Goal: Task Accomplishment & Management: Manage account settings

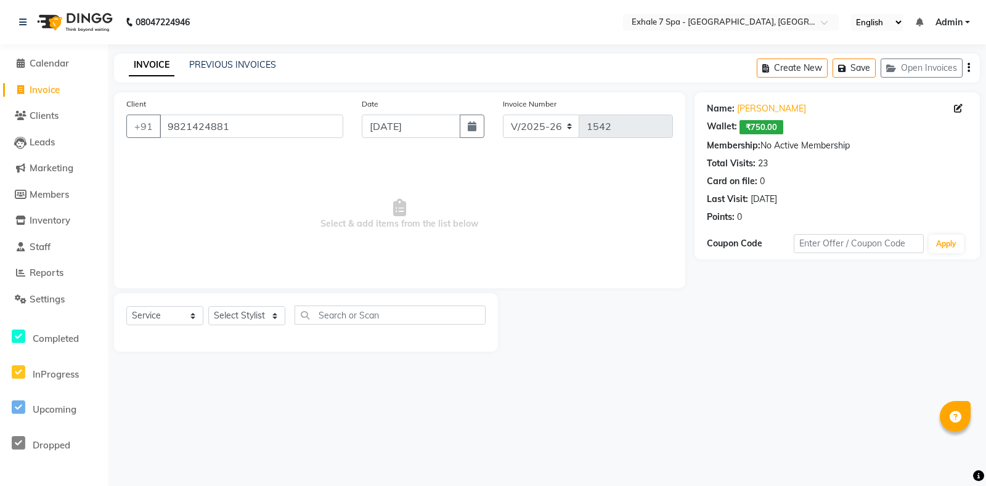
select select "4480"
select select "service"
click at [275, 314] on select "Select Stylist [PERSON_NAME] [PERSON_NAME] Faraheem [PERSON_NAME] [PERSON_NAME]…" at bounding box center [246, 315] width 77 height 19
click at [208, 306] on select "Select Stylist [PERSON_NAME] [PERSON_NAME] Faraheem [PERSON_NAME] [PERSON_NAME]…" at bounding box center [246, 315] width 77 height 19
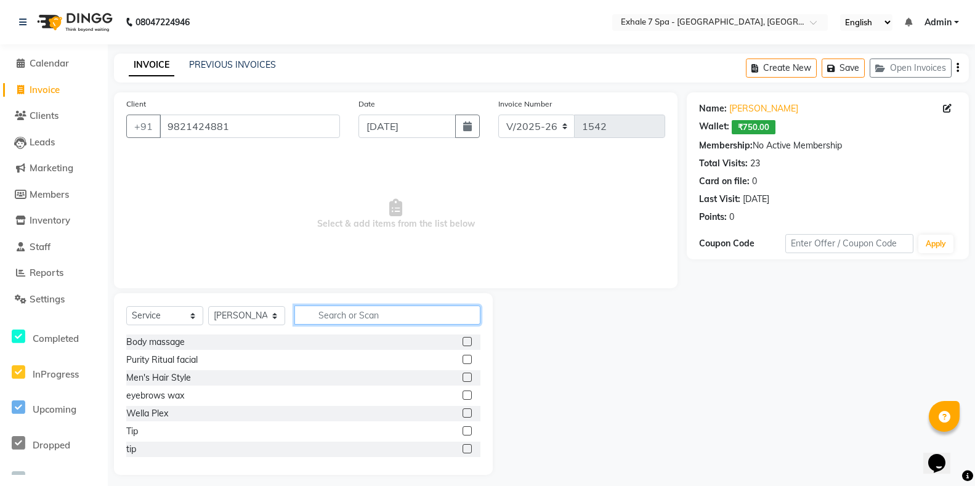
click at [320, 313] on input "text" at bounding box center [388, 315] width 186 height 19
click at [275, 312] on select "Select Stylist [PERSON_NAME] [PERSON_NAME] Faraheem [PERSON_NAME] [PERSON_NAME]…" at bounding box center [246, 315] width 77 height 19
select select "64938"
click at [208, 306] on select "Select Stylist [PERSON_NAME] [PERSON_NAME] Faraheem [PERSON_NAME] [PERSON_NAME]…" at bounding box center [246, 315] width 77 height 19
click at [324, 312] on input "text" at bounding box center [388, 315] width 186 height 19
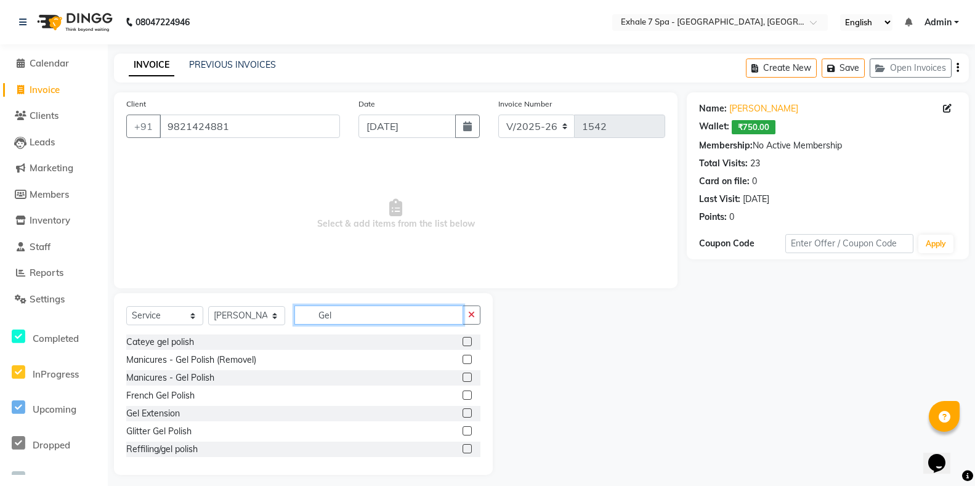
type input "Gel"
click at [463, 377] on label at bounding box center [467, 377] width 9 height 9
click at [463, 377] on input "checkbox" at bounding box center [467, 378] width 8 height 8
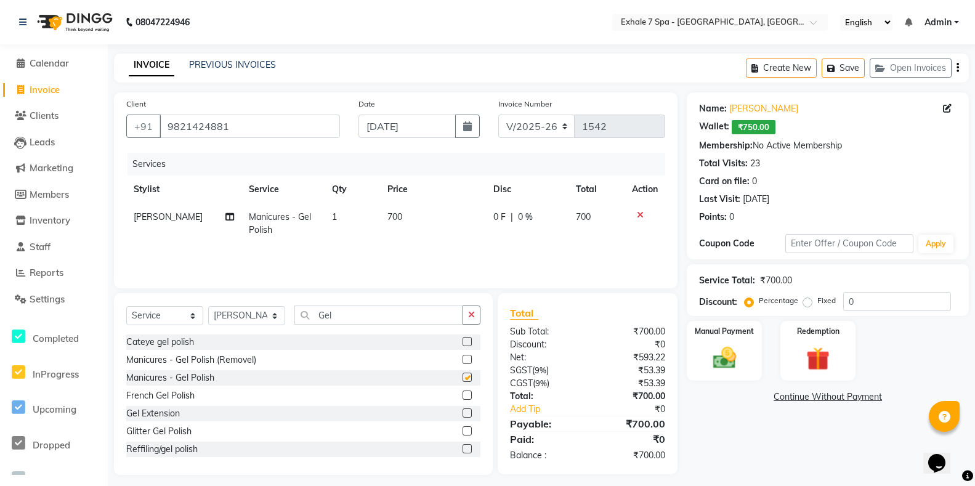
checkbox input "false"
click at [466, 319] on button "button" at bounding box center [472, 315] width 18 height 19
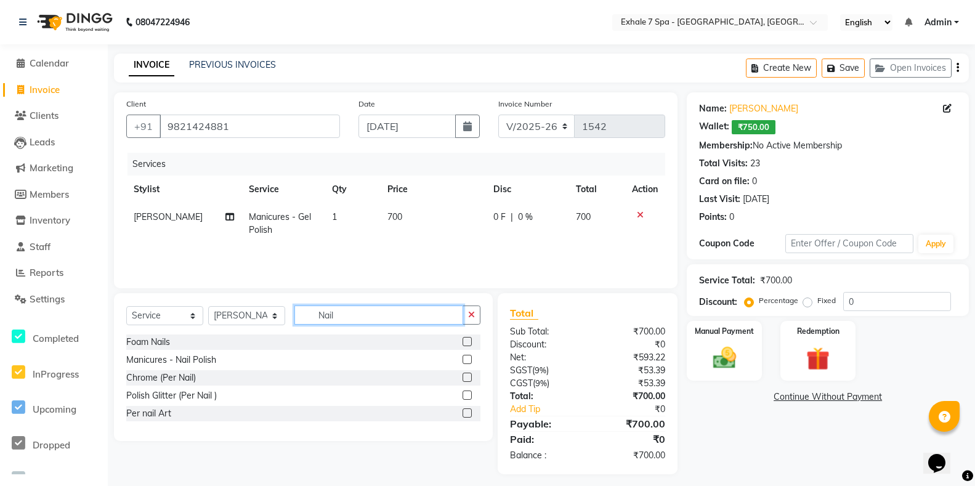
type input "Nail"
click at [466, 360] on label at bounding box center [467, 359] width 9 height 9
click at [466, 360] on input "checkbox" at bounding box center [467, 360] width 8 height 8
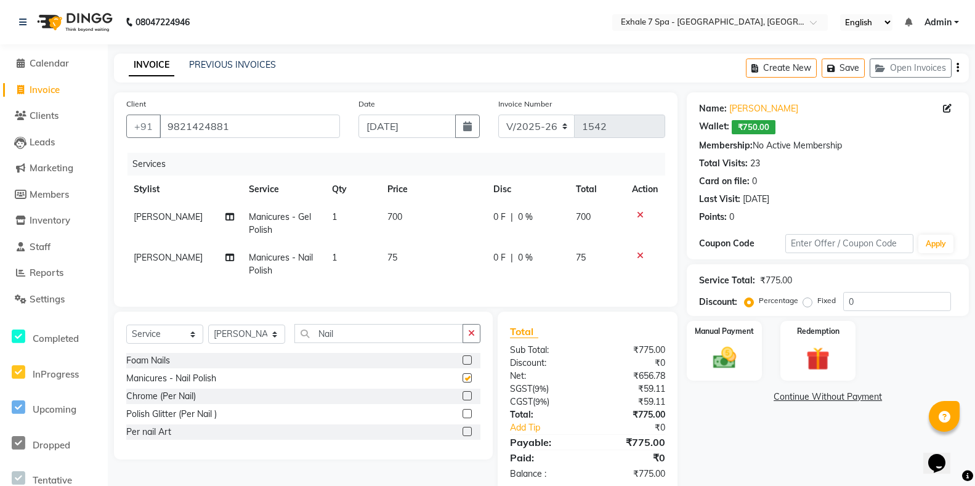
checkbox input "false"
click at [393, 221] on span "700" at bounding box center [395, 216] width 15 height 11
select select "64938"
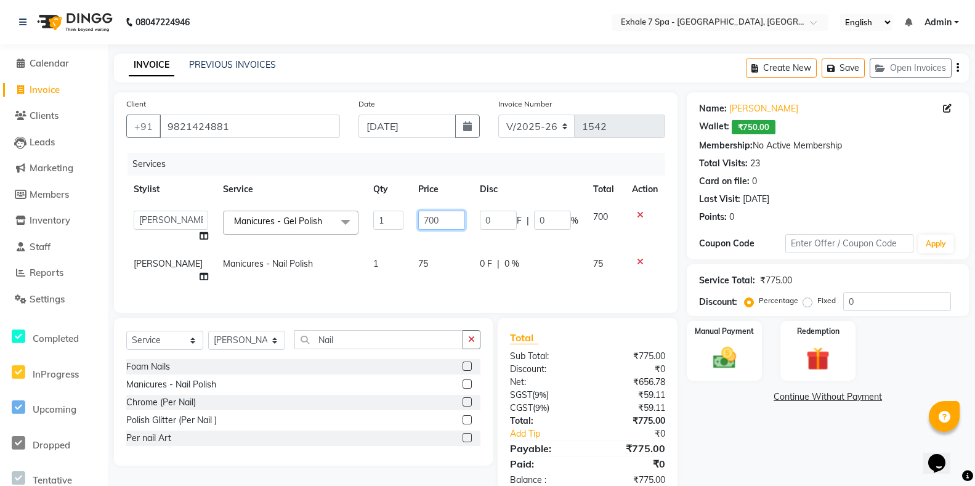
click at [418, 221] on input "700" at bounding box center [441, 220] width 47 height 19
click at [418, 220] on input "700" at bounding box center [441, 220] width 47 height 19
type input "670"
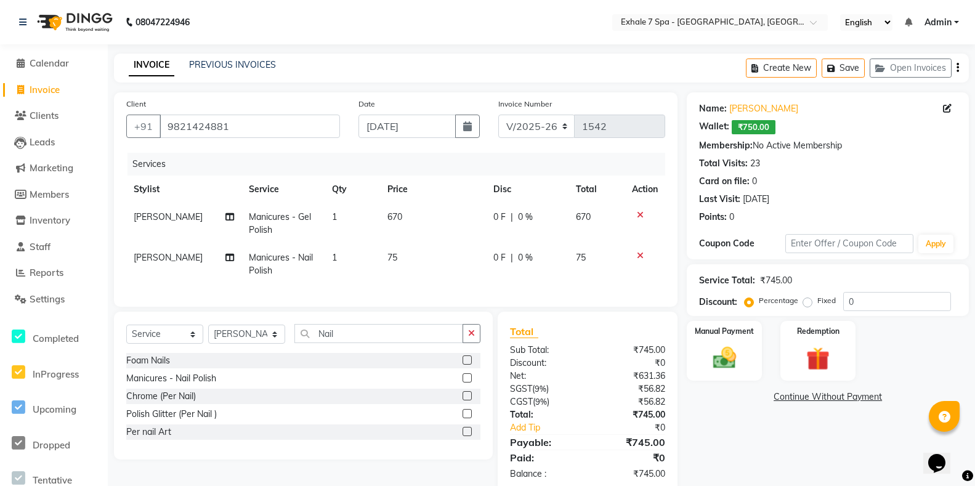
click at [415, 250] on td "75" at bounding box center [433, 264] width 106 height 41
select select "64938"
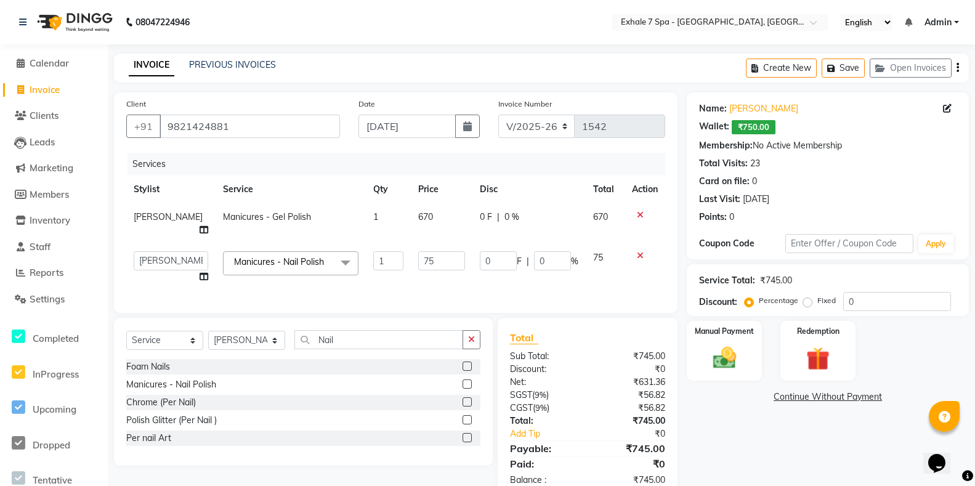
click at [418, 215] on td "670" at bounding box center [442, 223] width 62 height 41
select select "64938"
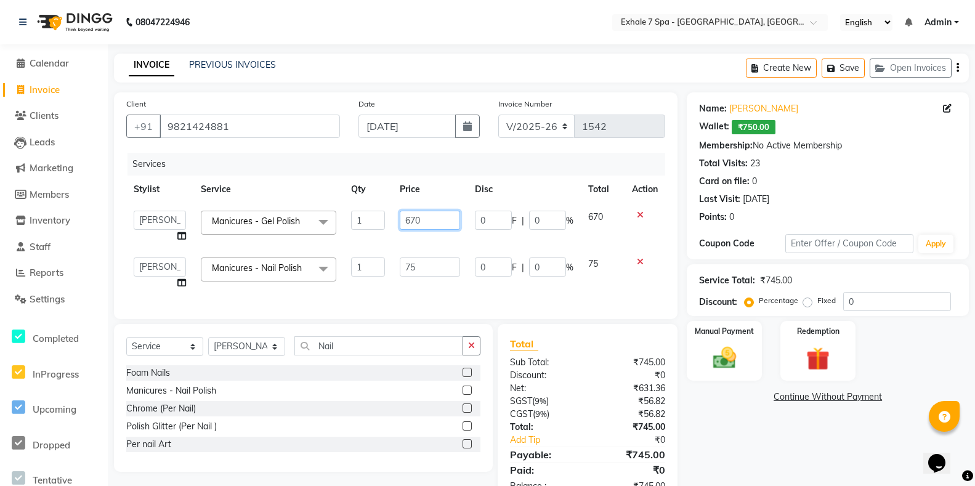
click at [429, 223] on input "670" at bounding box center [430, 220] width 60 height 19
type input "675"
click at [430, 290] on div "Services Stylist Service Qty Price Disc Total Action Adil Shailkh Bhavna Singh …" at bounding box center [395, 230] width 539 height 154
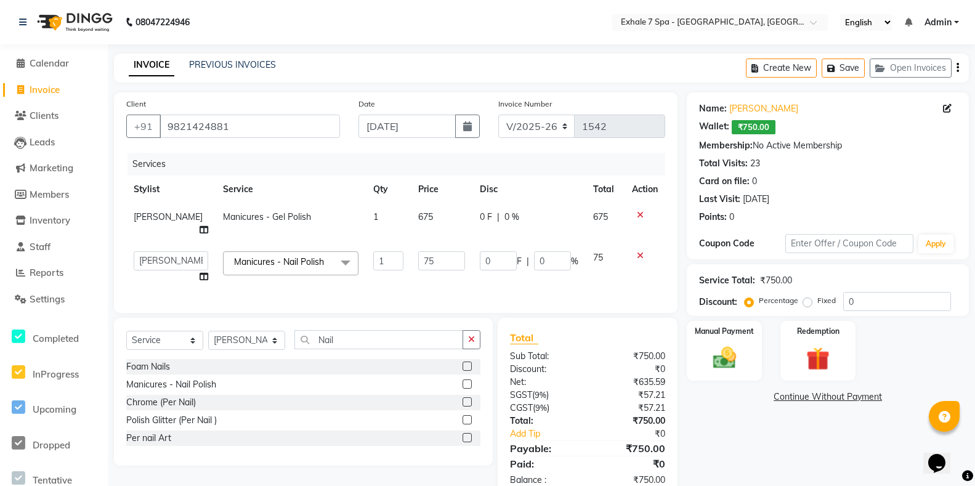
click at [710, 465] on div "Name: Shailaja Nakhre Wallet: ₹750.00 Membership: No Active Membership Total Vi…" at bounding box center [832, 295] width 291 height 407
click at [757, 128] on span "₹750.00" at bounding box center [754, 127] width 44 height 14
click at [727, 372] on img at bounding box center [724, 358] width 39 height 28
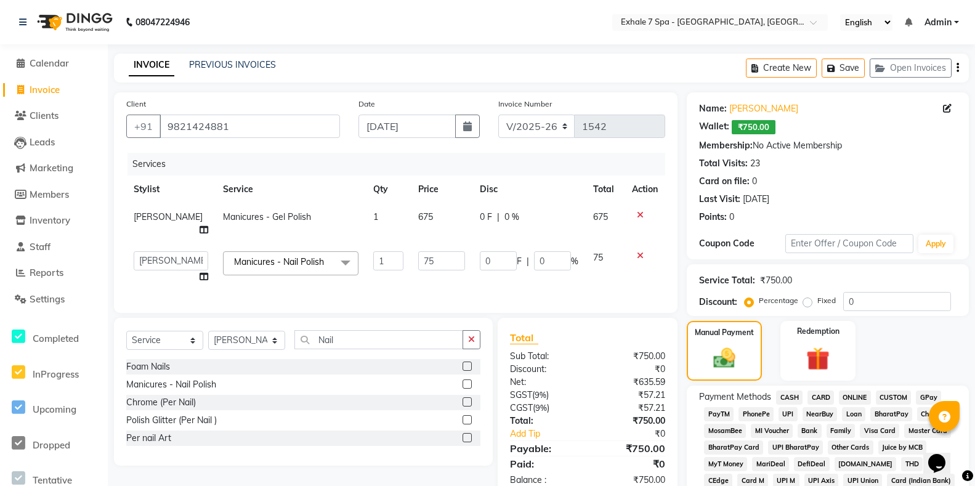
click at [771, 282] on div "₹750.00" at bounding box center [776, 280] width 32 height 13
click at [866, 309] on input "0" at bounding box center [898, 301] width 108 height 19
click at [719, 131] on div "Wallet:" at bounding box center [714, 127] width 30 height 14
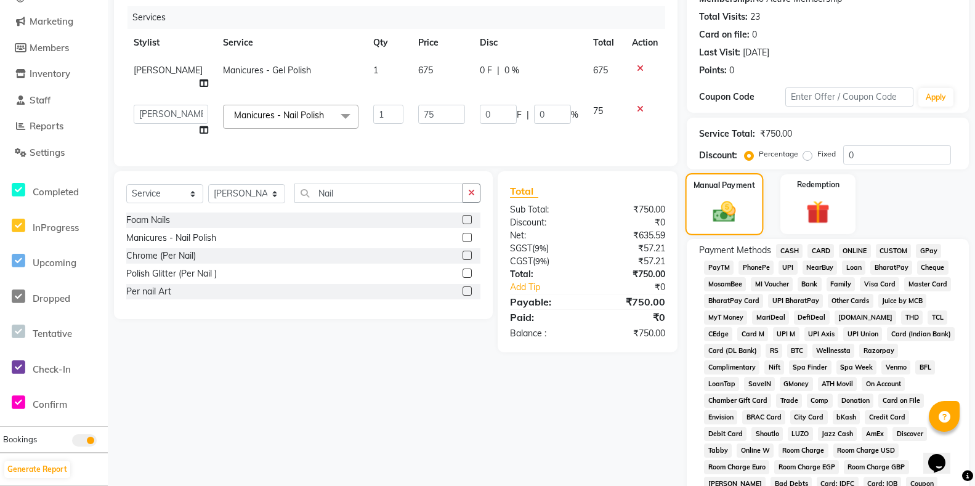
scroll to position [185, 0]
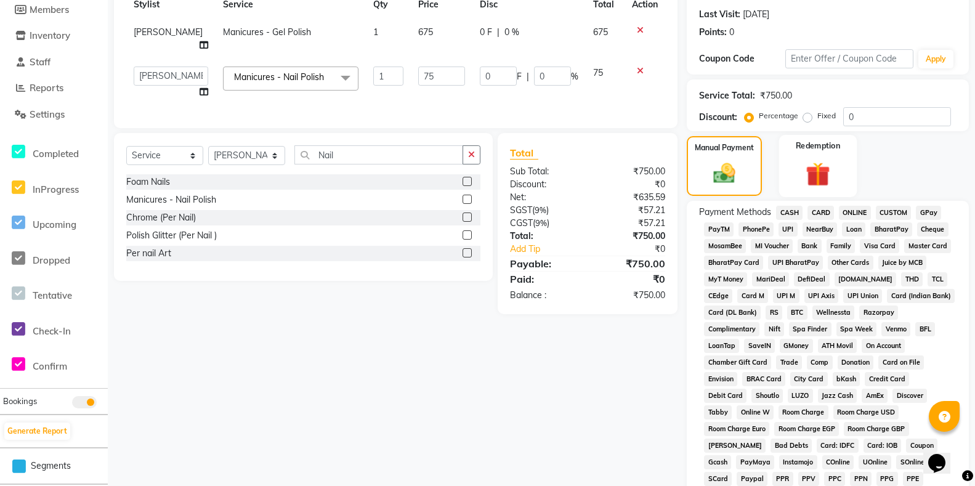
click at [818, 190] on img at bounding box center [818, 175] width 39 height 30
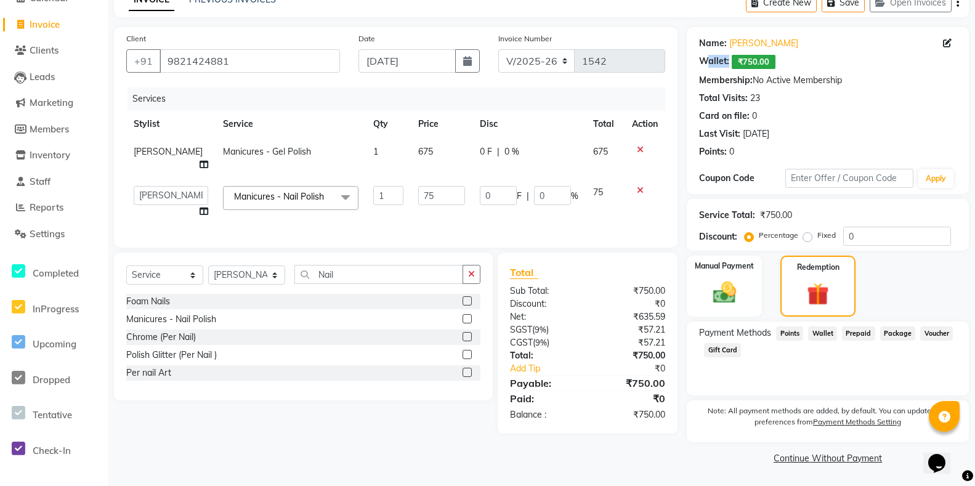
scroll to position [79, 0]
click at [820, 333] on span "Wallet" at bounding box center [822, 334] width 29 height 14
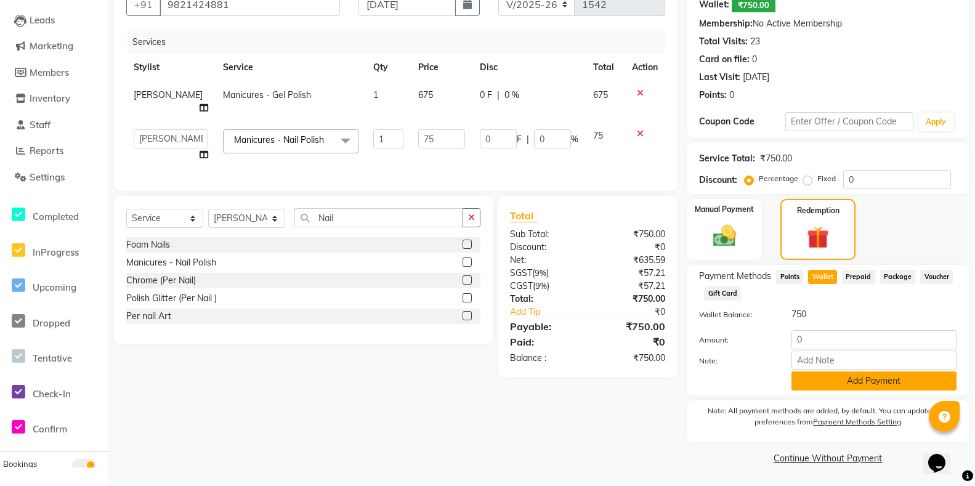
click at [865, 385] on button "Add Payment" at bounding box center [874, 381] width 165 height 19
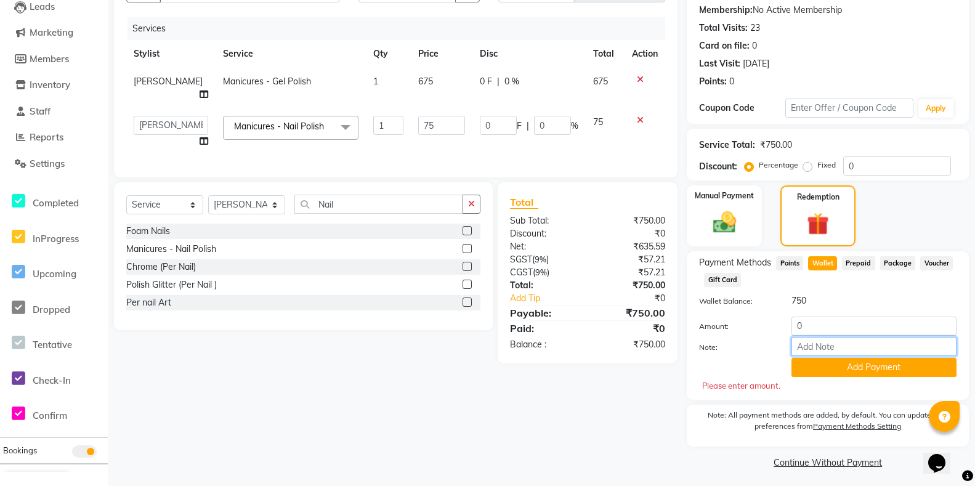
click at [831, 351] on input "Note:" at bounding box center [874, 346] width 165 height 19
click at [812, 333] on input "0" at bounding box center [874, 326] width 165 height 19
type input "750"
click at [867, 377] on button "Add Payment" at bounding box center [874, 367] width 165 height 19
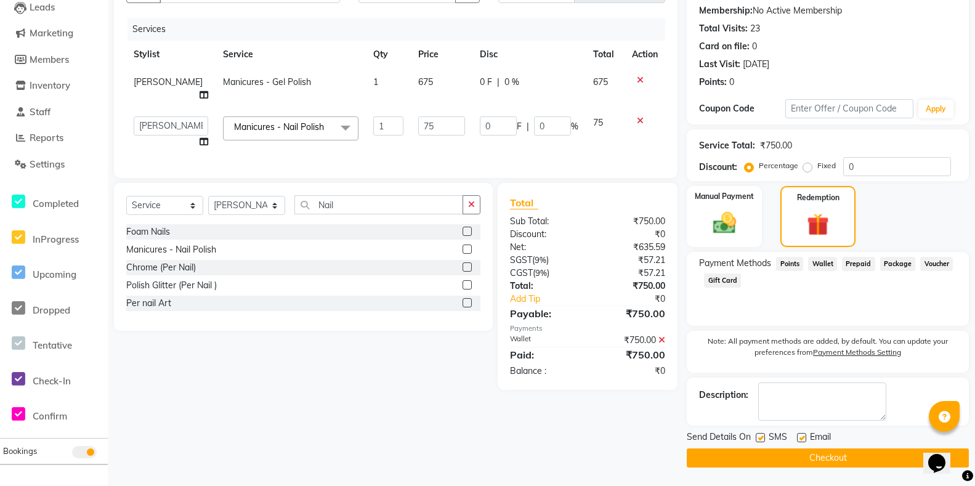
scroll to position [149, 0]
click at [762, 439] on label at bounding box center [760, 437] width 9 height 9
click at [762, 439] on input "checkbox" at bounding box center [760, 438] width 8 height 8
checkbox input "false"
click at [829, 460] on button "Checkout" at bounding box center [828, 458] width 282 height 19
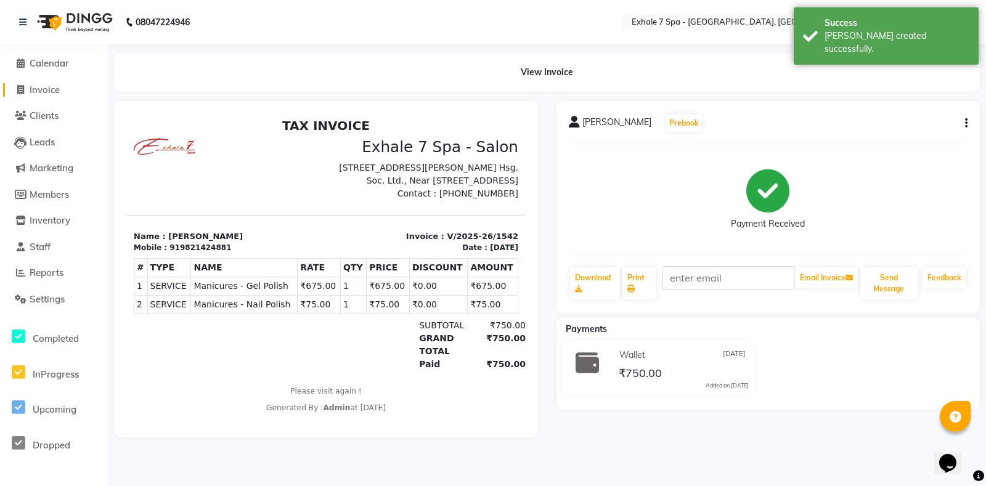
click at [46, 87] on span "Invoice" at bounding box center [45, 90] width 30 height 12
select select "service"
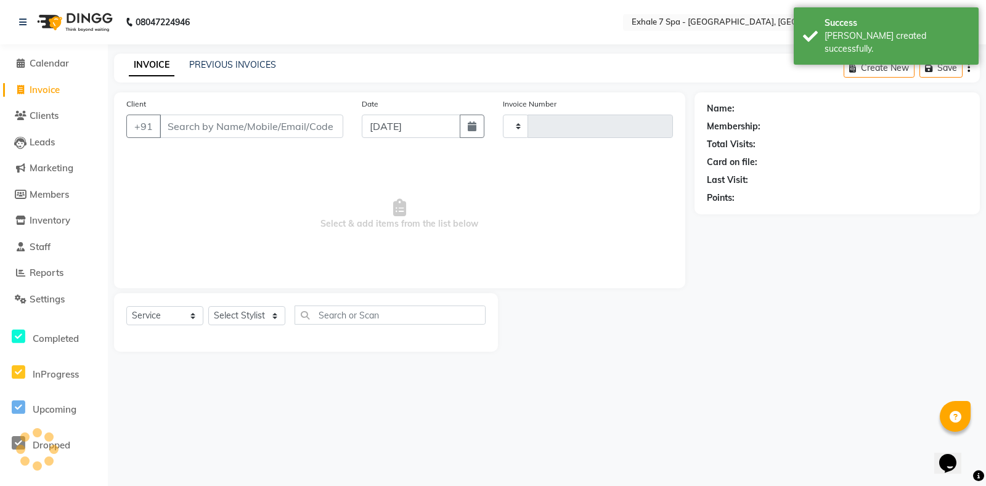
type input "1543"
select select "4480"
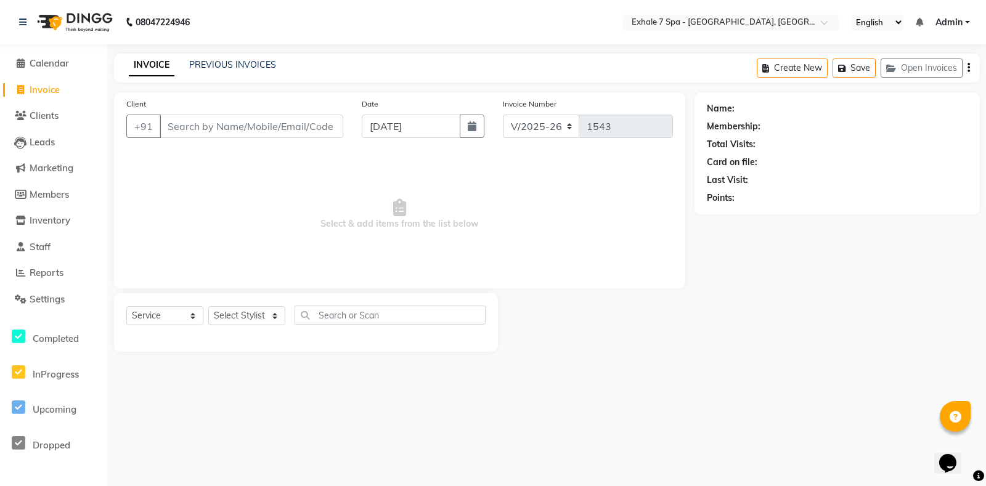
click at [182, 128] on input "Client" at bounding box center [252, 126] width 184 height 23
click at [39, 114] on span "Clients" at bounding box center [44, 116] width 29 height 12
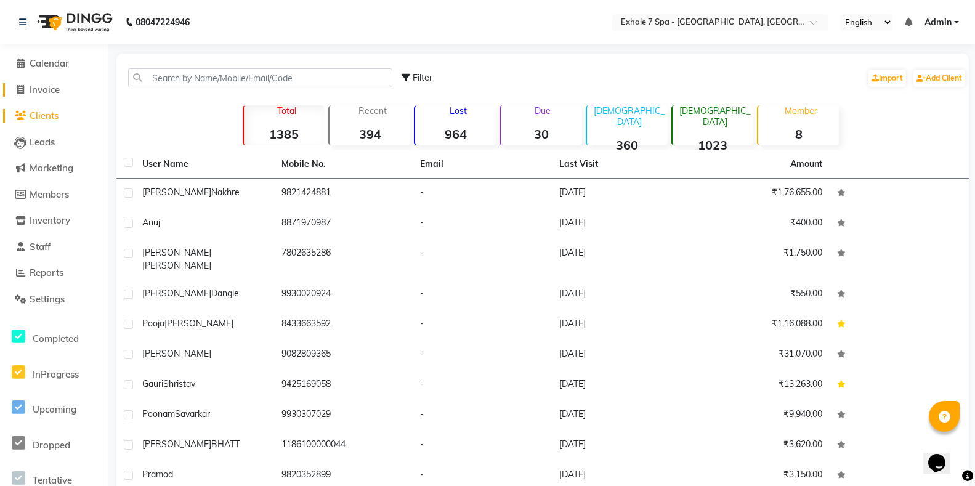
click at [51, 86] on span "Invoice" at bounding box center [45, 90] width 30 height 12
select select "4480"
select select "service"
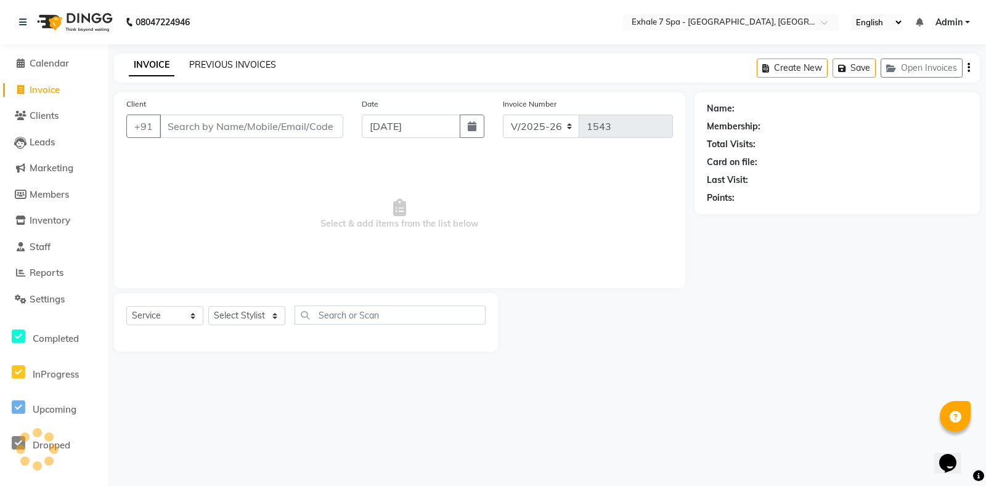
click at [206, 65] on link "PREVIOUS INVOICES" at bounding box center [232, 64] width 87 height 11
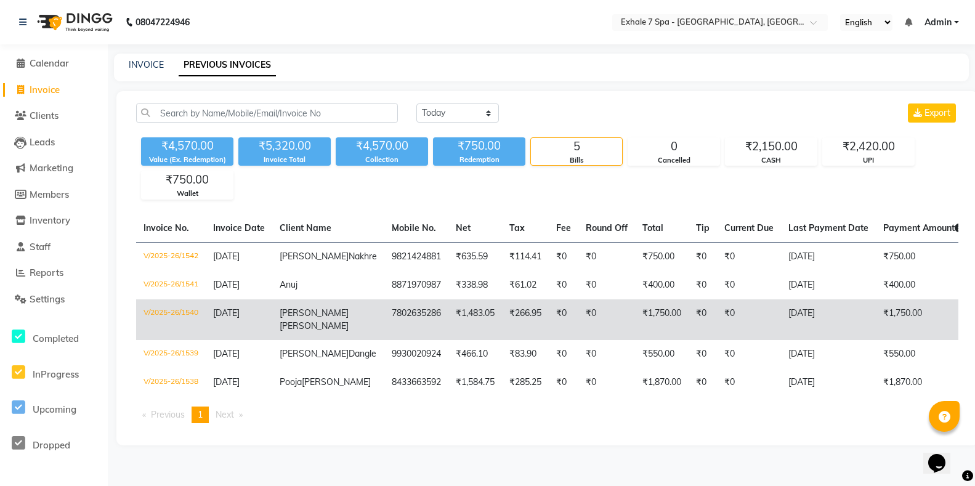
click at [781, 326] on td "[DATE]" at bounding box center [828, 319] width 95 height 41
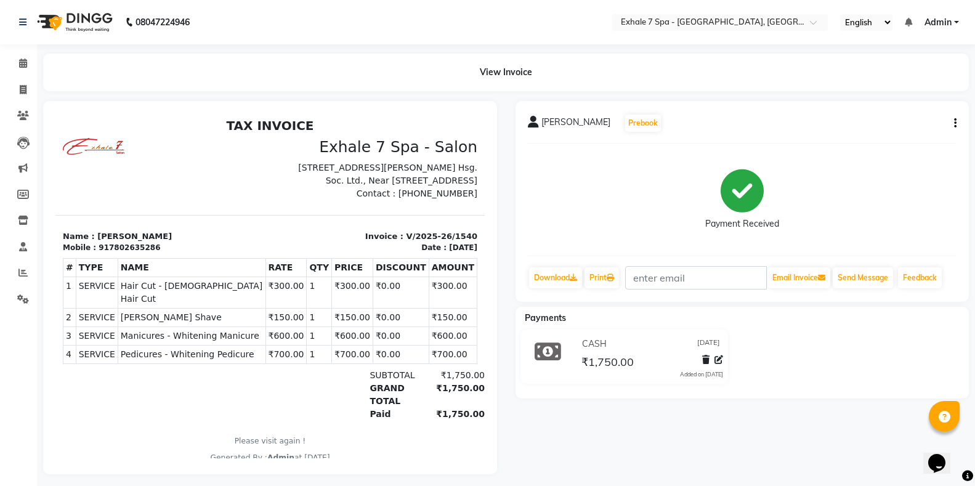
click at [956, 124] on icon "button" at bounding box center [956, 123] width 2 height 1
click at [901, 137] on div "Edit Invoice" at bounding box center [894, 138] width 84 height 15
select select "service"
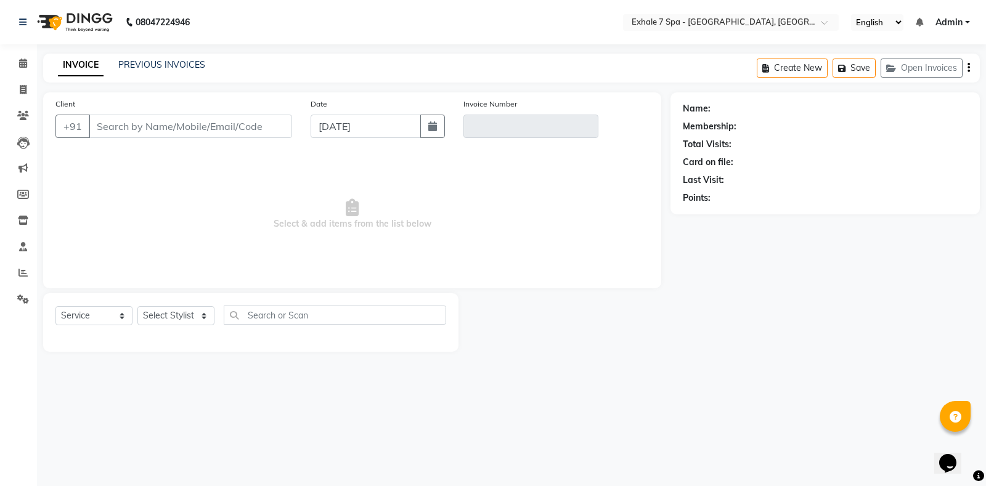
type input "7802635286"
type input "V/2025-26/1540"
select select "select"
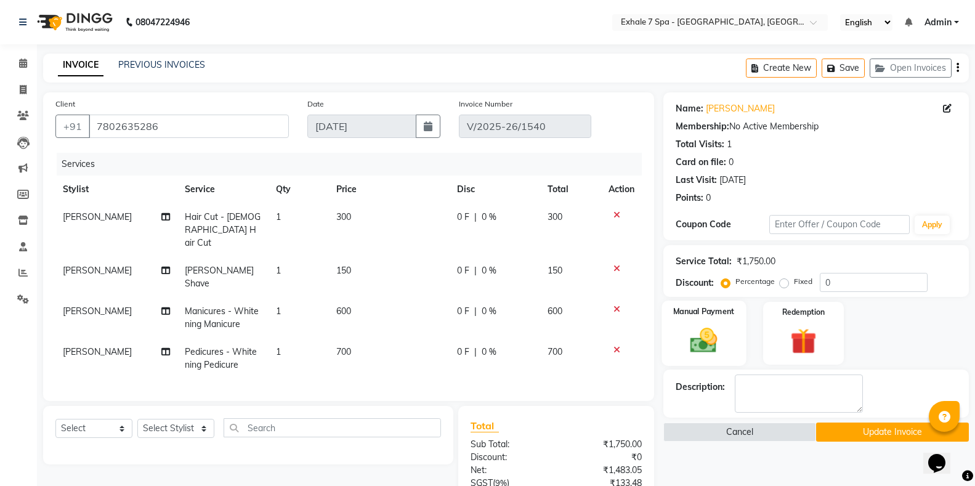
click at [702, 342] on img at bounding box center [704, 340] width 44 height 31
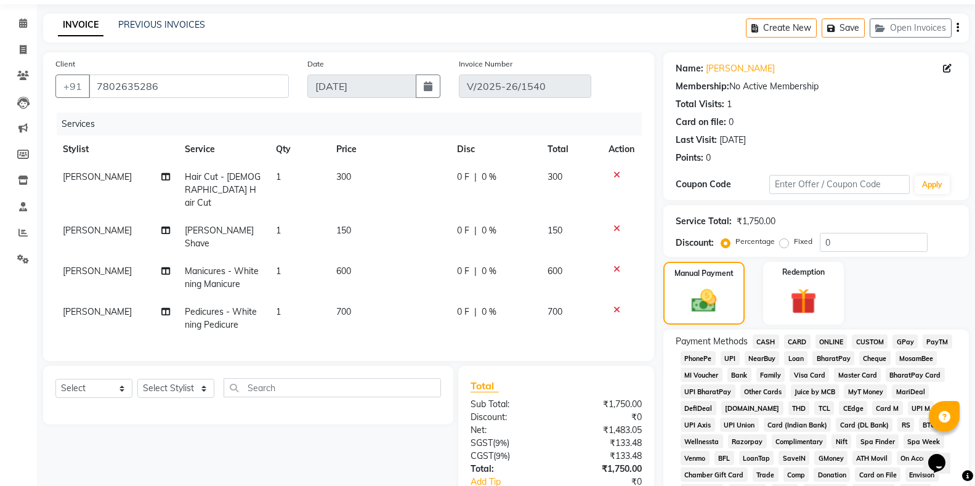
scroll to position [62, 0]
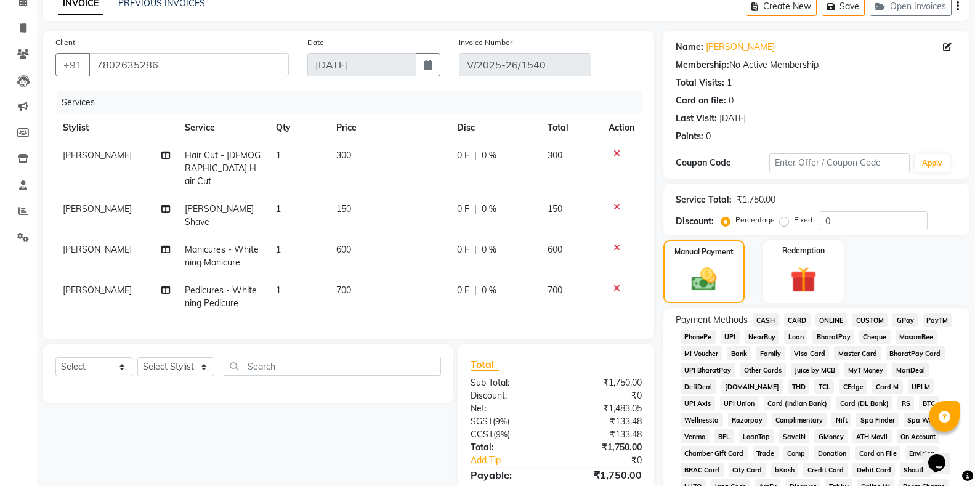
click at [796, 317] on span "CARD" at bounding box center [797, 320] width 26 height 14
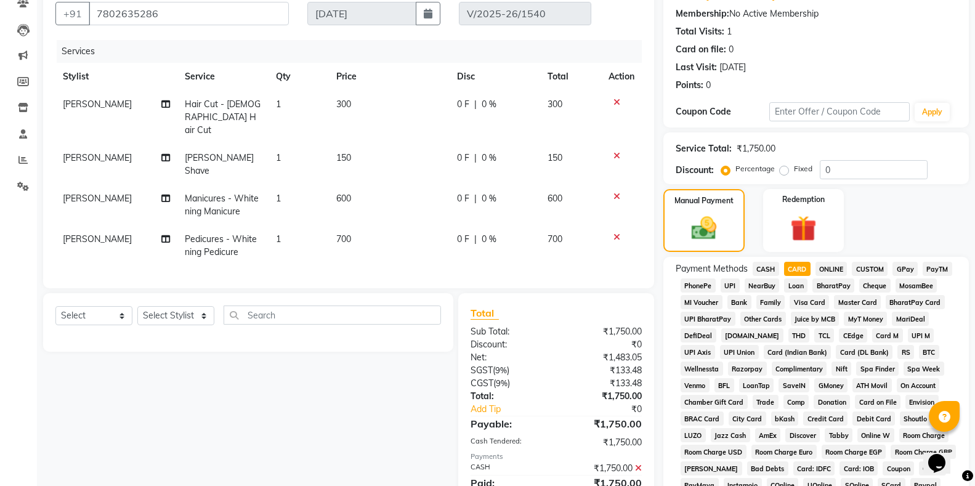
scroll to position [417, 0]
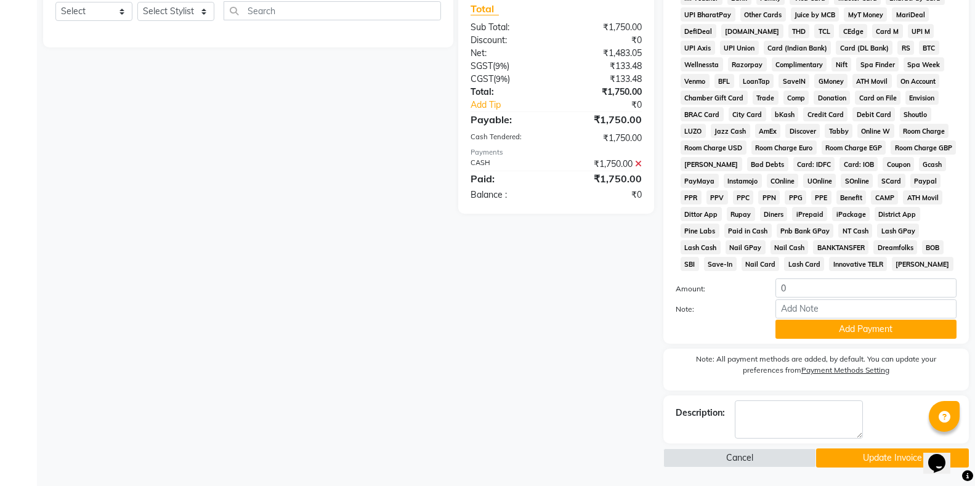
click at [636, 160] on icon at bounding box center [638, 164] width 7 height 9
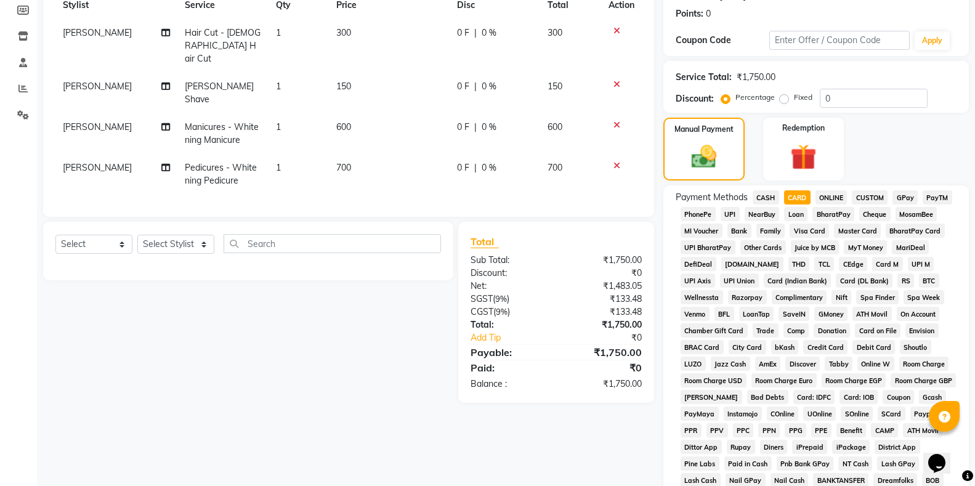
scroll to position [181, 0]
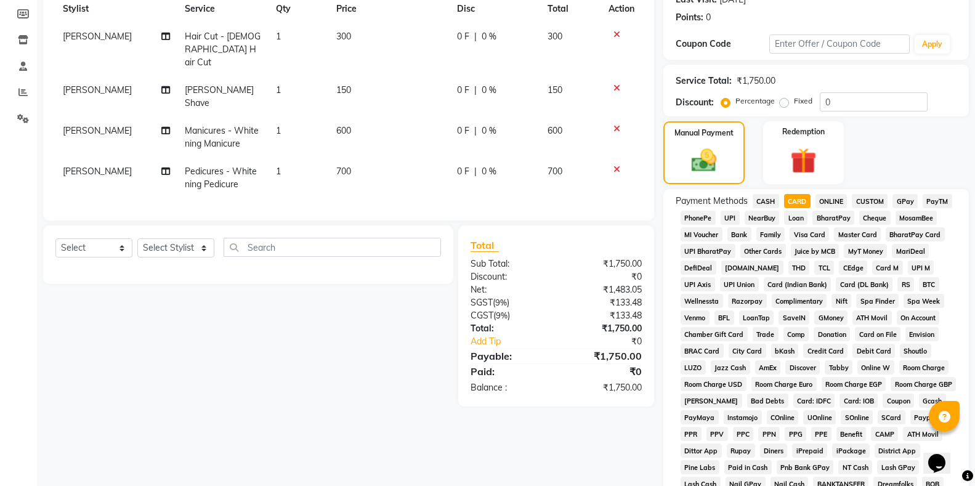
click at [791, 200] on span "CARD" at bounding box center [797, 201] width 26 height 14
type input "1750"
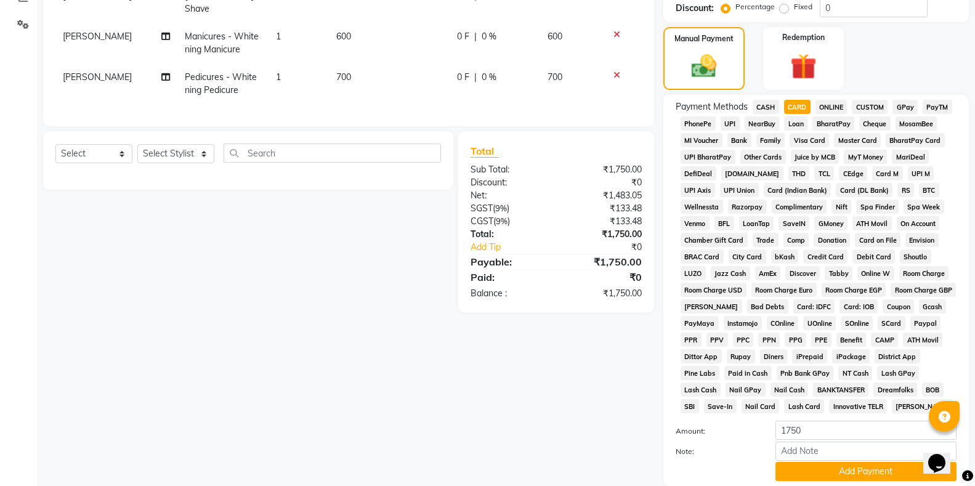
scroll to position [365, 0]
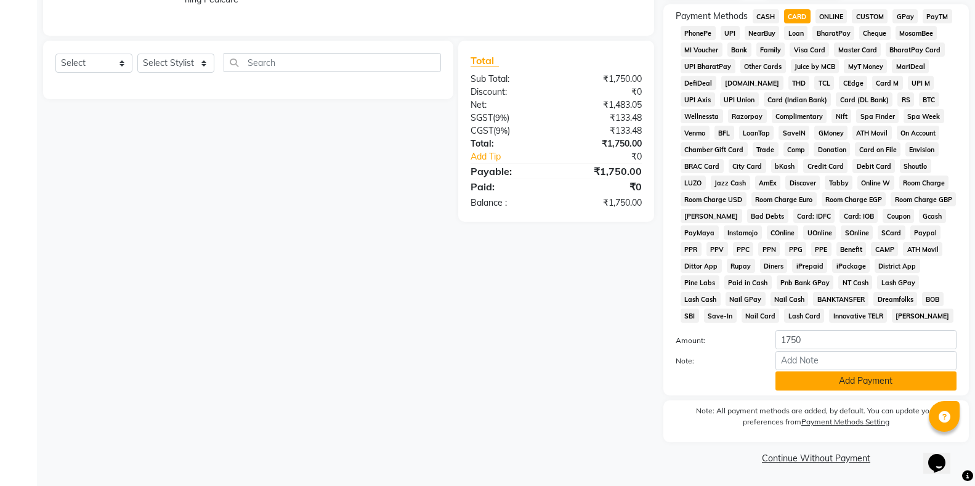
click at [841, 381] on button "Add Payment" at bounding box center [866, 381] width 181 height 19
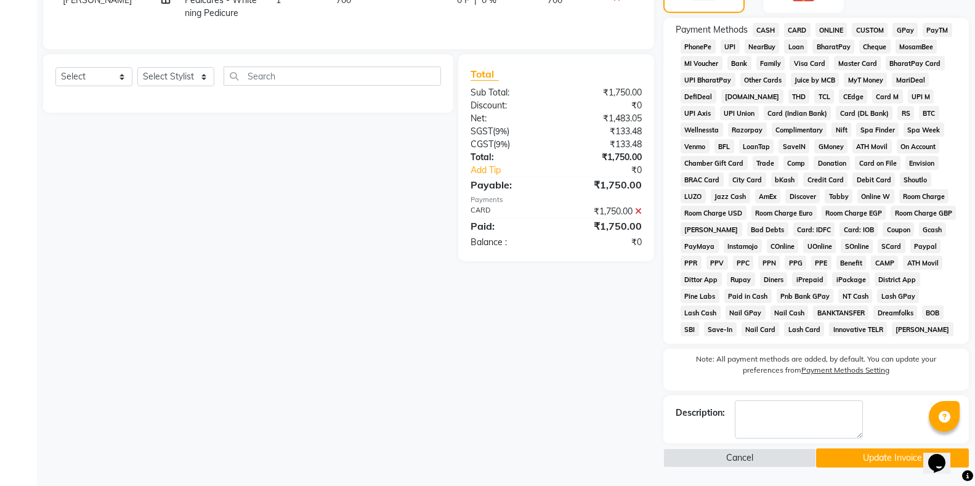
click at [866, 455] on button "Update Invoice" at bounding box center [892, 458] width 153 height 19
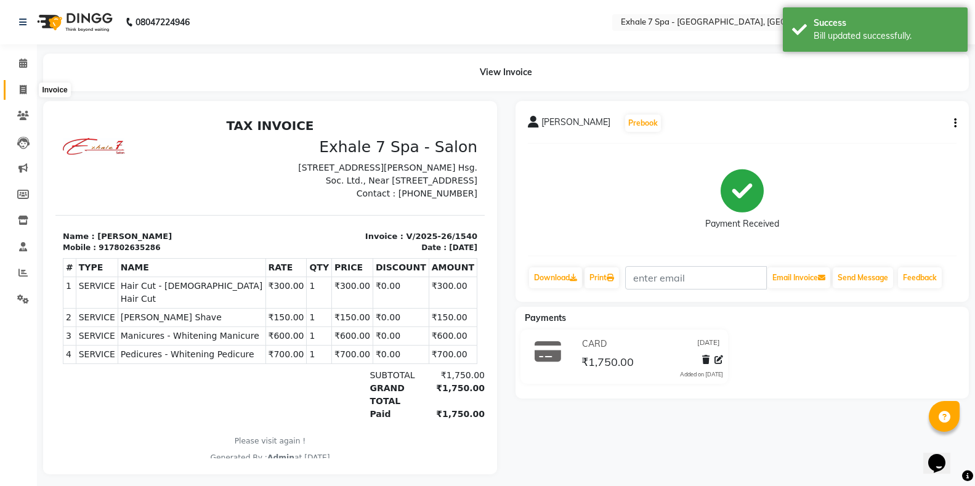
click at [23, 89] on icon at bounding box center [23, 89] width 7 height 9
select select "service"
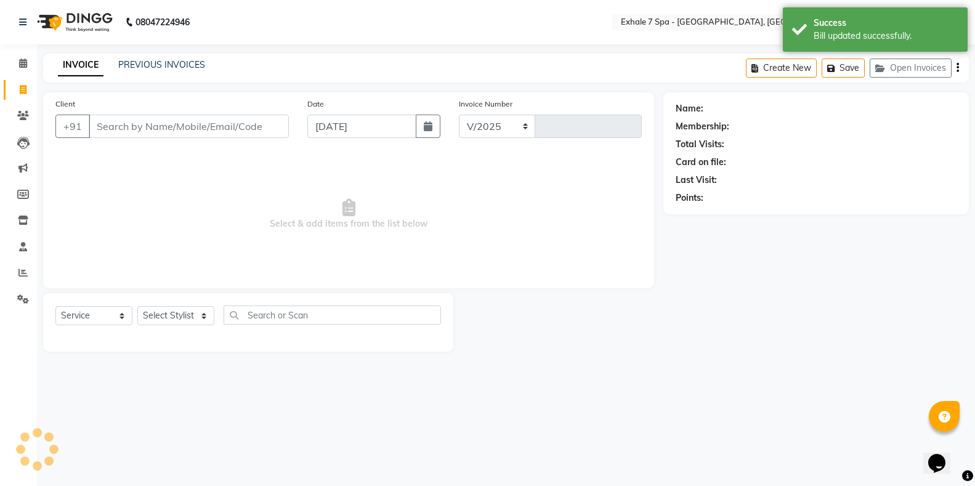
select select "4480"
type input "1543"
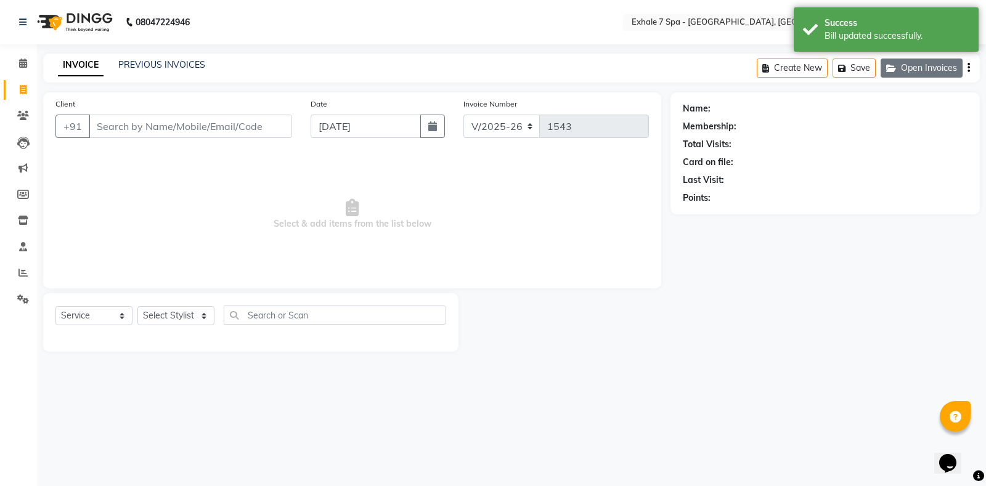
click at [911, 66] on button "Open Invoices" at bounding box center [922, 68] width 82 height 19
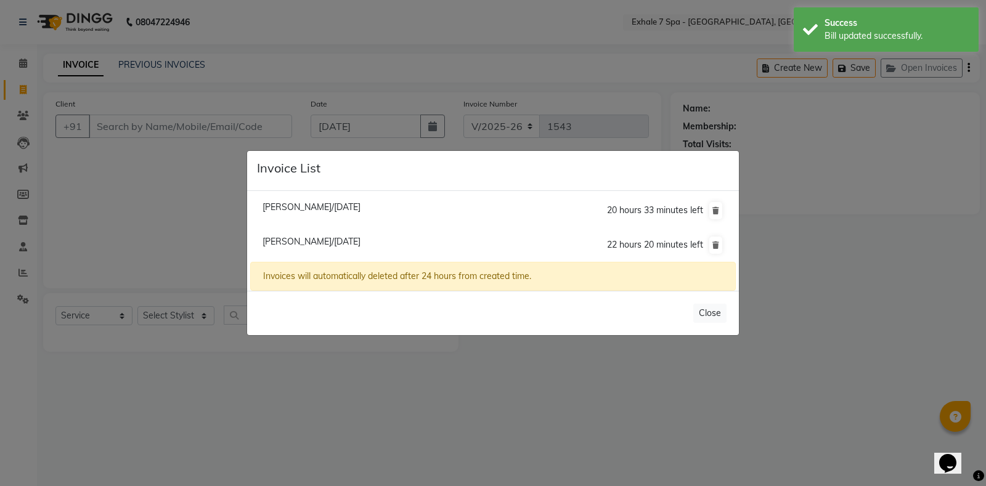
click at [295, 206] on span "Vinita Kamble/01 September 2025" at bounding box center [312, 207] width 98 height 11
type input "9930948037"
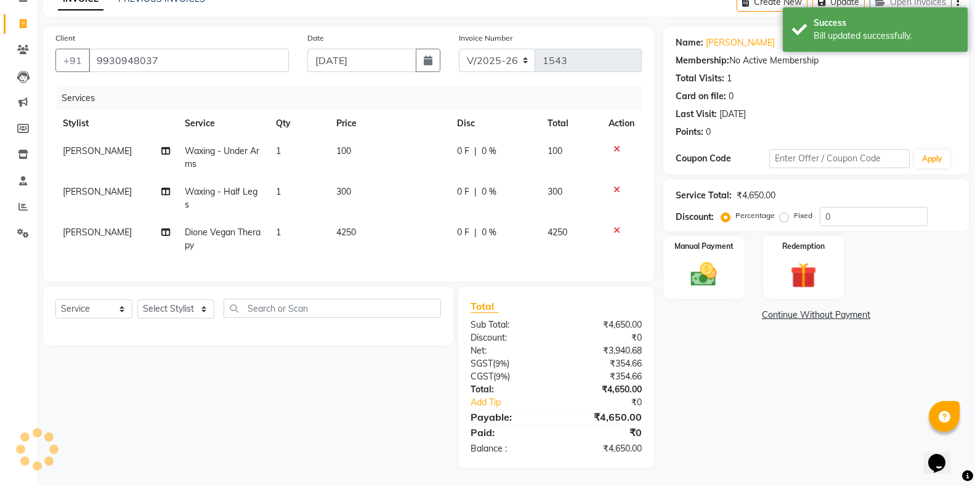
scroll to position [76, 0]
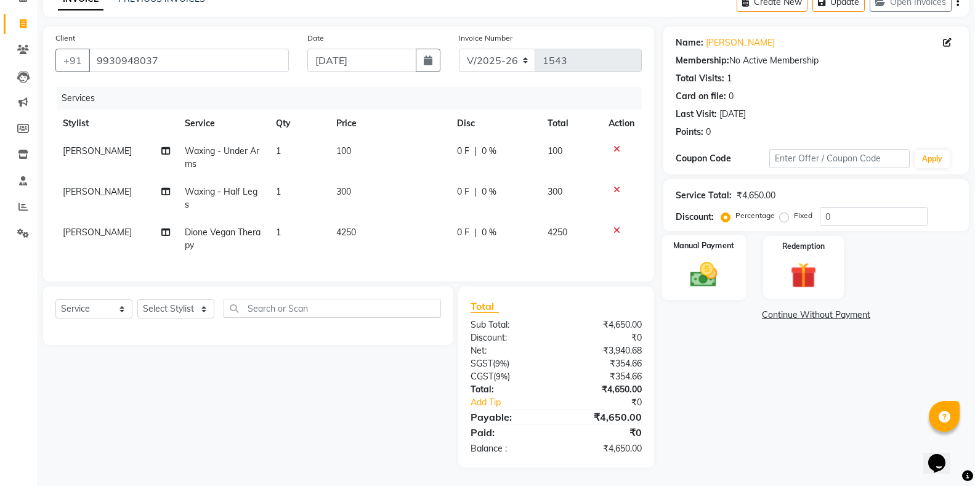
click at [707, 273] on img at bounding box center [704, 274] width 44 height 31
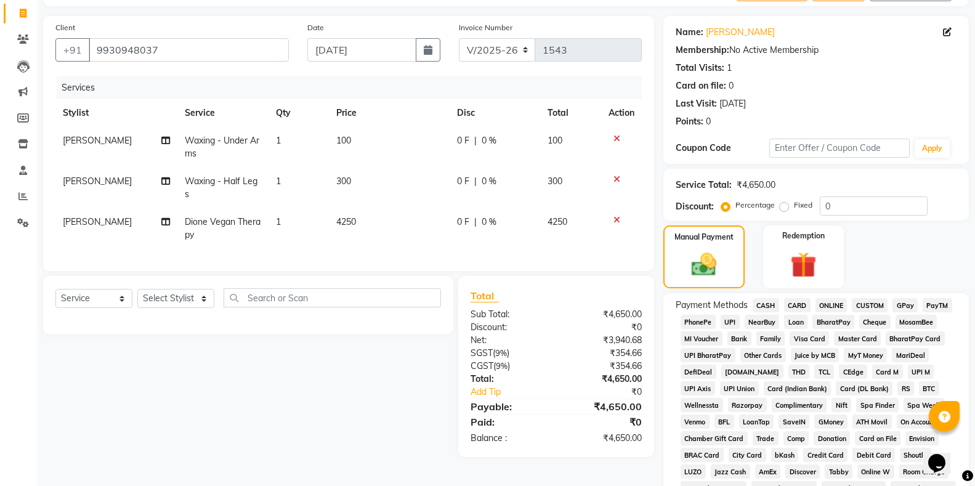
click at [798, 304] on span "CARD" at bounding box center [797, 305] width 26 height 14
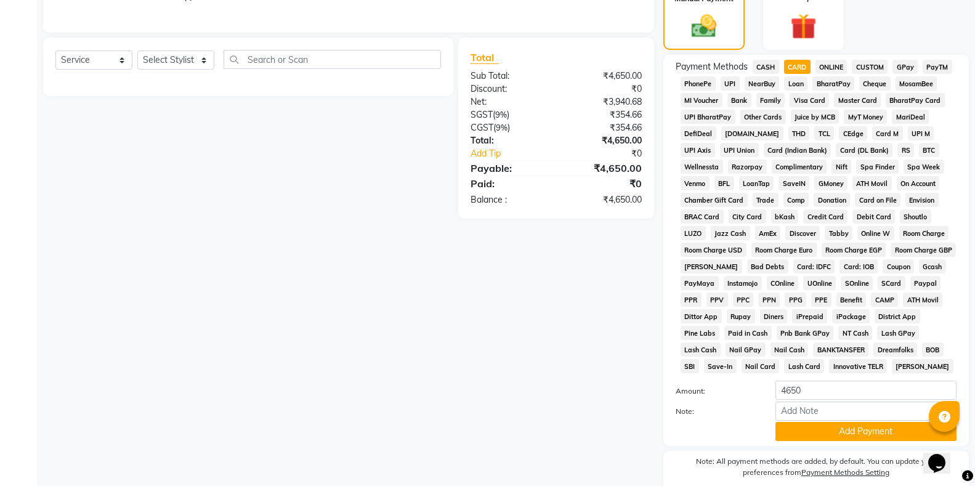
scroll to position [365, 0]
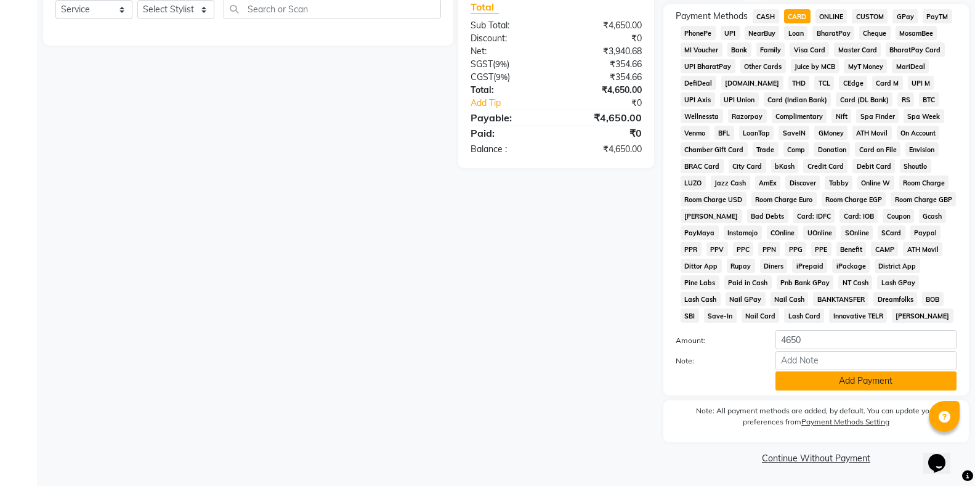
click at [844, 378] on button "Add Payment" at bounding box center [866, 381] width 181 height 19
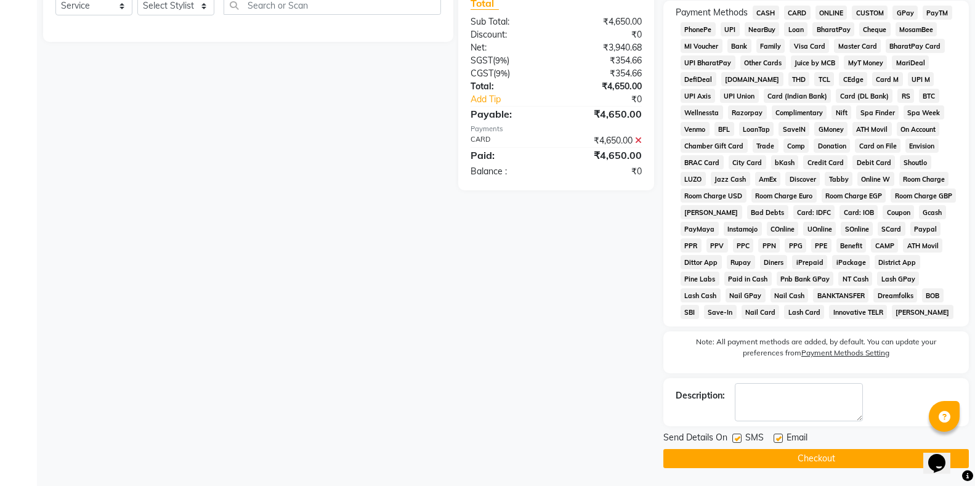
scroll to position [370, 0]
click at [737, 436] on label at bounding box center [737, 437] width 9 height 9
click at [737, 436] on input "checkbox" at bounding box center [737, 438] width 8 height 8
checkbox input "false"
click at [778, 455] on button "Checkout" at bounding box center [817, 458] width 306 height 19
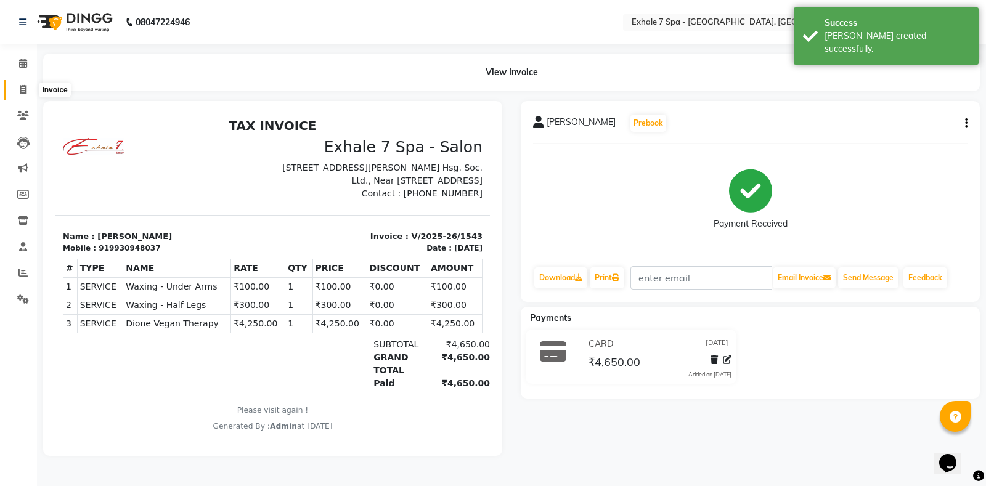
drag, startPoint x: 19, startPoint y: 87, endPoint x: 6, endPoint y: 96, distance: 15.9
click at [18, 87] on span at bounding box center [23, 90] width 22 height 14
select select "4480"
select select "service"
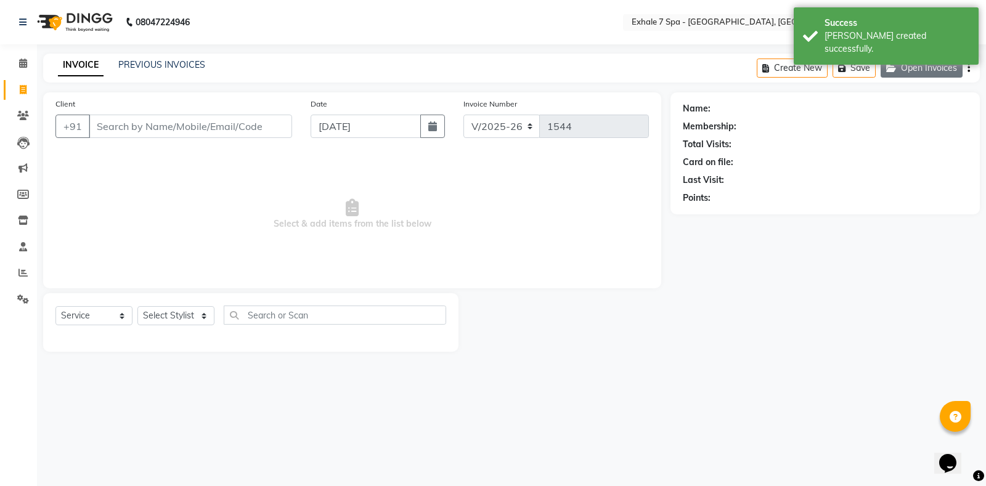
click at [932, 69] on button "Open Invoices" at bounding box center [922, 68] width 82 height 19
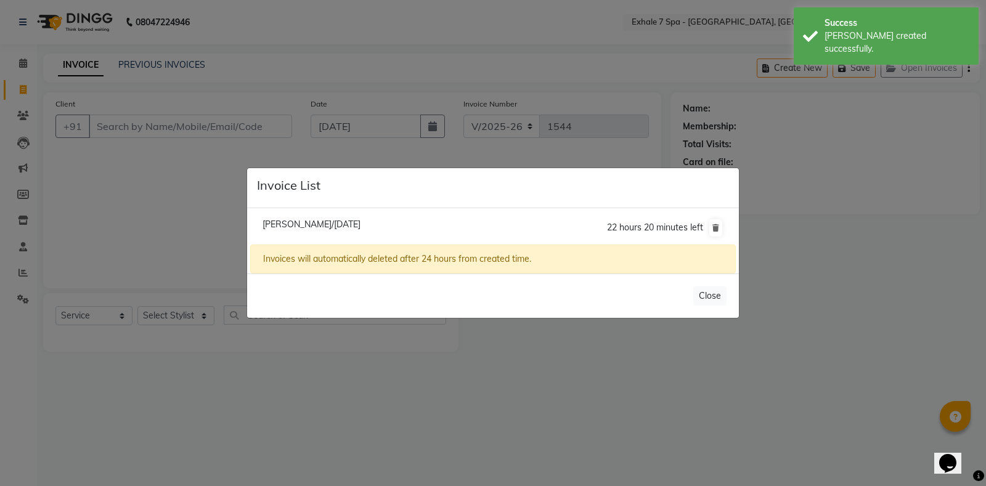
click at [325, 224] on span "Nausheen Shaikh/01 September 2025" at bounding box center [312, 224] width 98 height 11
type input "9702174007"
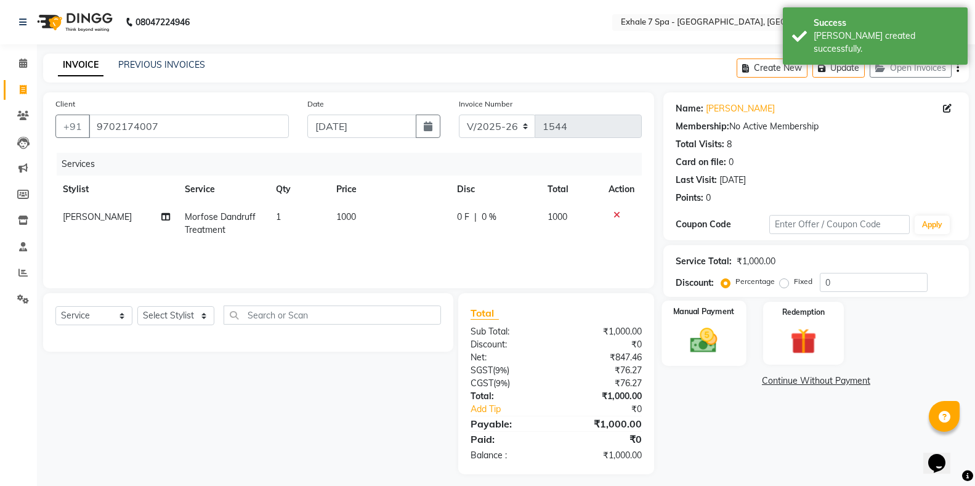
click at [696, 349] on img at bounding box center [704, 340] width 44 height 31
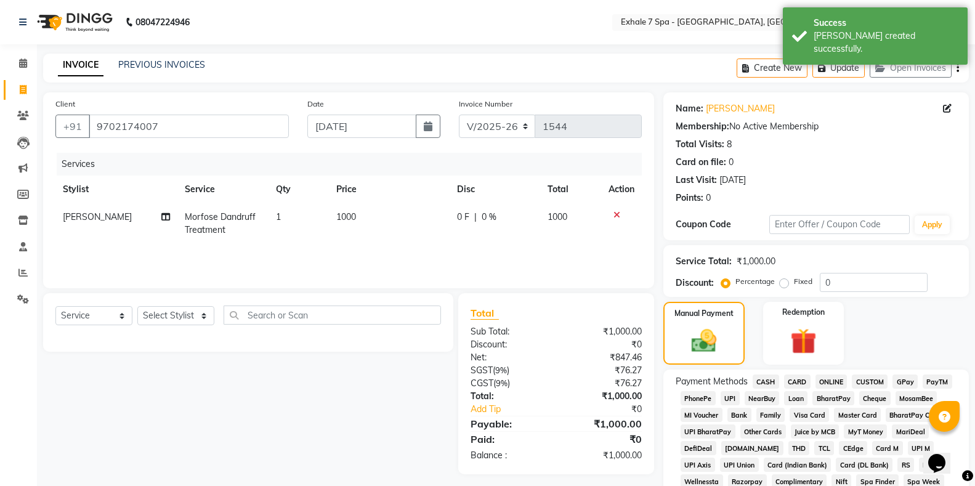
click at [768, 381] on span "CASH" at bounding box center [766, 382] width 26 height 14
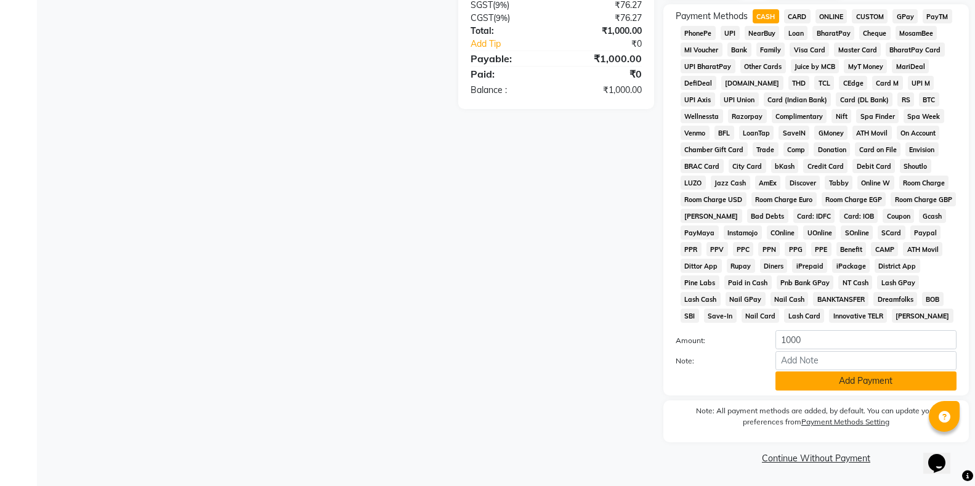
click at [850, 381] on button "Add Payment" at bounding box center [866, 381] width 181 height 19
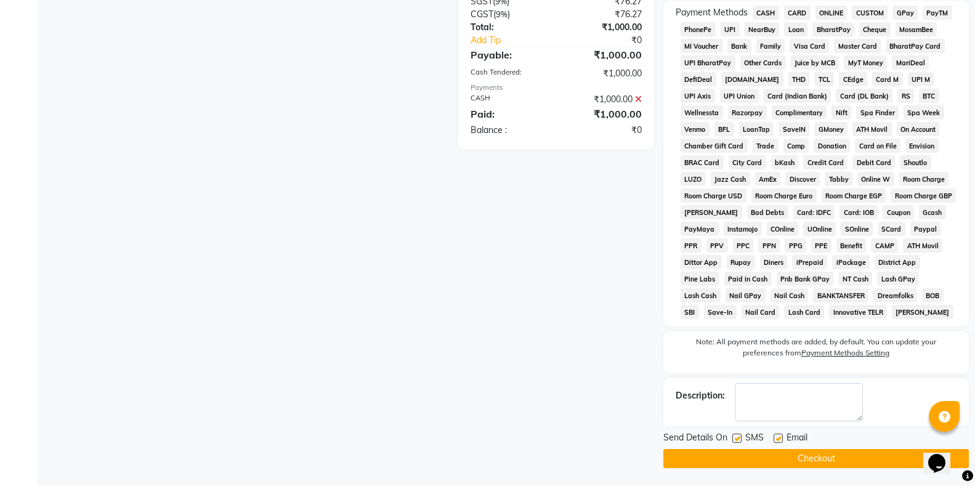
scroll to position [370, 0]
click at [740, 439] on label at bounding box center [737, 437] width 9 height 9
click at [740, 439] on input "checkbox" at bounding box center [737, 438] width 8 height 8
checkbox input "false"
click at [795, 455] on button "Checkout" at bounding box center [817, 458] width 306 height 19
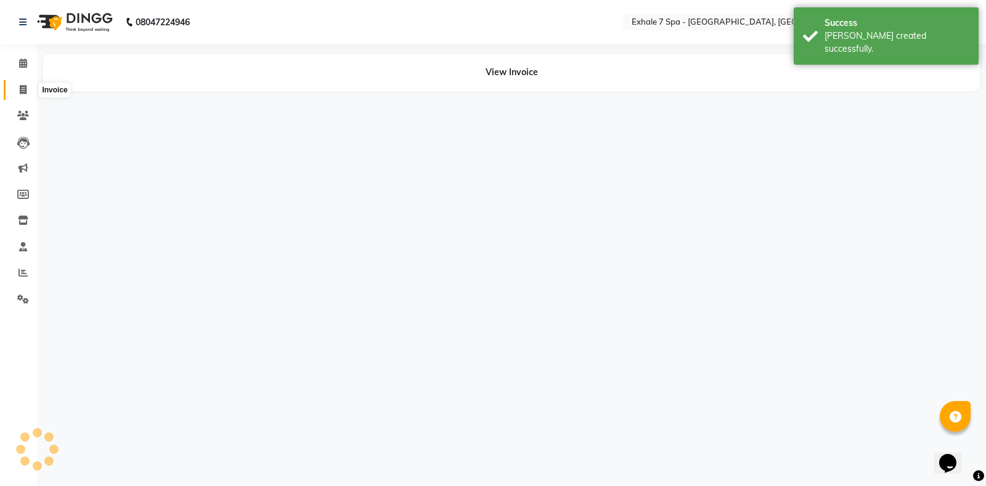
click at [22, 90] on icon at bounding box center [23, 89] width 7 height 9
select select "service"
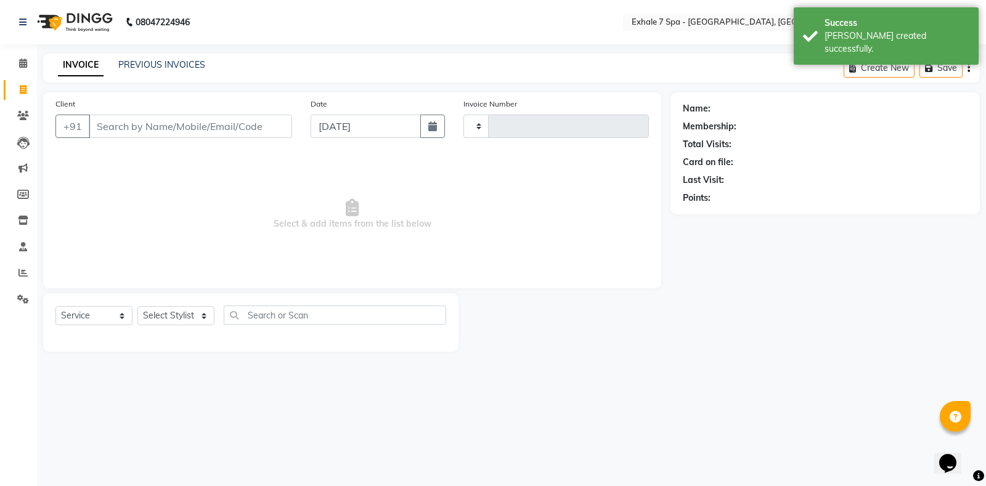
type input "1545"
select select "4480"
click at [179, 62] on link "PREVIOUS INVOICES" at bounding box center [161, 64] width 87 height 11
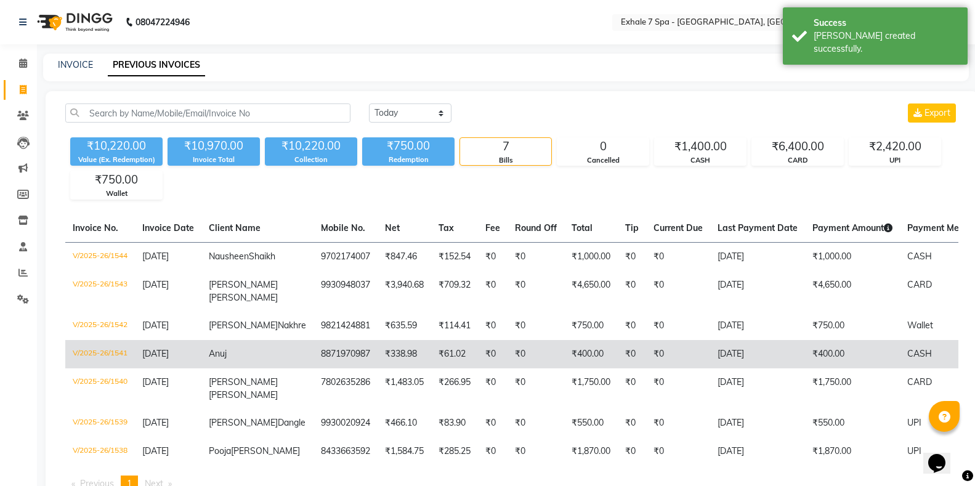
click at [564, 368] on td "₹400.00" at bounding box center [591, 354] width 54 height 28
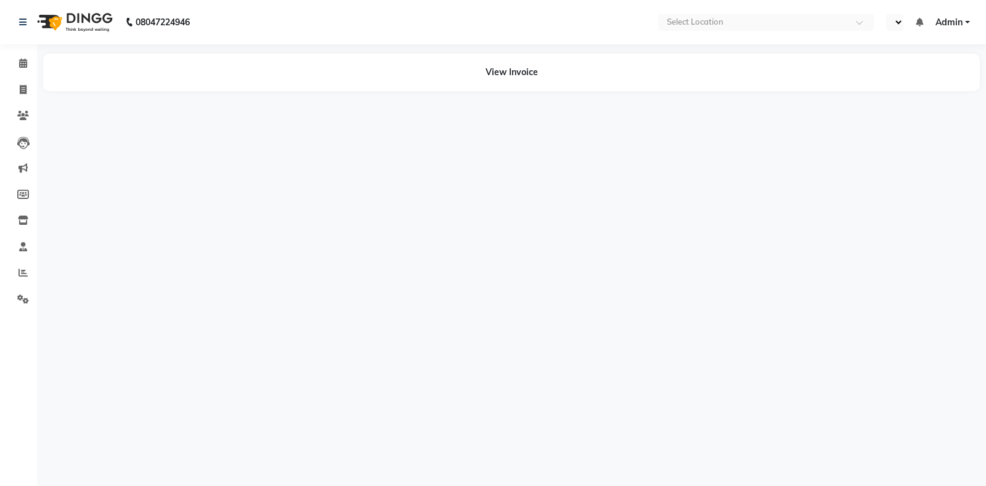
select select "en"
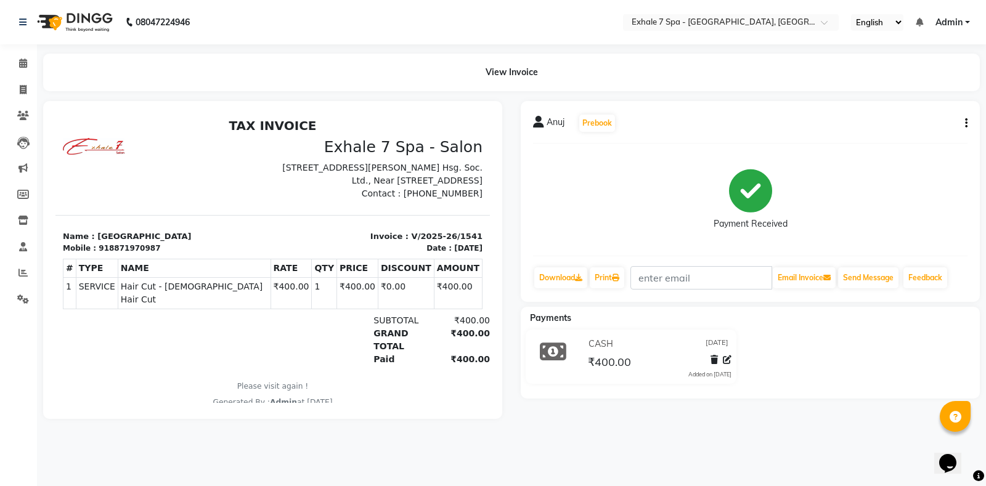
click at [966, 123] on icon "button" at bounding box center [966, 123] width 2 height 1
click at [904, 137] on div "Edit Invoice" at bounding box center [905, 138] width 84 height 15
select select "service"
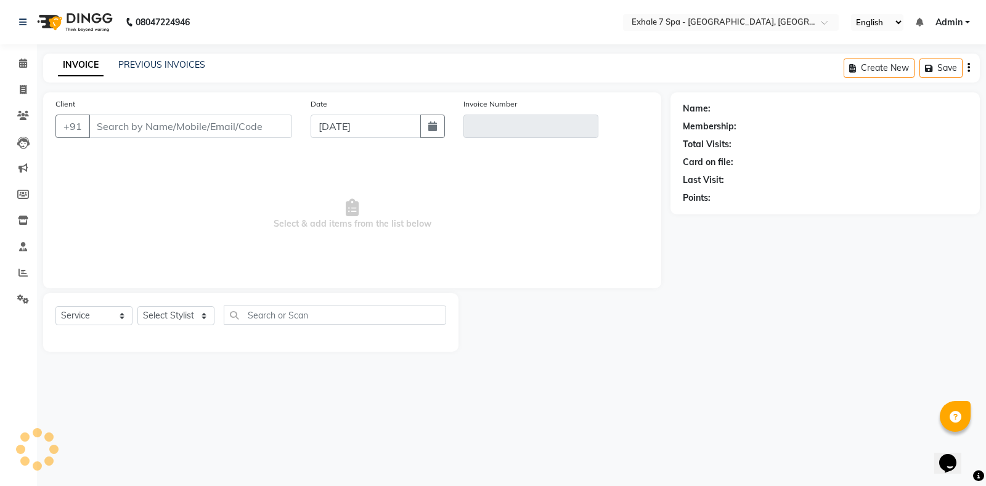
type input "8871970987"
type input "V/2025-26/1541"
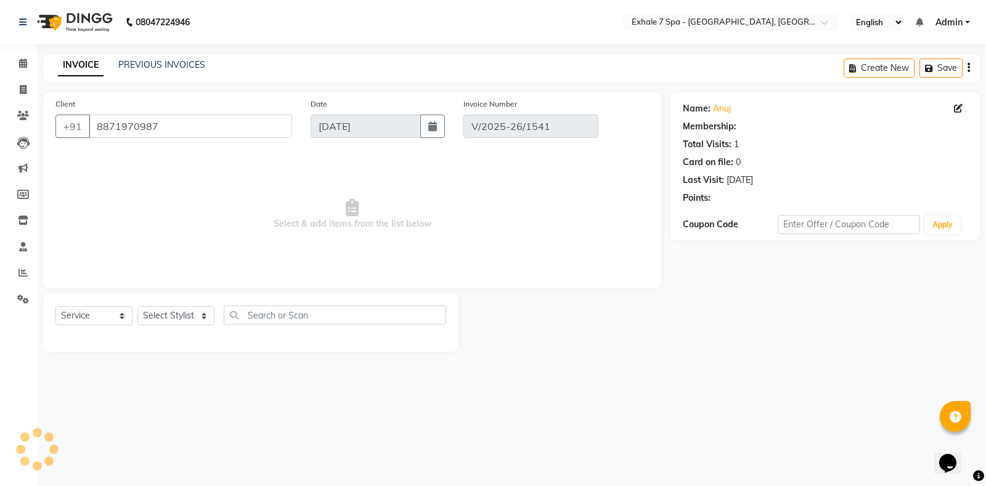
select select "select"
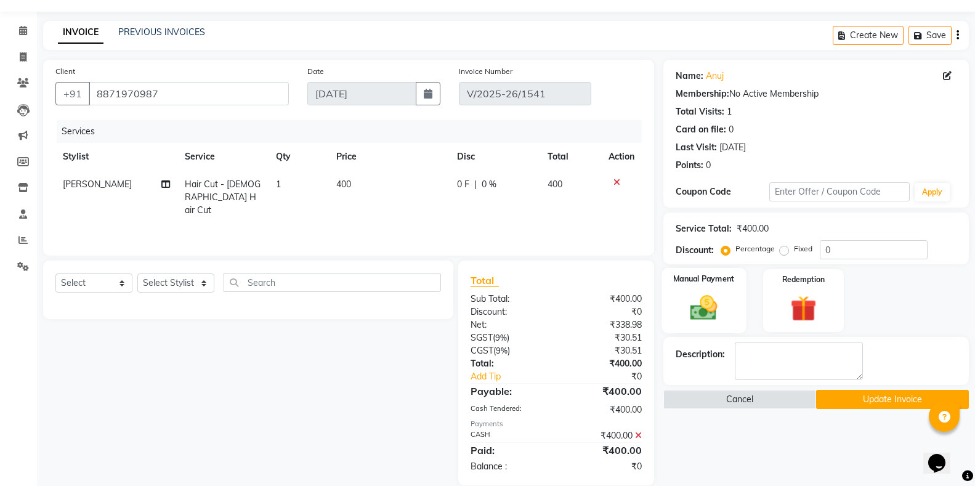
scroll to position [51, 0]
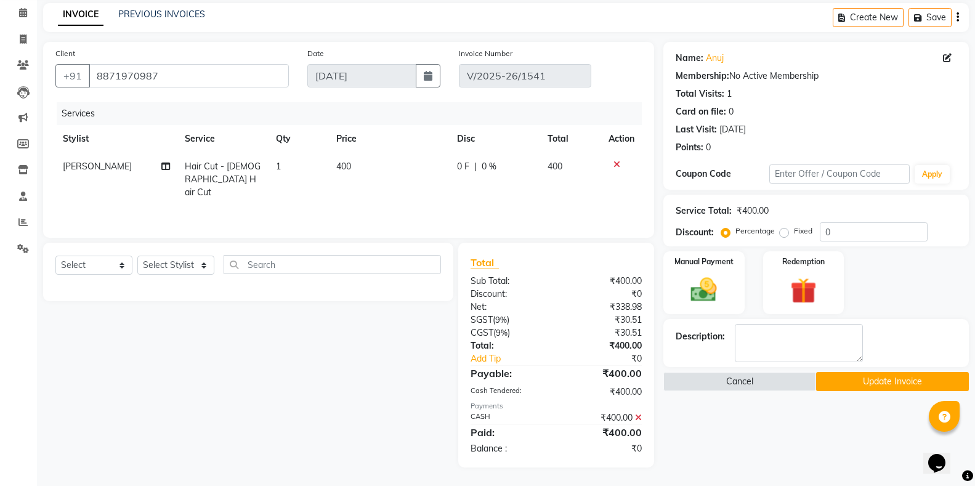
click at [637, 414] on icon at bounding box center [638, 417] width 7 height 9
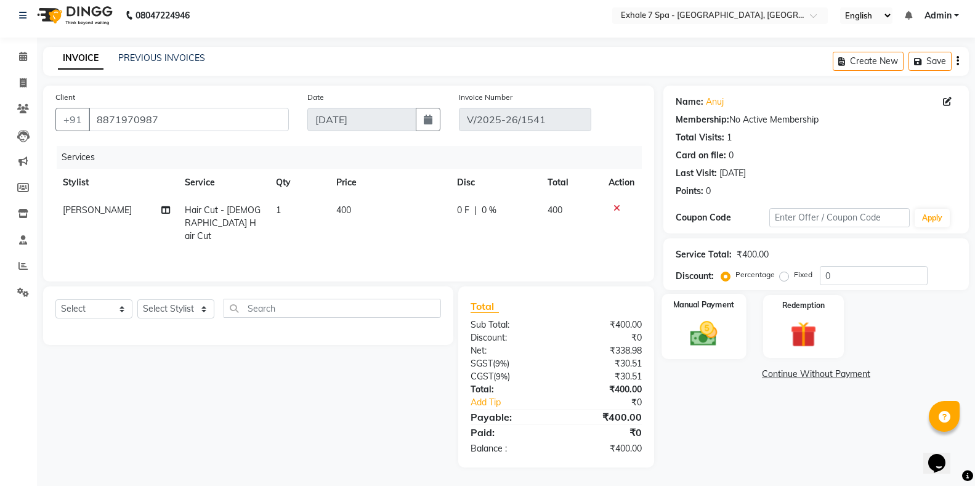
click at [708, 346] on img at bounding box center [704, 333] width 44 height 31
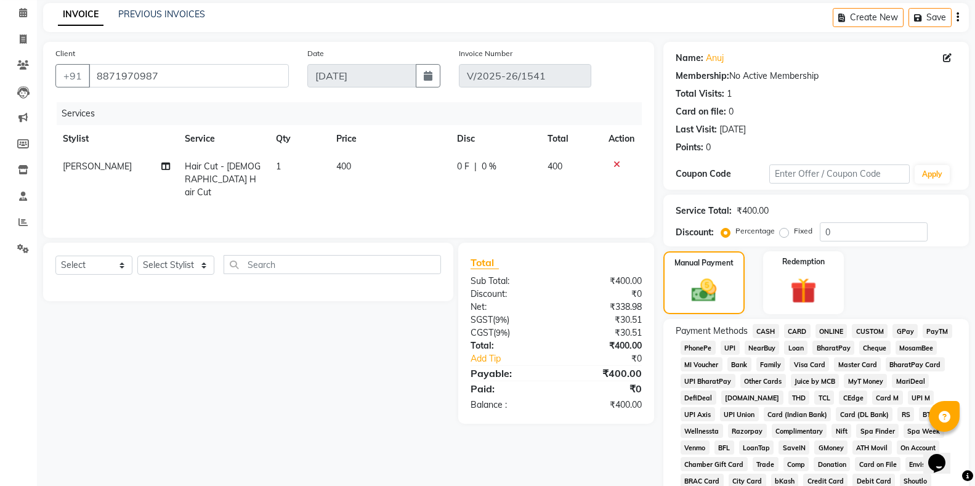
click at [760, 326] on span "CASH" at bounding box center [766, 331] width 26 height 14
click at [762, 332] on span "CASH" at bounding box center [766, 331] width 26 height 14
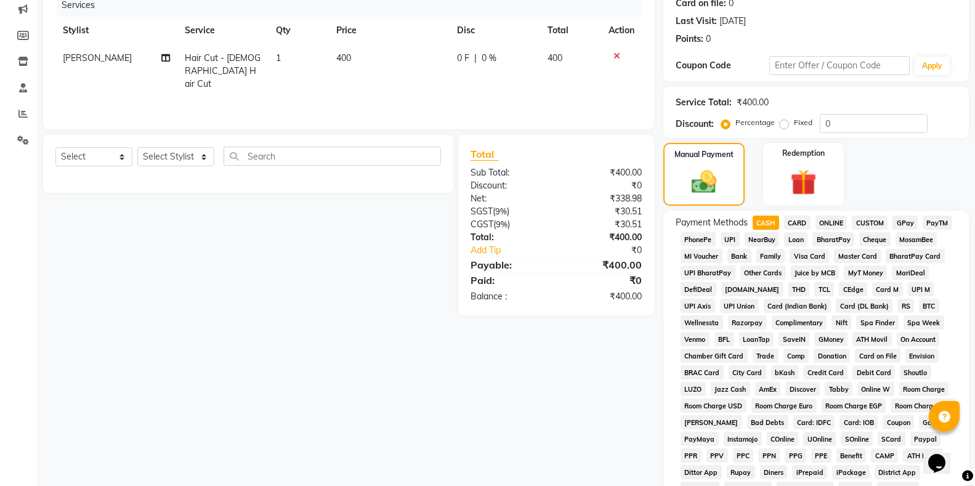
scroll to position [297, 0]
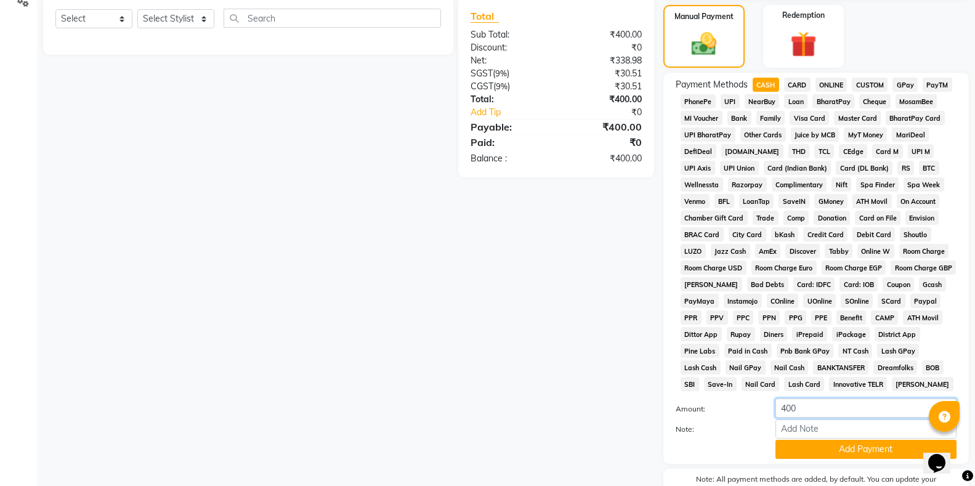
click at [816, 412] on input "400" at bounding box center [866, 408] width 181 height 19
type input "4"
type input "350"
click at [842, 452] on button "Add Payment" at bounding box center [866, 449] width 181 height 19
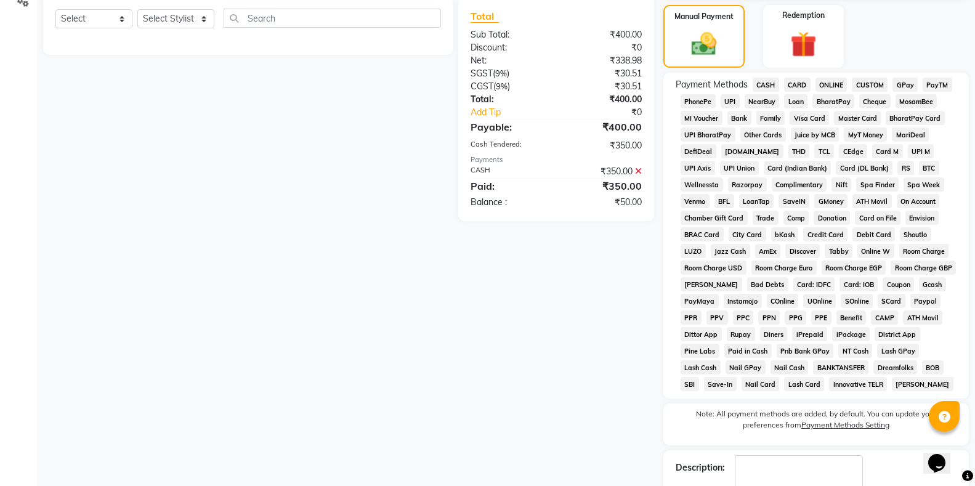
click at [797, 81] on span "CARD" at bounding box center [797, 85] width 26 height 14
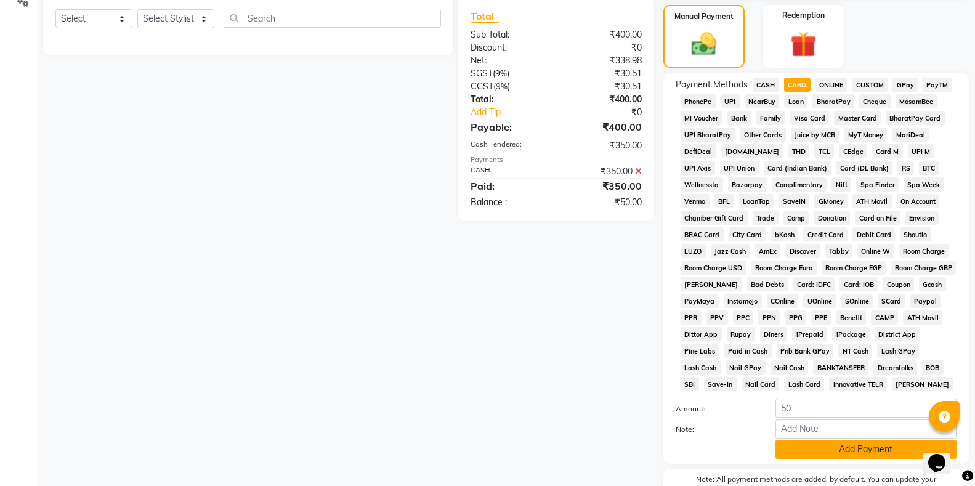
click at [861, 445] on button "Add Payment" at bounding box center [866, 449] width 181 height 19
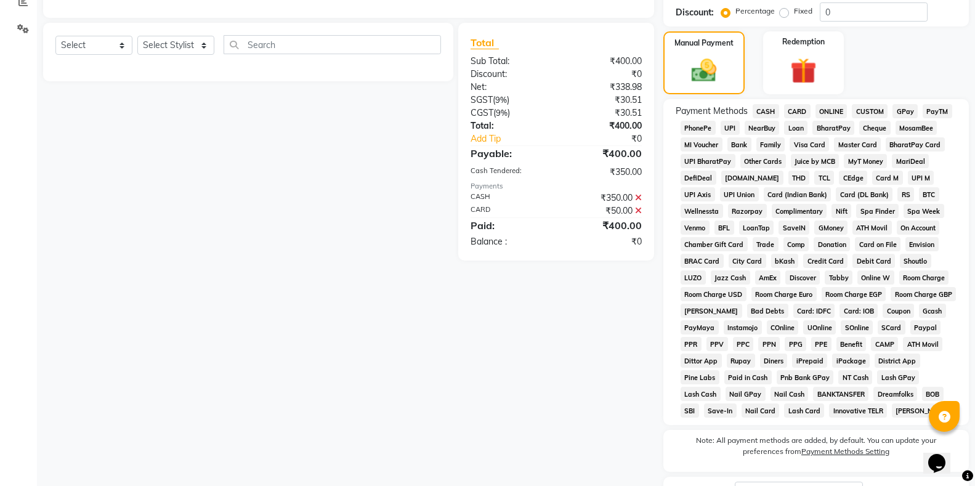
scroll to position [352, 0]
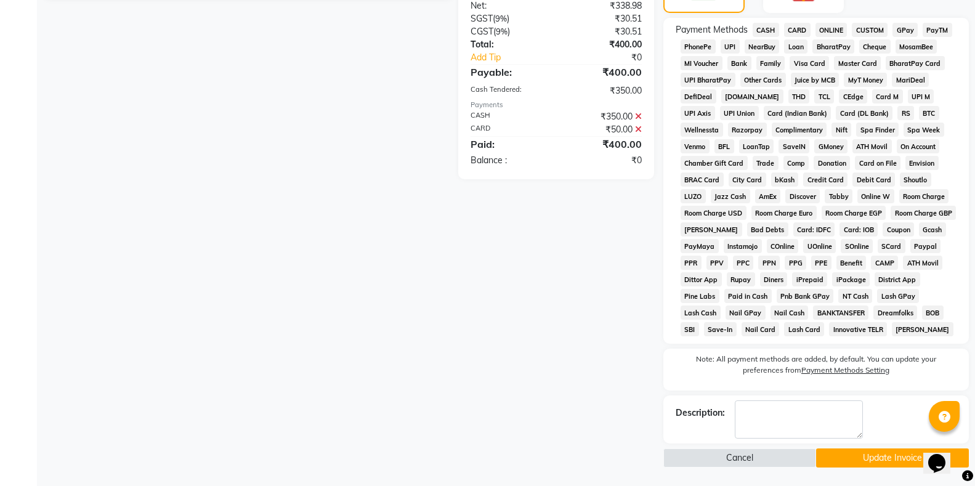
click at [855, 450] on button "Update Invoice" at bounding box center [892, 458] width 153 height 19
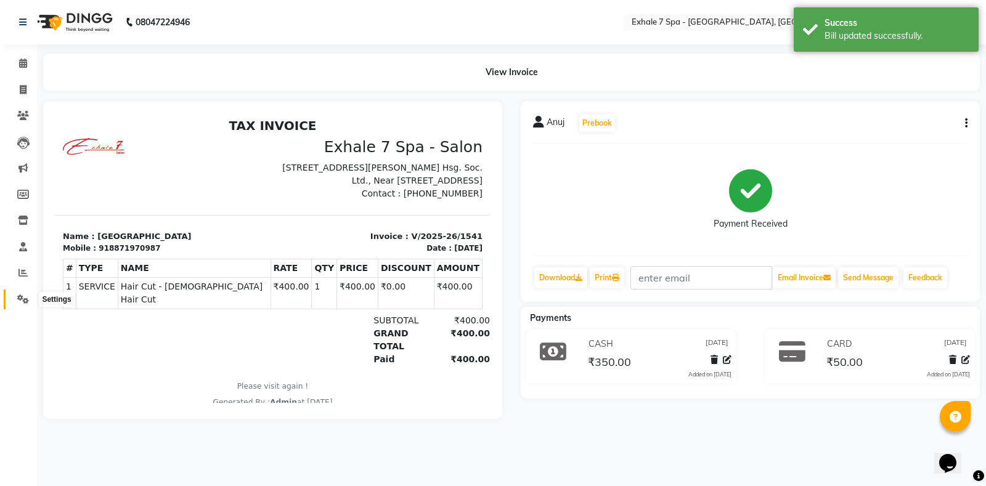
click at [20, 298] on icon at bounding box center [23, 299] width 12 height 9
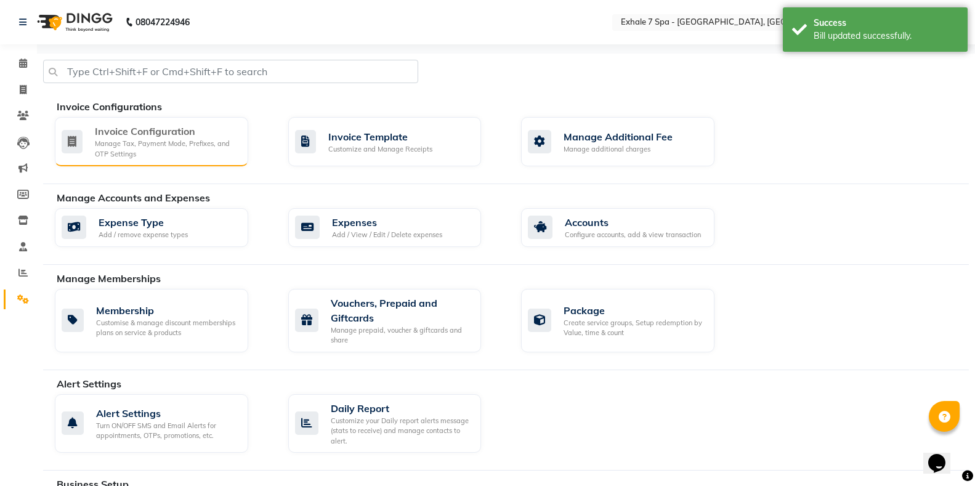
click at [144, 144] on div "Manage Tax, Payment Mode, Prefixes, and OTP Settings" at bounding box center [167, 149] width 144 height 20
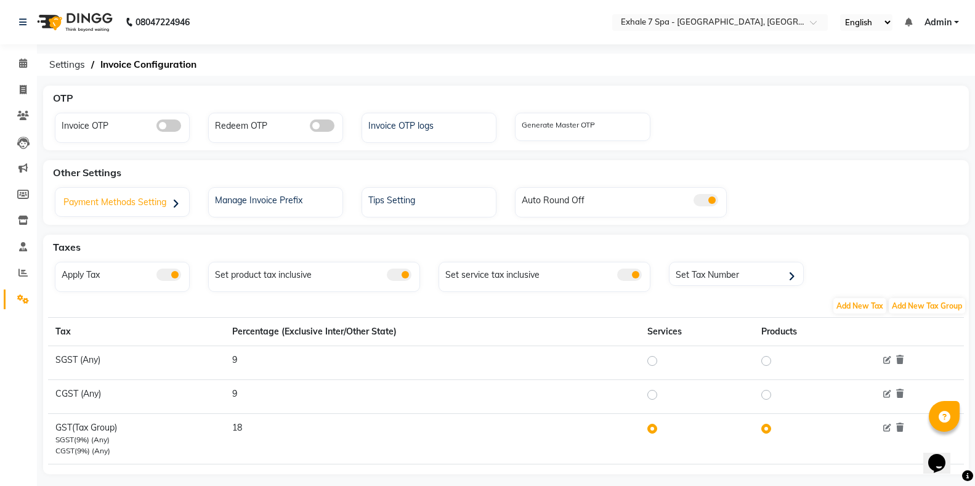
click at [120, 203] on div "Payment Methods Setting" at bounding box center [124, 203] width 131 height 25
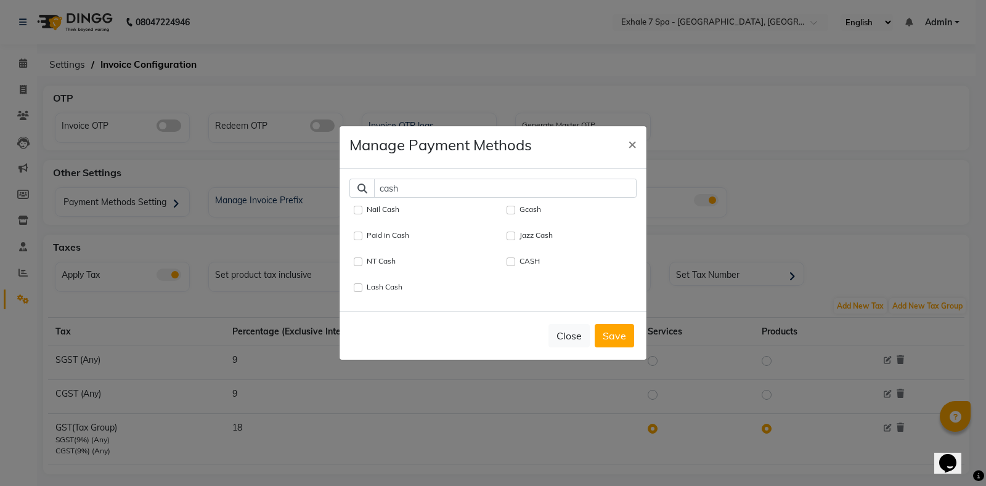
type input "cash"
click at [511, 258] on input "CASH" at bounding box center [511, 262] width 9 height 9
checkbox input "true"
click at [420, 184] on input "cash" at bounding box center [505, 188] width 263 height 19
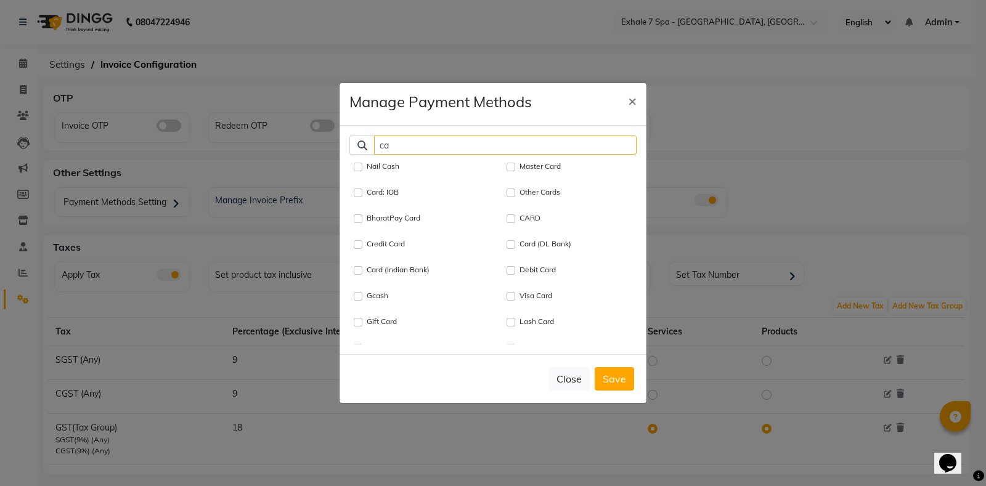
type input "c"
type input "card"
click at [358, 219] on input "CARD" at bounding box center [358, 218] width 9 height 9
checkbox input "true"
click at [500, 147] on input "card" at bounding box center [505, 145] width 263 height 19
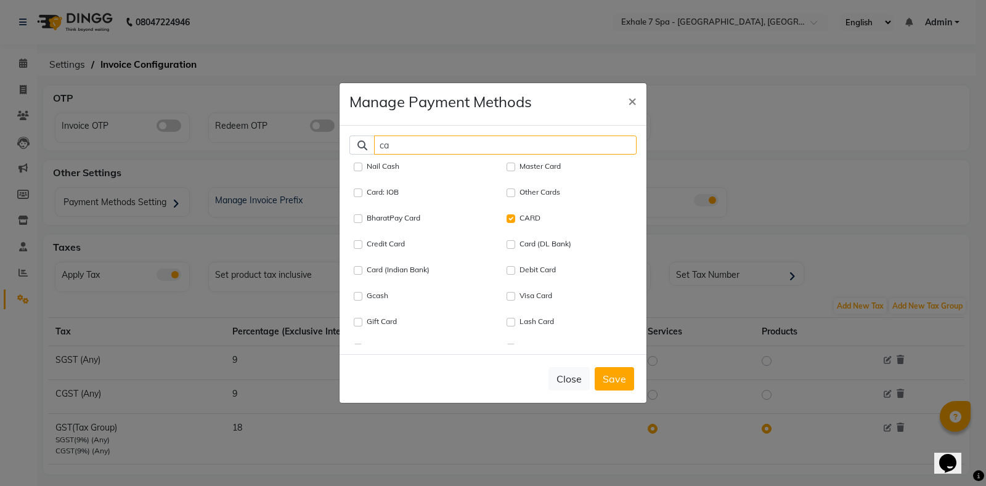
type input "c"
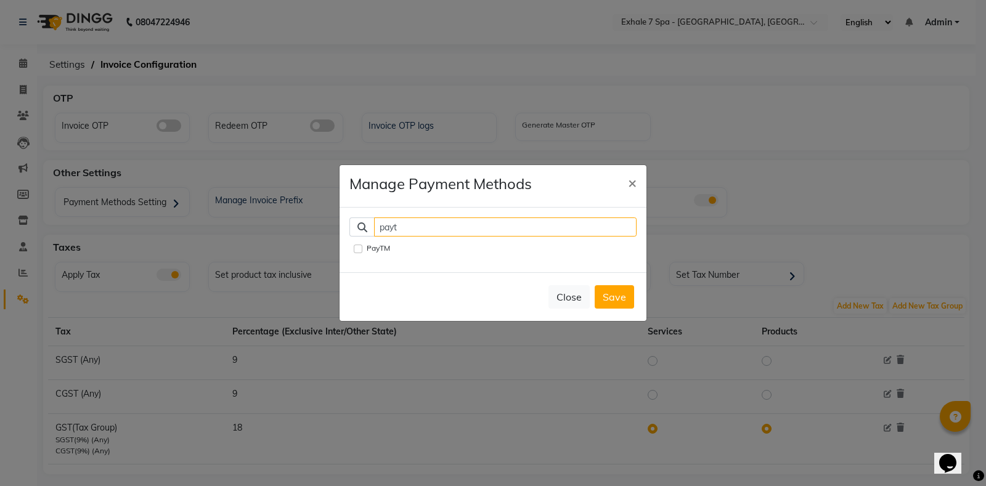
type input "payt"
click at [357, 245] on input "PayTM" at bounding box center [358, 249] width 9 height 9
checkbox input "true"
click at [436, 229] on input "payt" at bounding box center [505, 227] width 263 height 19
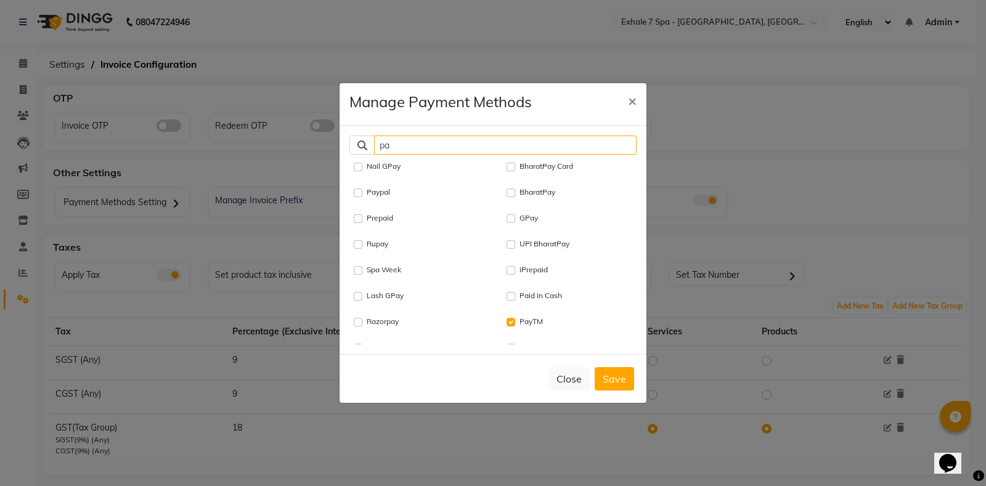
type input "p"
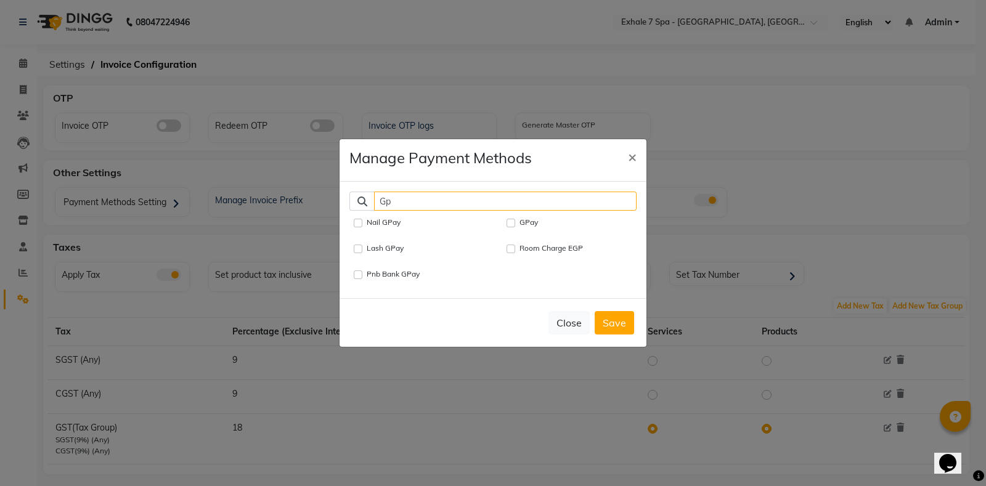
type input "Gp"
click at [510, 219] on input "GPay" at bounding box center [511, 223] width 9 height 9
checkbox input "true"
click at [417, 198] on input "Gp" at bounding box center [505, 201] width 263 height 19
type input "G"
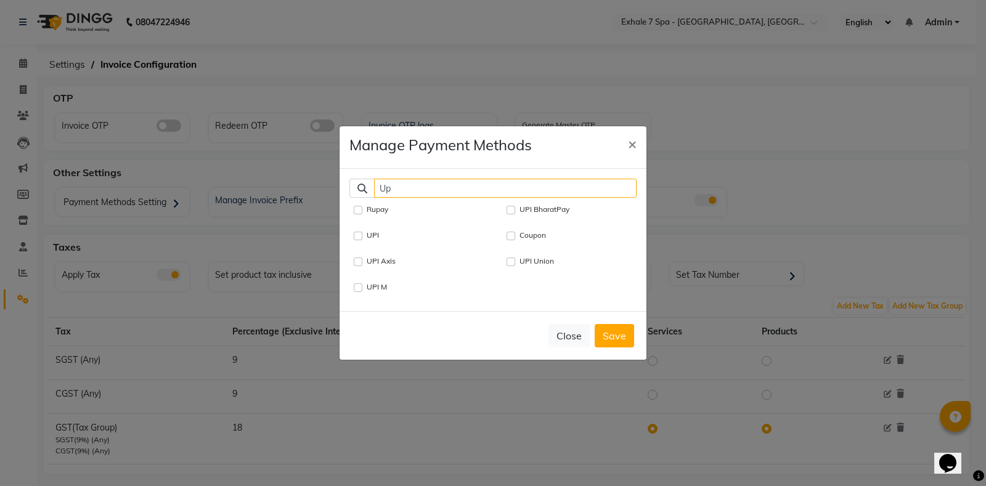
type input "Up"
click at [357, 232] on input "UPI" at bounding box center [358, 236] width 9 height 9
checkbox input "true"
click at [411, 186] on input "Up" at bounding box center [505, 188] width 263 height 19
type input "U"
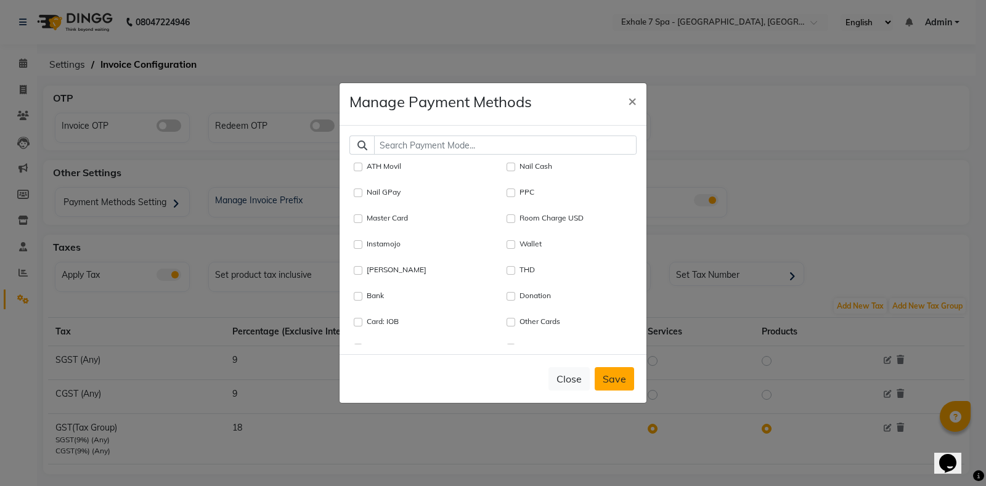
click at [619, 381] on button "Save" at bounding box center [614, 378] width 39 height 23
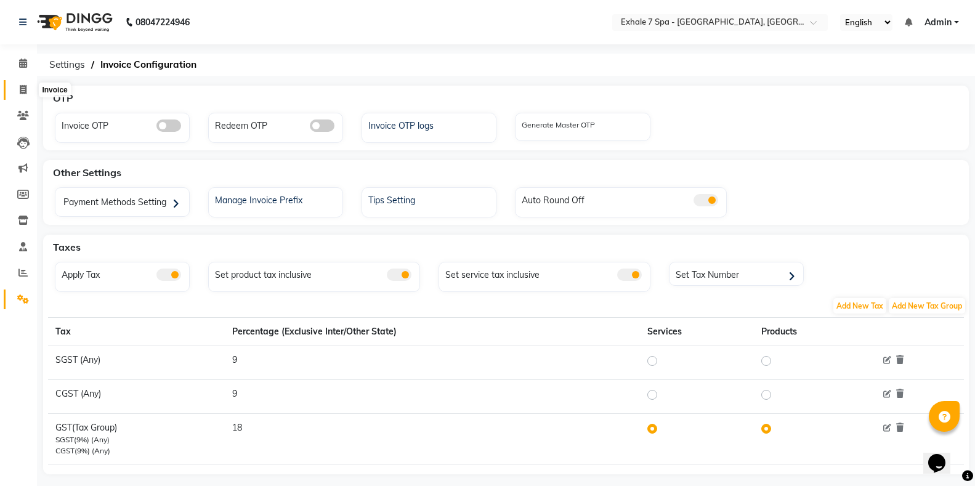
click at [23, 86] on icon at bounding box center [23, 89] width 7 height 9
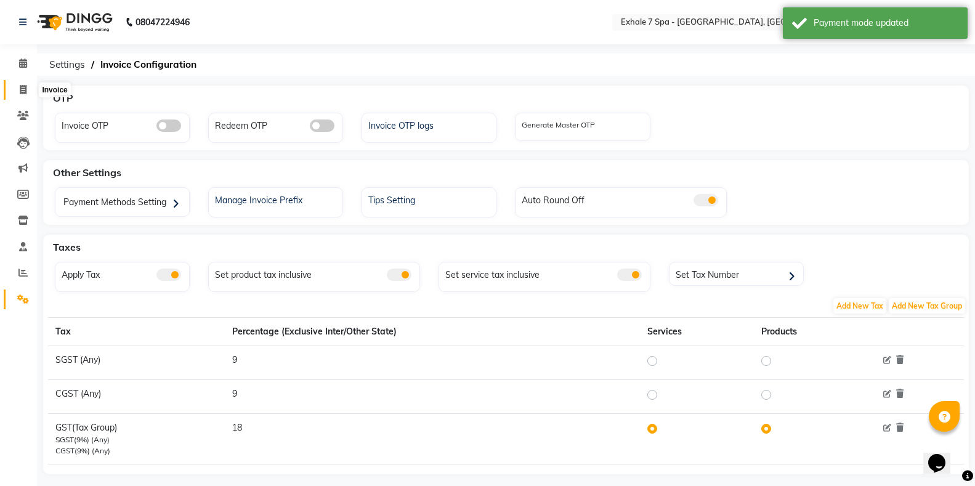
select select "service"
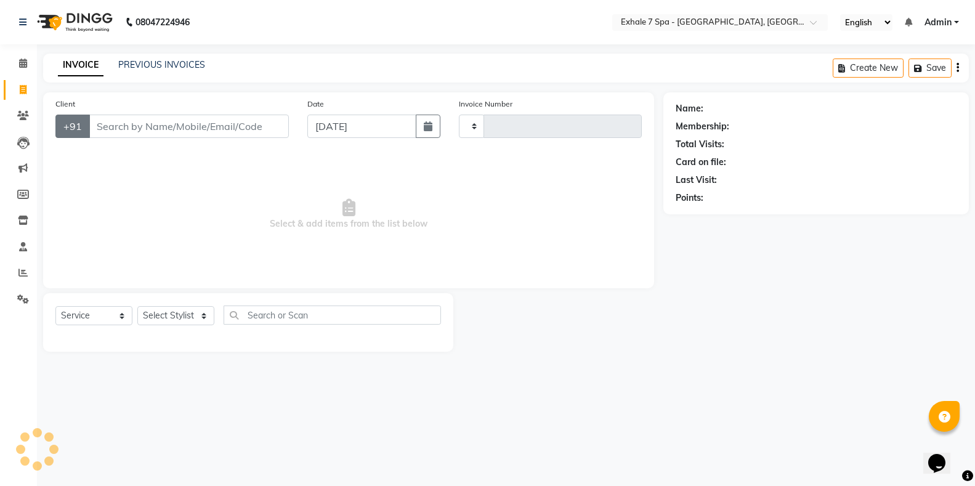
type input "1545"
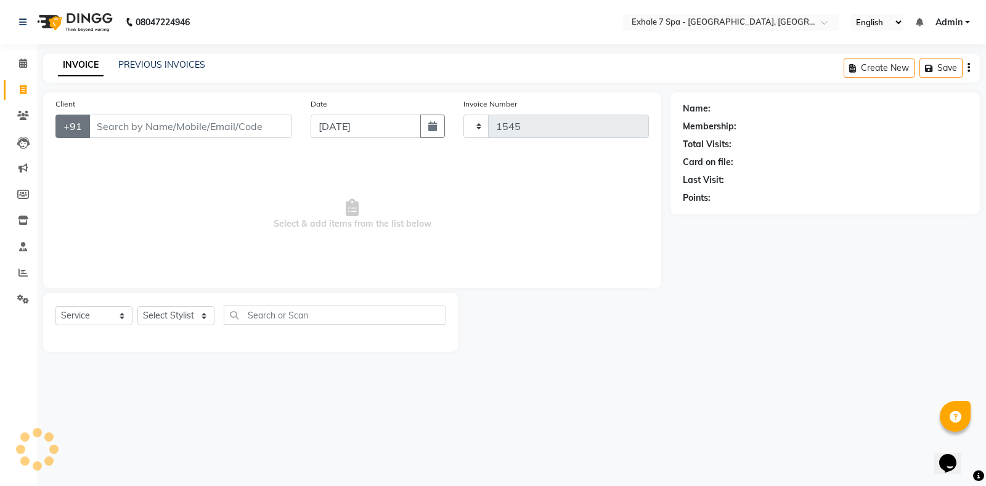
select select "4480"
click at [203, 315] on select "Select Stylist Adil Shailkh Bhavna Singh Faraheem Shaikh Farhana Shaikh Irfan A…" at bounding box center [175, 315] width 77 height 19
select select "36351"
click at [137, 306] on select "Select Stylist Adil Shailkh Bhavna Singh Faraheem Shaikh Farhana Shaikh Irfan A…" at bounding box center [175, 315] width 77 height 19
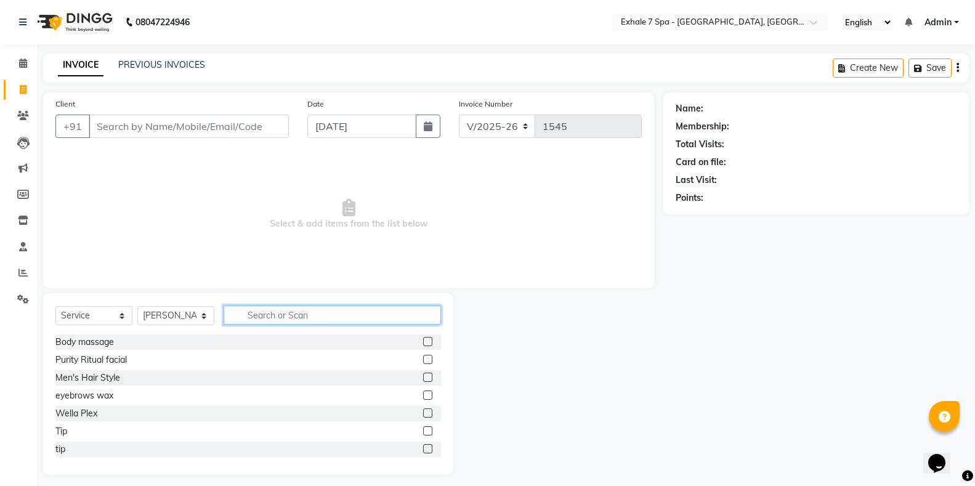
click at [272, 317] on input "text" at bounding box center [333, 315] width 218 height 19
click at [194, 132] on input "Client" at bounding box center [189, 126] width 200 height 23
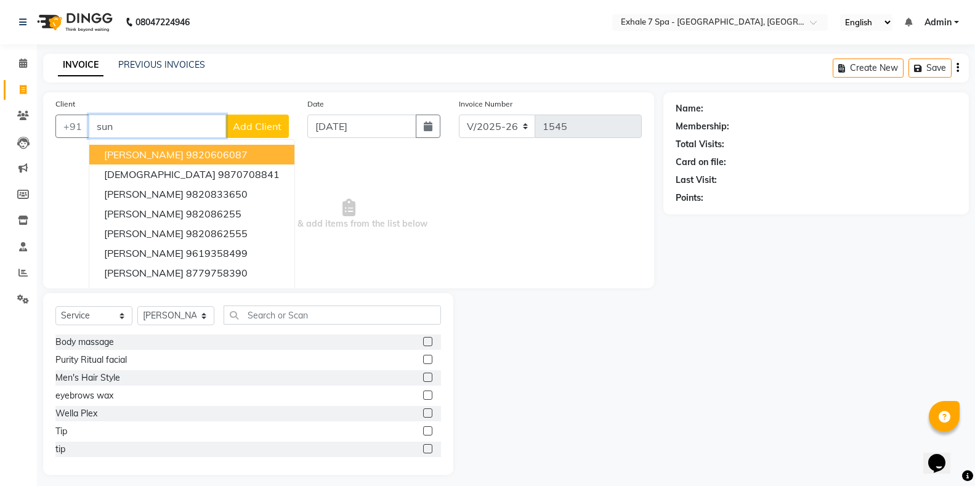
click at [157, 154] on span "[PERSON_NAME]" at bounding box center [143, 155] width 79 height 12
type input "9820606087"
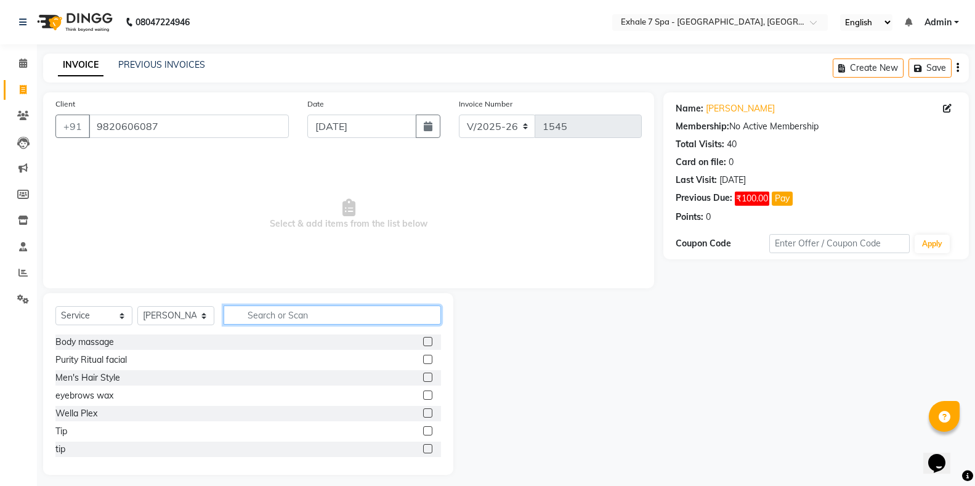
click at [251, 323] on input "text" at bounding box center [333, 315] width 218 height 19
click at [423, 412] on label at bounding box center [427, 413] width 9 height 9
click at [423, 412] on input "checkbox" at bounding box center [427, 414] width 8 height 8
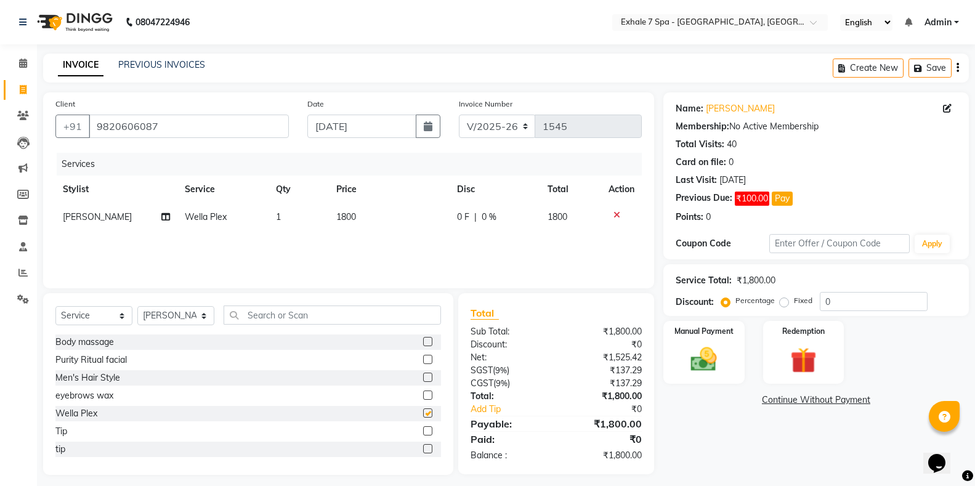
checkbox input "false"
click at [691, 362] on img at bounding box center [704, 359] width 44 height 31
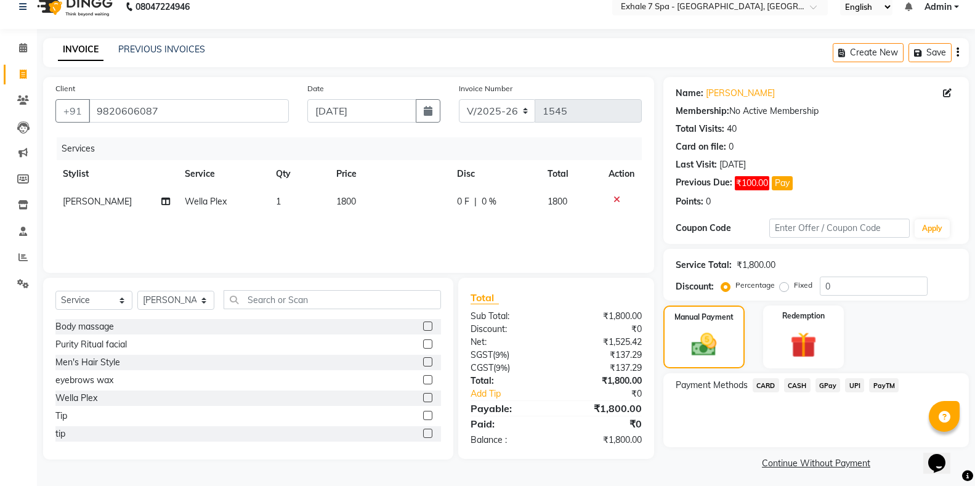
scroll to position [20, 0]
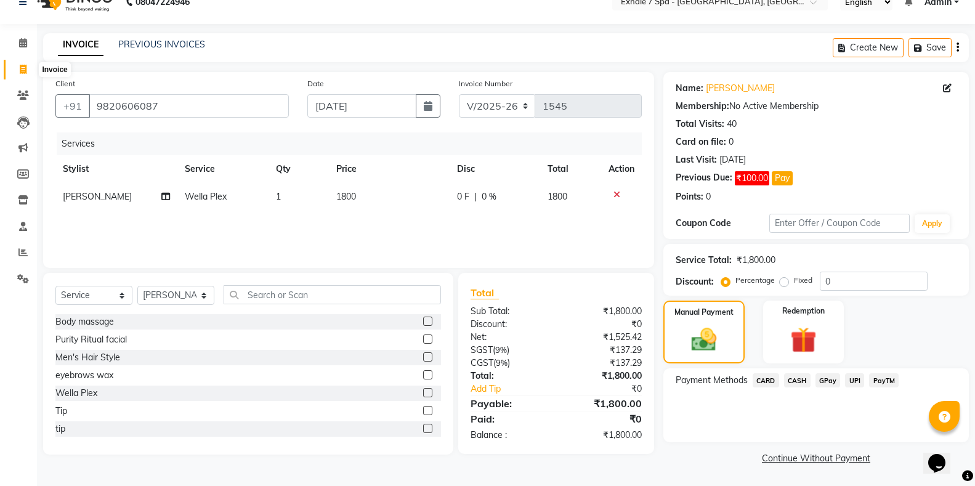
click at [25, 70] on icon at bounding box center [23, 69] width 7 height 9
select select "service"
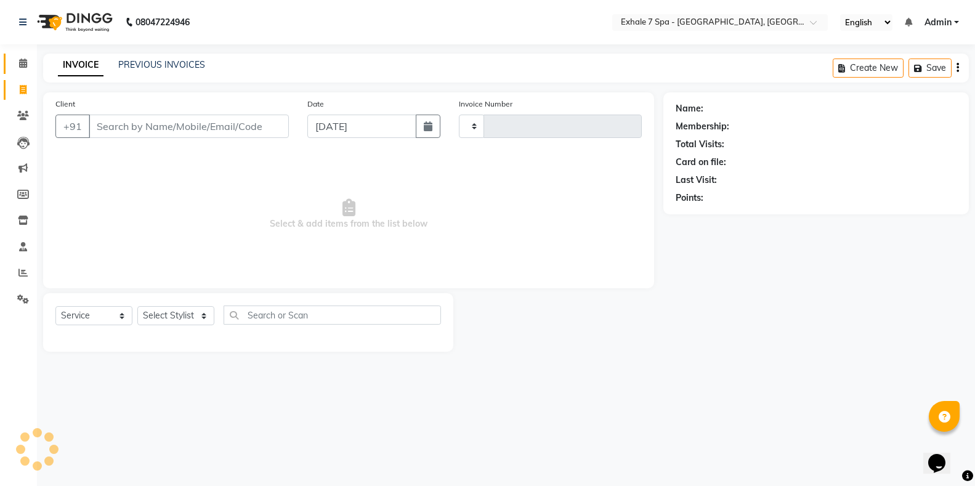
scroll to position [0, 0]
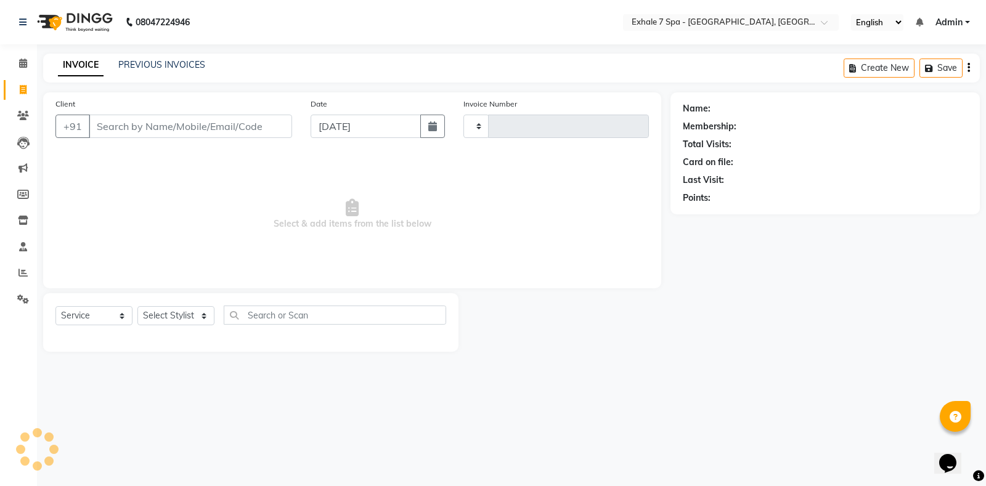
type input "1545"
select select "4480"
click at [206, 317] on select "Select Stylist Adil Shailkh Bhavna Singh Faraheem Shaikh Farhana Shaikh Irfan A…" at bounding box center [175, 315] width 77 height 19
select select "28490"
click at [137, 306] on select "Select Stylist Adil Shailkh Bhavna Singh Faraheem Shaikh Farhana Shaikh Irfan A…" at bounding box center [175, 315] width 77 height 19
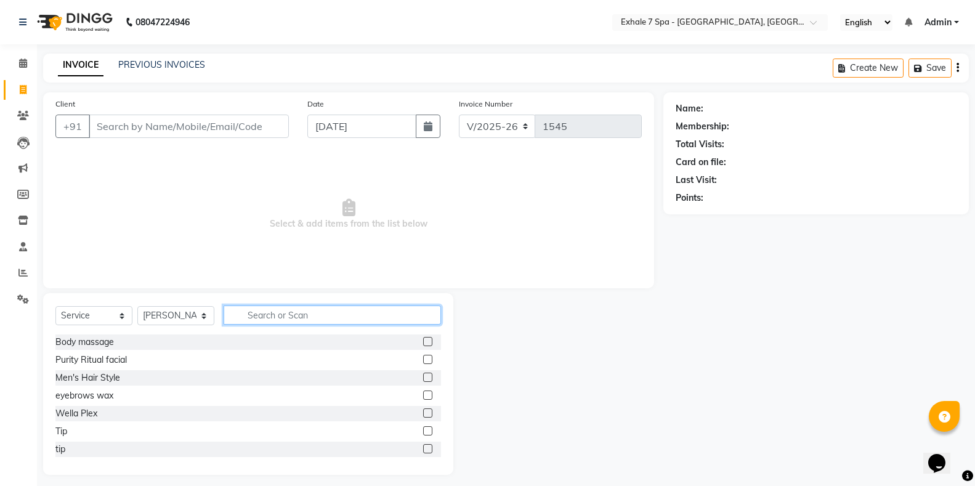
click at [268, 320] on input "text" at bounding box center [333, 315] width 218 height 19
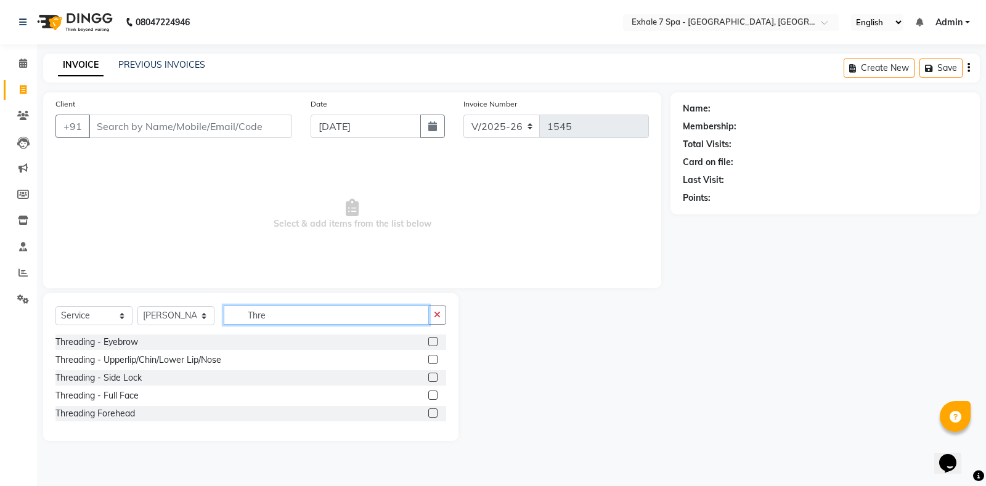
type input "Thre"
click at [430, 340] on label at bounding box center [432, 341] width 9 height 9
click at [430, 340] on input "checkbox" at bounding box center [432, 342] width 8 height 8
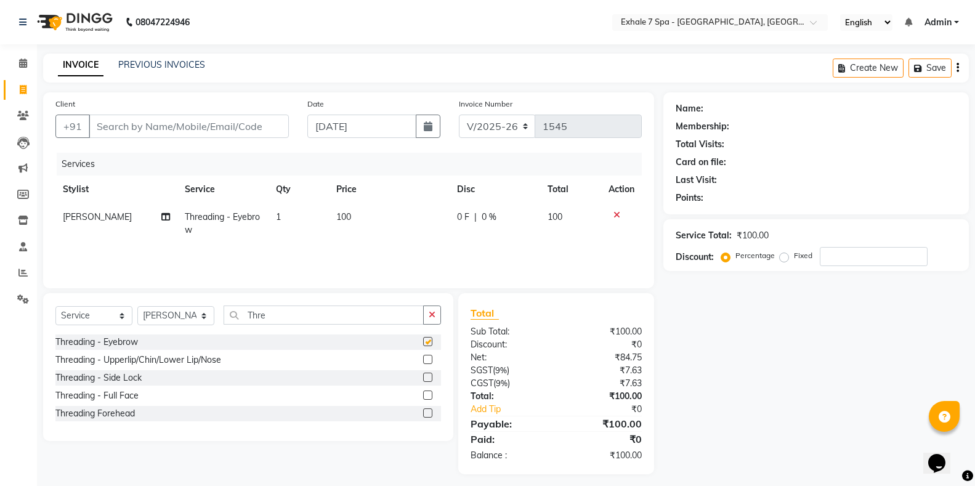
checkbox input "false"
click at [429, 412] on label at bounding box center [427, 413] width 9 height 9
click at [429, 412] on input "checkbox" at bounding box center [427, 414] width 8 height 8
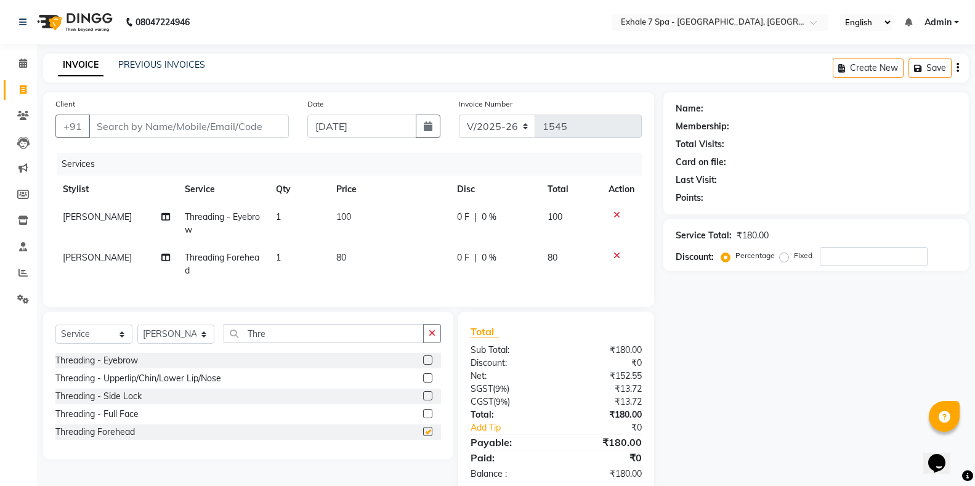
checkbox input "false"
click at [433, 338] on icon "button" at bounding box center [432, 333] width 7 height 9
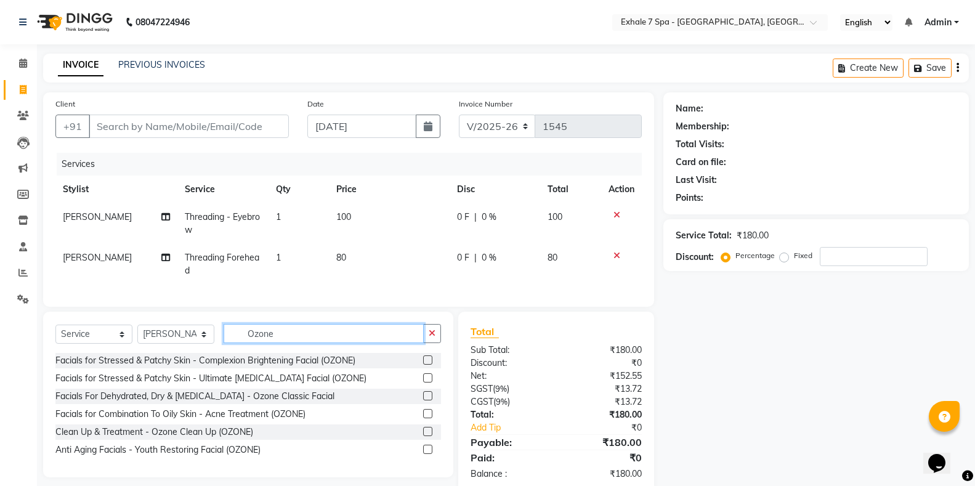
type input "Ozone"
click at [427, 436] on label at bounding box center [427, 431] width 9 height 9
click at [427, 436] on input "checkbox" at bounding box center [427, 432] width 8 height 8
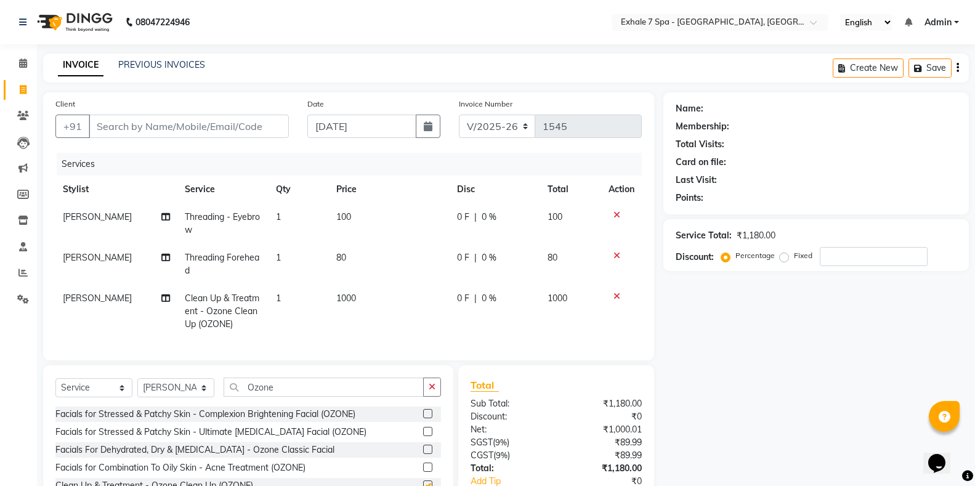
checkbox input "false"
click at [430, 392] on button "button" at bounding box center [432, 387] width 18 height 19
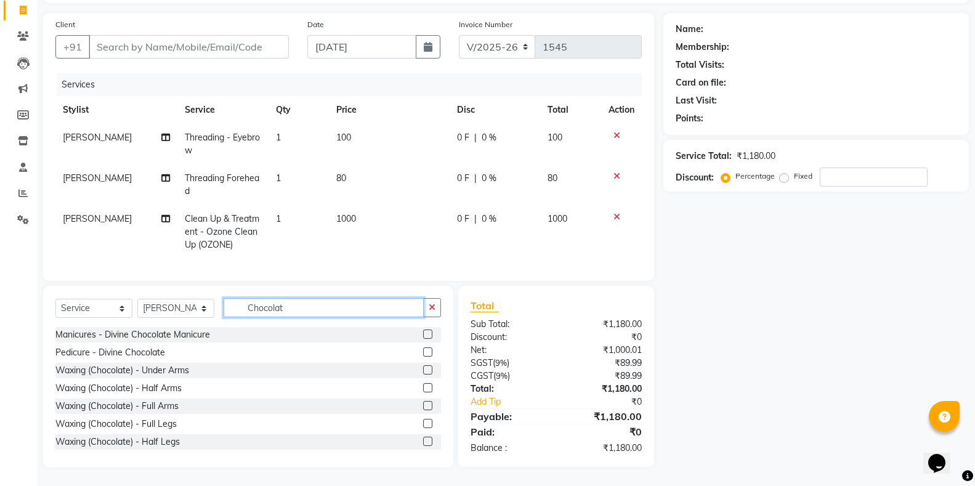
scroll to position [90, 0]
type input "Chocolat"
click at [423, 405] on label at bounding box center [427, 405] width 9 height 9
click at [423, 405] on input "checkbox" at bounding box center [427, 406] width 8 height 8
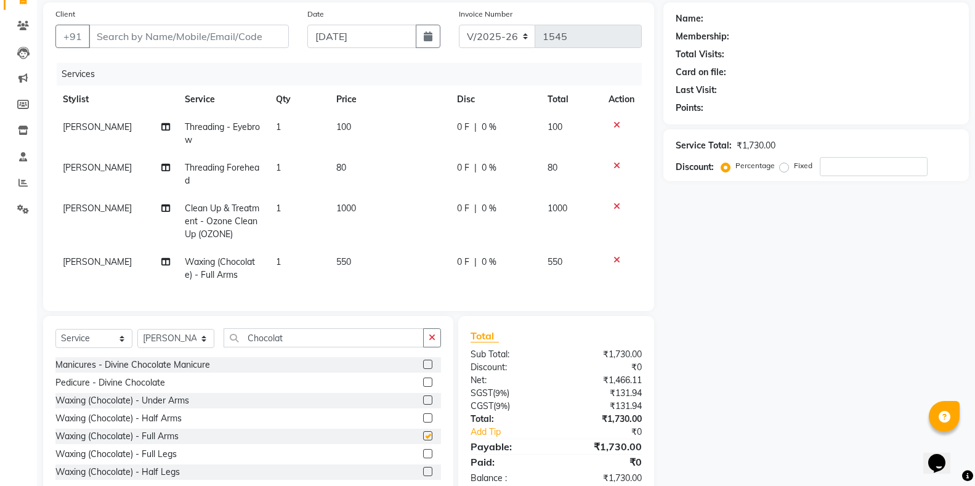
checkbox input "false"
click at [429, 342] on icon "button" at bounding box center [432, 337] width 7 height 9
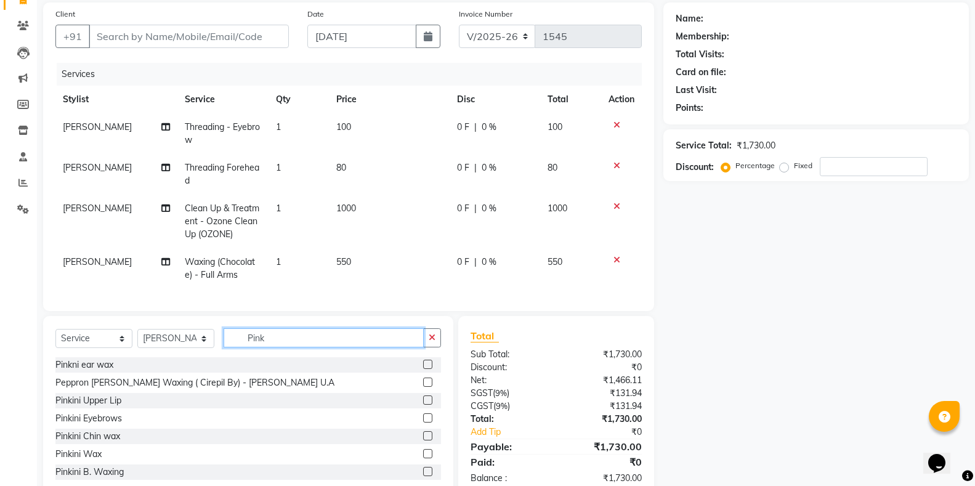
type input "Pink"
click at [423, 405] on label at bounding box center [427, 400] width 9 height 9
click at [423, 405] on input "checkbox" at bounding box center [427, 401] width 8 height 8
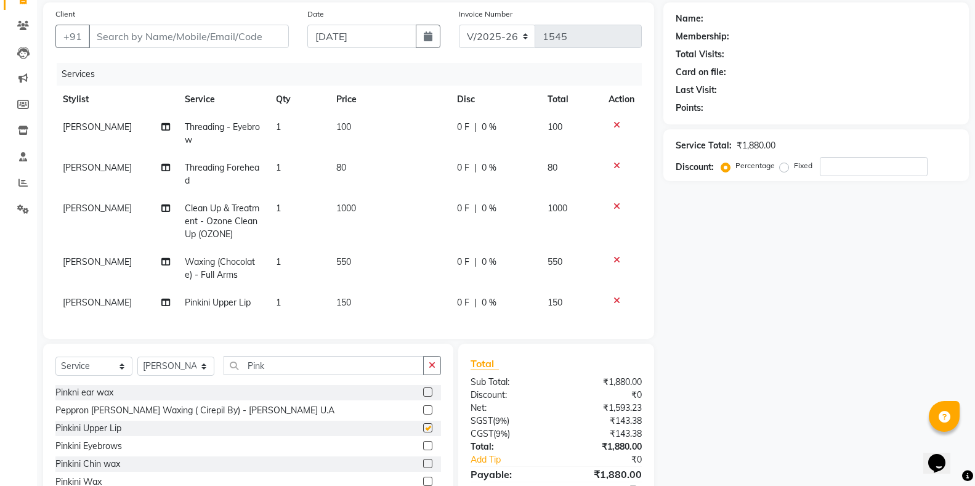
checkbox input "false"
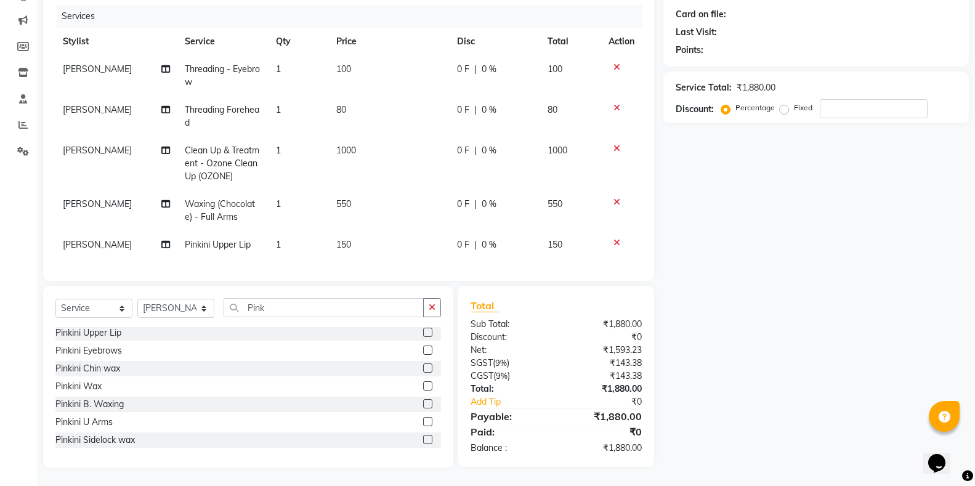
scroll to position [158, 0]
click at [429, 304] on icon "button" at bounding box center [432, 307] width 7 height 9
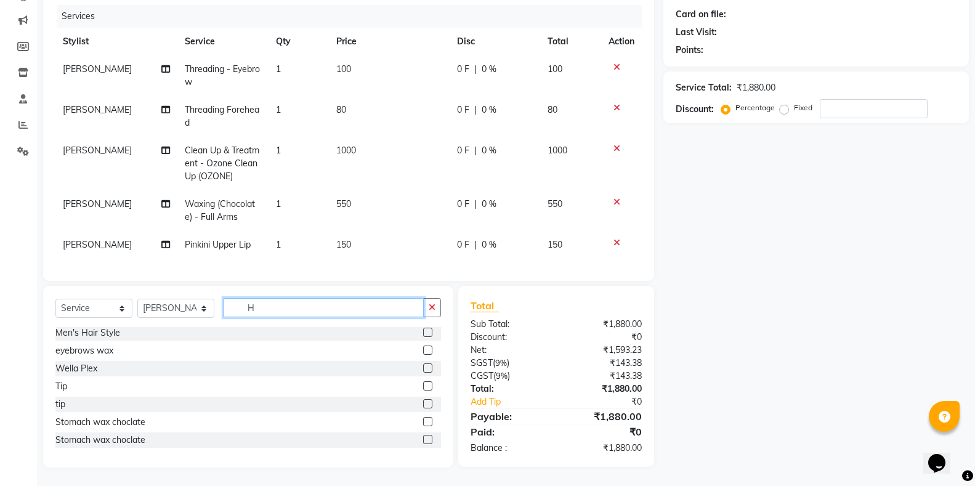
scroll to position [2, 0]
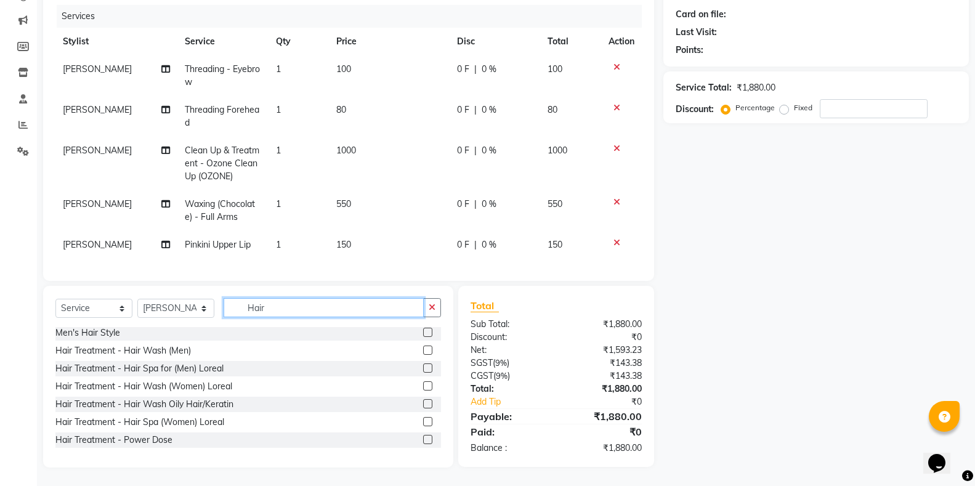
type input "Hair"
click at [423, 388] on label at bounding box center [427, 385] width 9 height 9
click at [423, 388] on input "checkbox" at bounding box center [427, 387] width 8 height 8
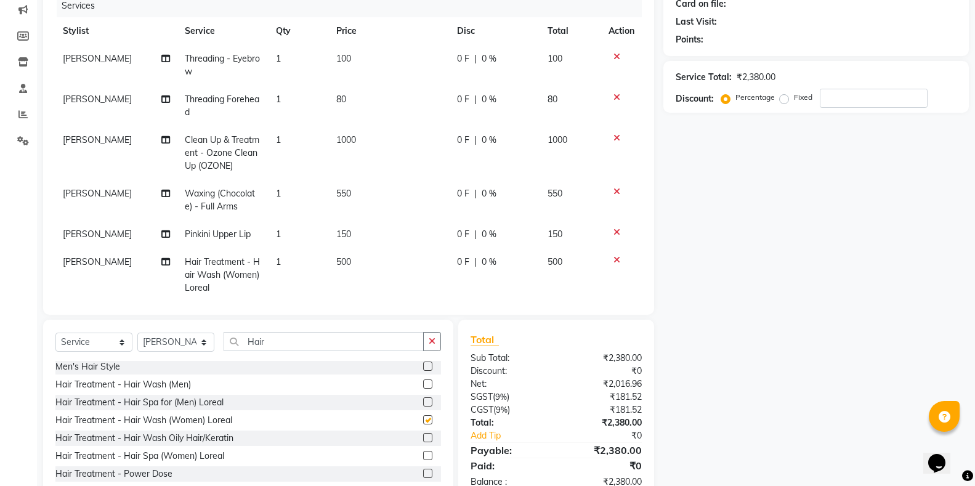
checkbox input "false"
click at [163, 261] on icon at bounding box center [165, 262] width 9 height 9
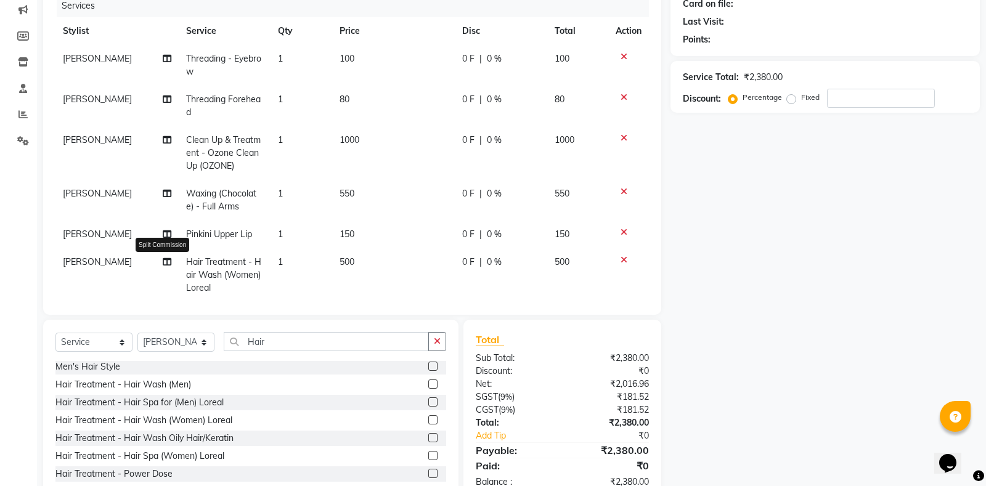
select select "28490"
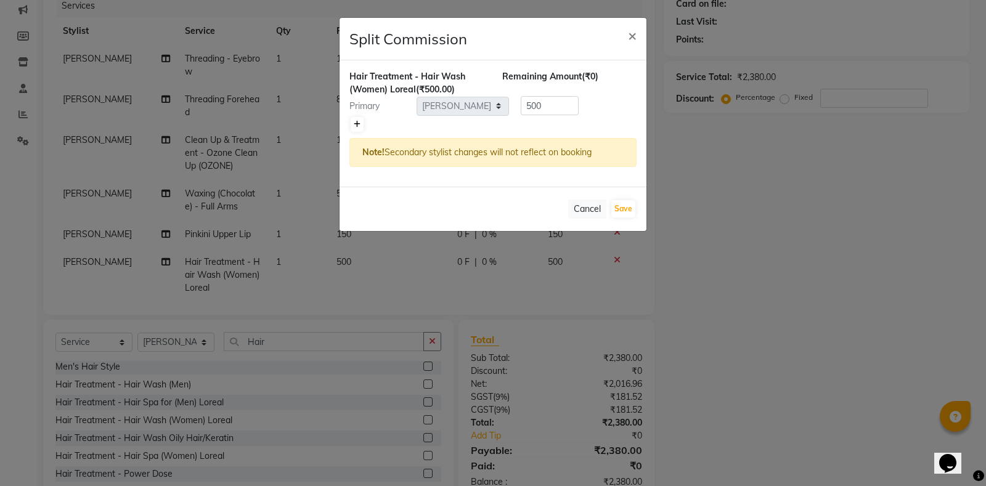
click at [355, 124] on icon at bounding box center [357, 124] width 7 height 7
type input "250"
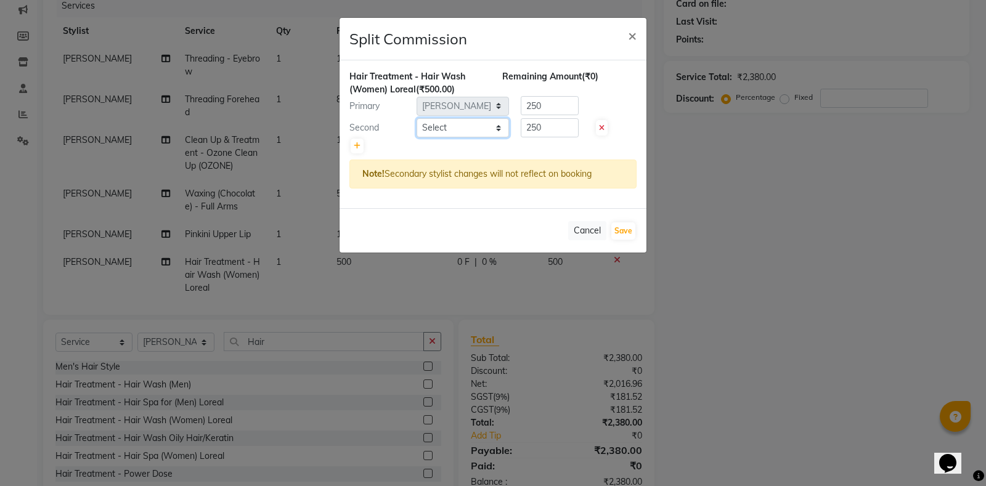
click at [497, 124] on select "Select Adil Shailkh Bhavna Singh Faraheem Shaikh Farhana Shaikh Irfan Ali Izhar…" at bounding box center [463, 127] width 92 height 19
select select "64938"
click at [417, 118] on select "Select Adil Shailkh Bhavna Singh Faraheem Shaikh Farhana Shaikh Irfan Ali Izhar…" at bounding box center [463, 127] width 92 height 19
click at [625, 231] on button "Save" at bounding box center [623, 230] width 24 height 17
select select "Select"
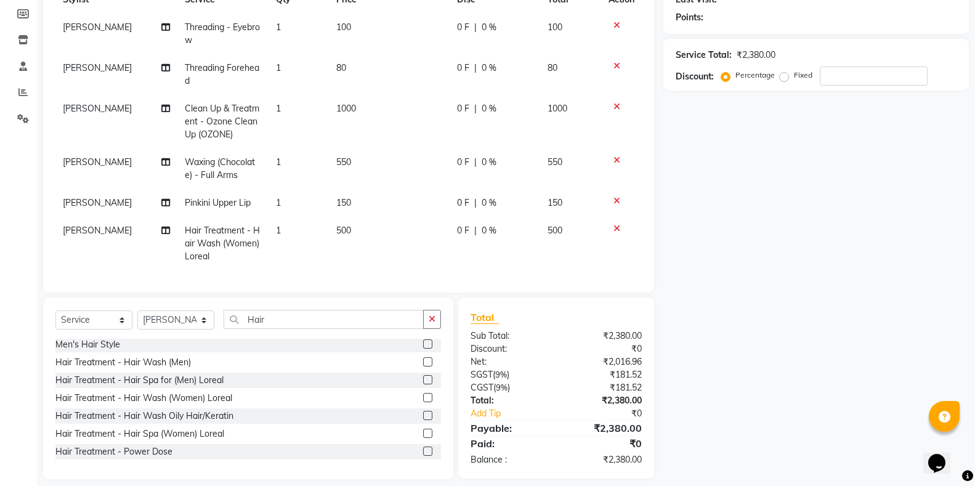
scroll to position [192, 0]
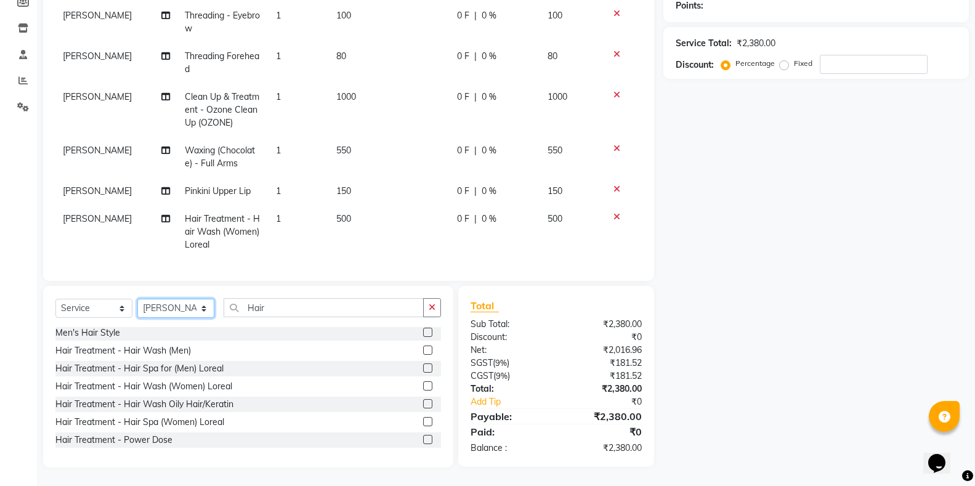
click at [209, 307] on select "Select Stylist Adil Shailkh Bhavna Singh Faraheem Shaikh Farhana Shaikh Irfan A…" at bounding box center [175, 308] width 77 height 19
select select "64938"
click at [137, 299] on select "Select Stylist Adil Shailkh Bhavna Singh Faraheem Shaikh Farhana Shaikh Irfan A…" at bounding box center [175, 308] width 77 height 19
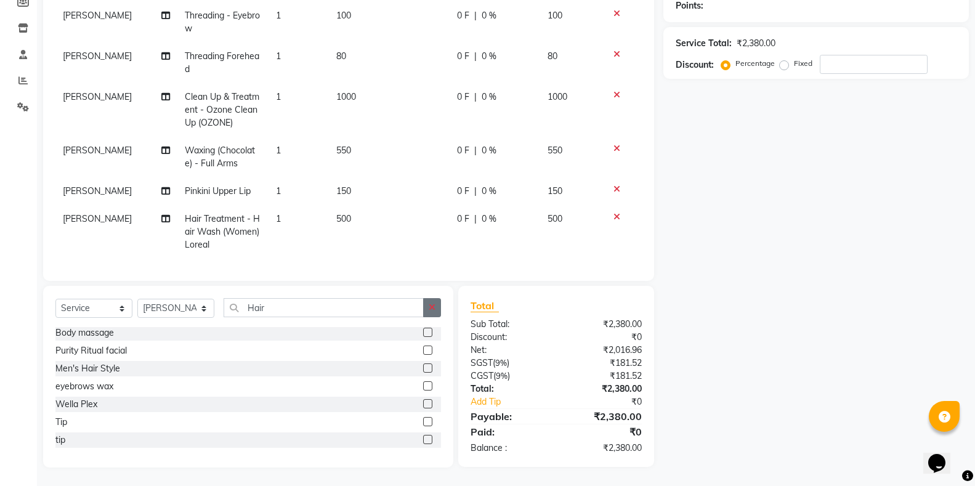
click at [426, 307] on button "button" at bounding box center [432, 307] width 18 height 19
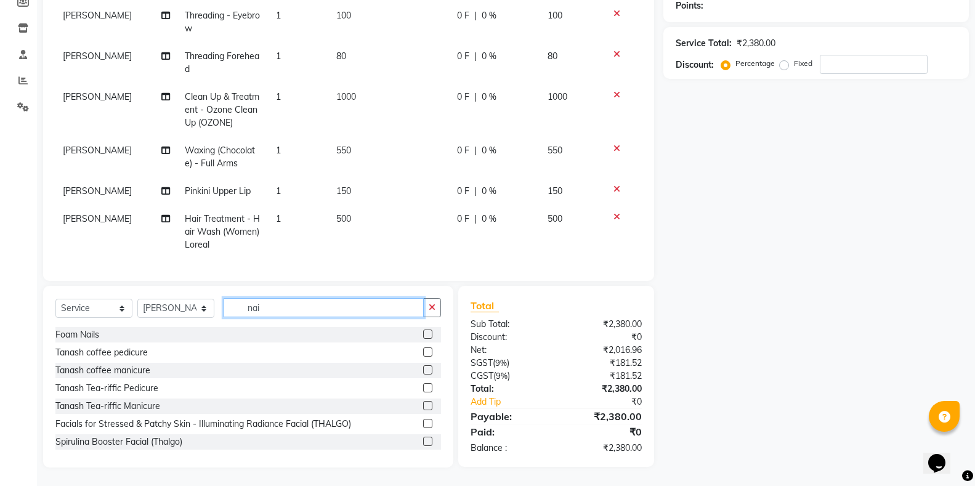
scroll to position [192, 0]
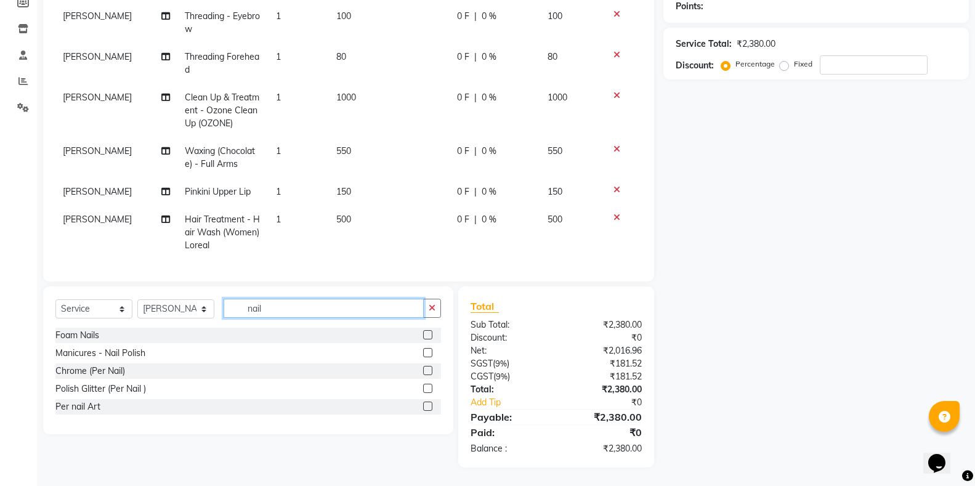
type input "nail"
click at [427, 353] on label at bounding box center [427, 352] width 9 height 9
click at [427, 353] on input "checkbox" at bounding box center [427, 353] width 8 height 8
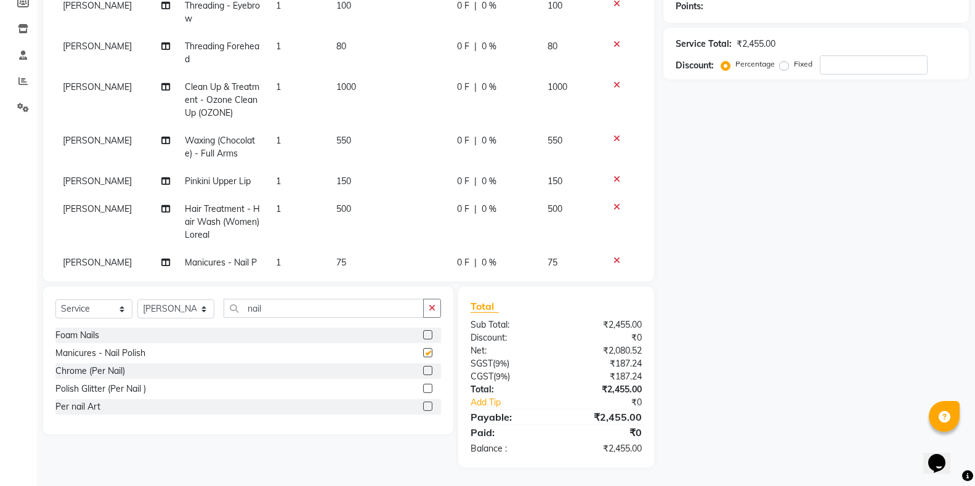
checkbox input "false"
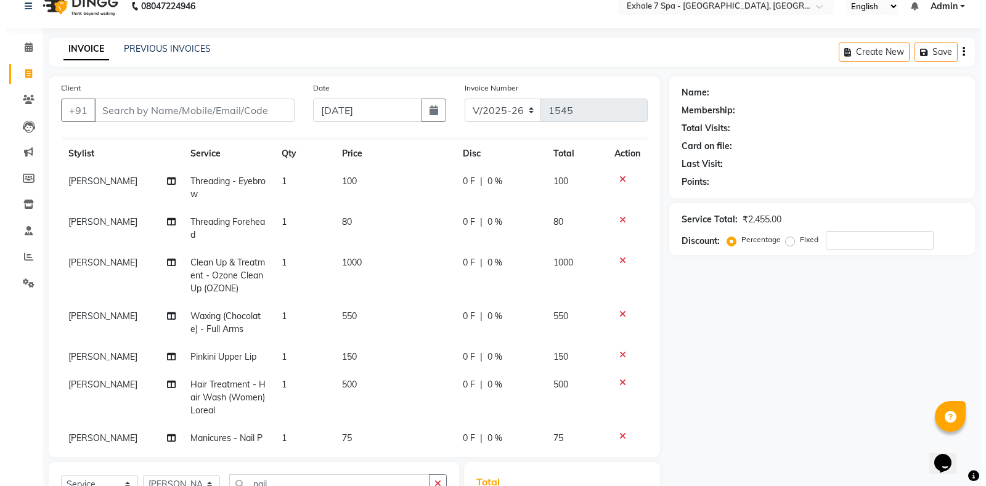
scroll to position [0, 0]
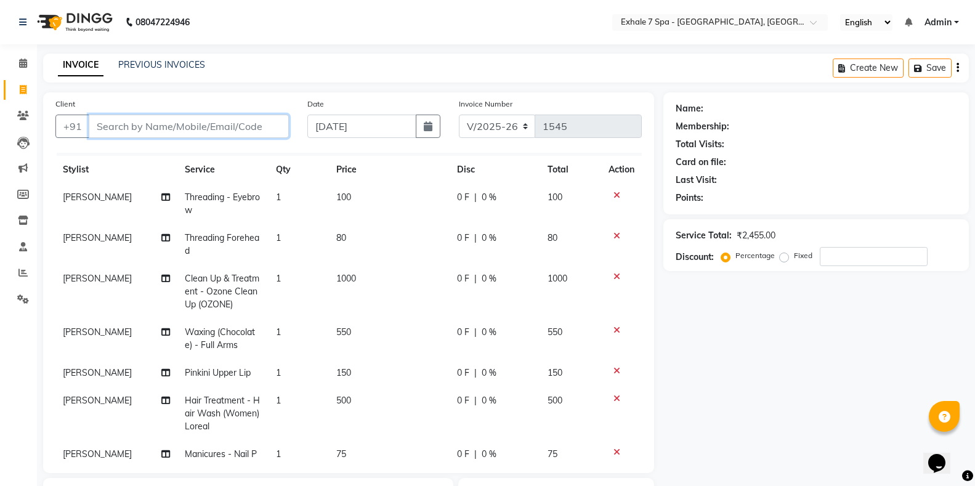
click at [143, 124] on input "Client" at bounding box center [189, 126] width 200 height 23
type input "9"
type input "0"
type input "9930661736"
click at [260, 127] on span "Add Client" at bounding box center [257, 126] width 49 height 12
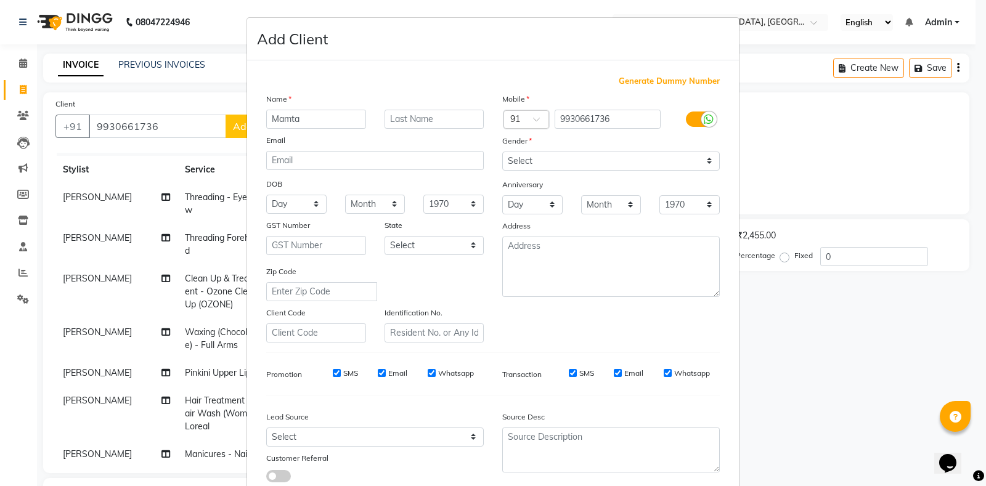
type input "Mamta"
click at [391, 118] on input "text" at bounding box center [435, 119] width 100 height 19
type input "[PERSON_NAME]"
click at [704, 160] on select "Select Male Female Other Prefer Not To Say" at bounding box center [611, 161] width 218 height 19
select select "female"
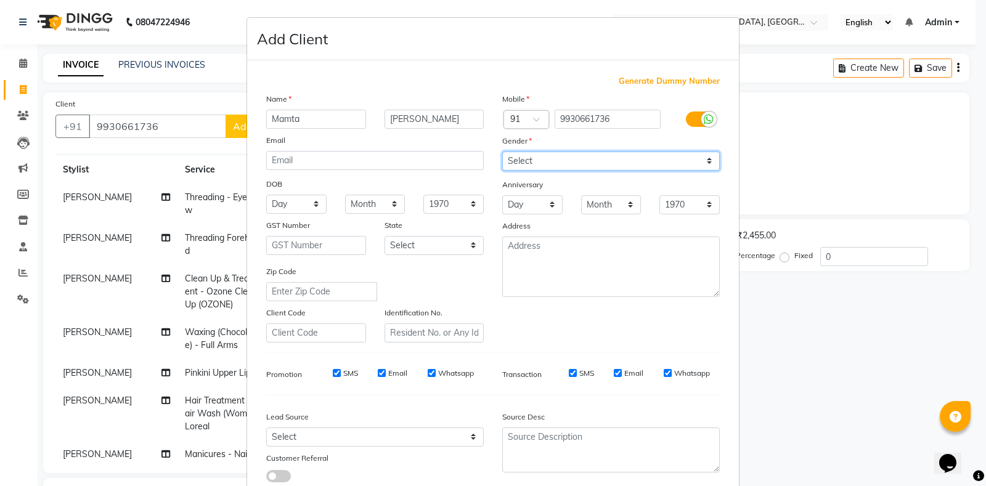
click at [502, 152] on select "Select Male Female Other Prefer Not To Say" at bounding box center [611, 161] width 218 height 19
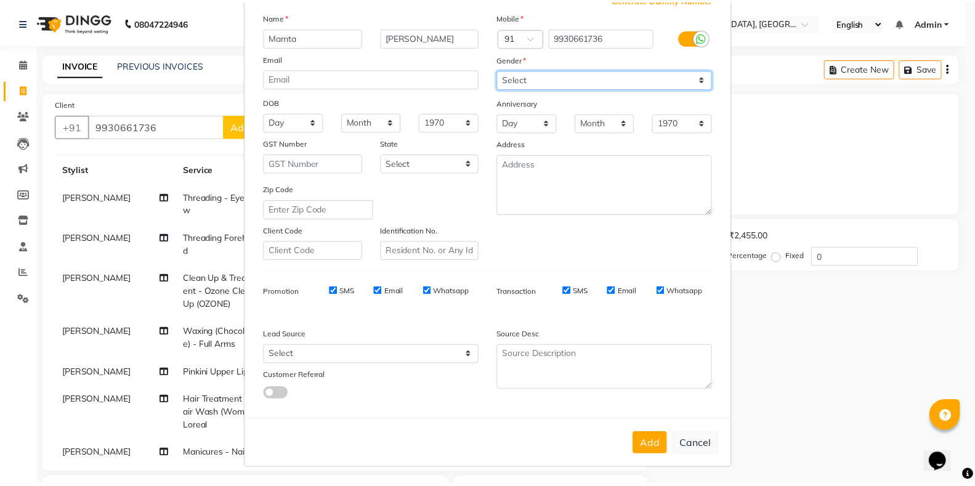
scroll to position [83, 0]
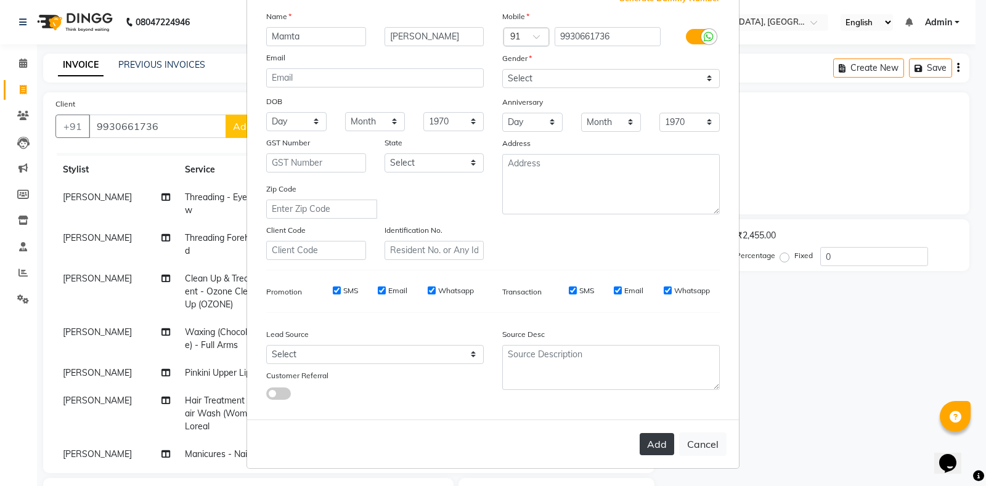
click at [650, 446] on button "Add" at bounding box center [657, 444] width 35 height 22
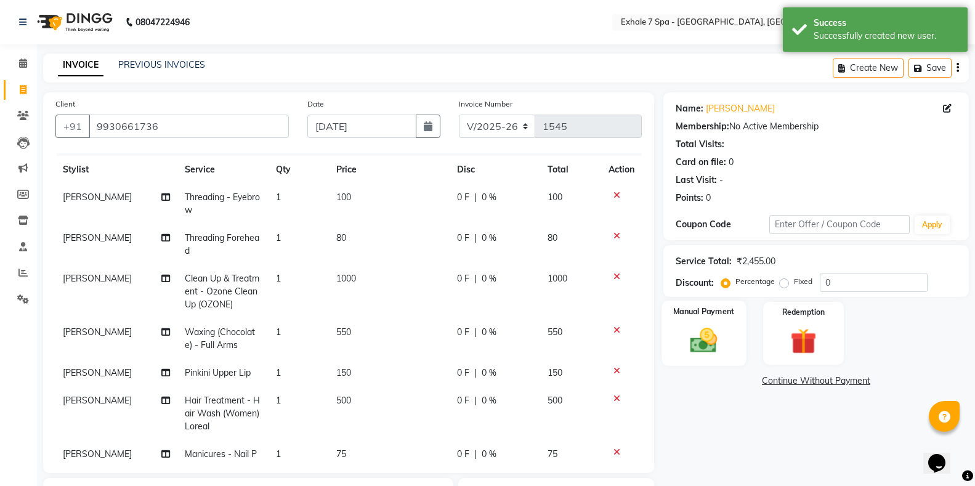
click at [710, 340] on img at bounding box center [704, 340] width 44 height 31
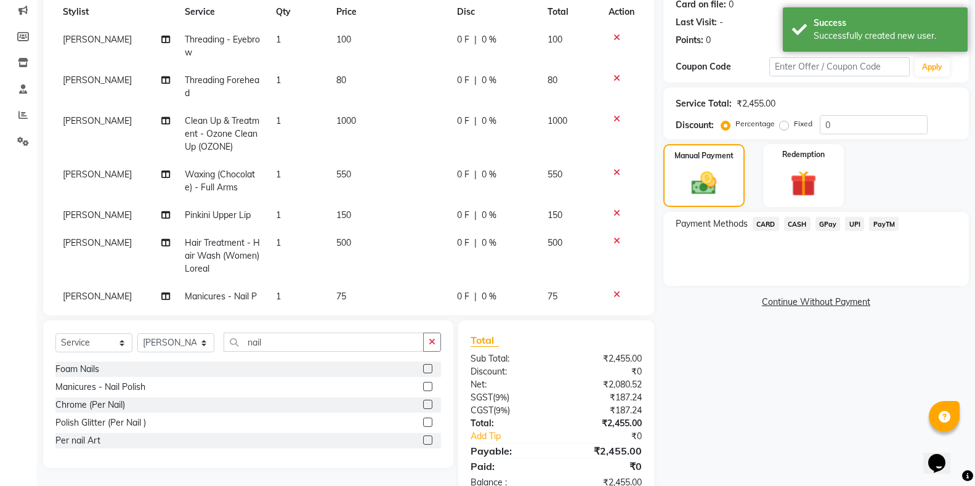
scroll to position [192, 0]
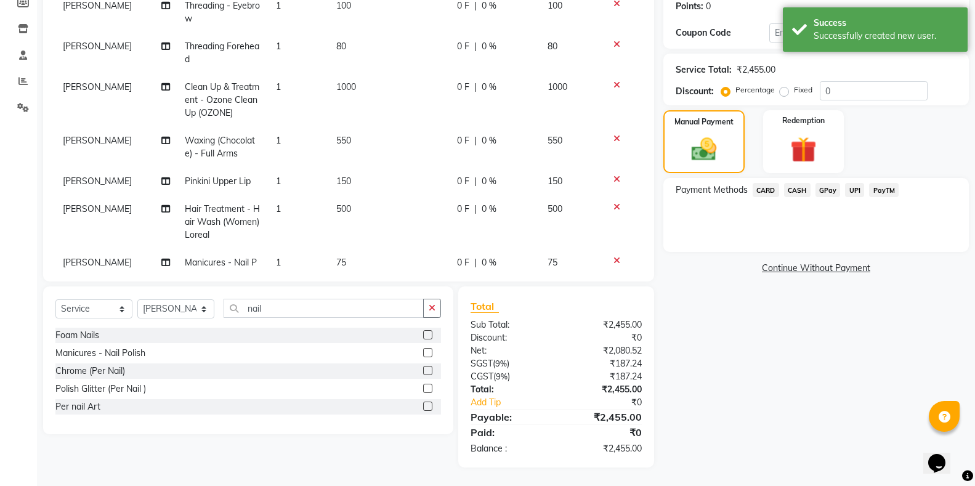
click at [767, 191] on span "CARD" at bounding box center [766, 190] width 26 height 14
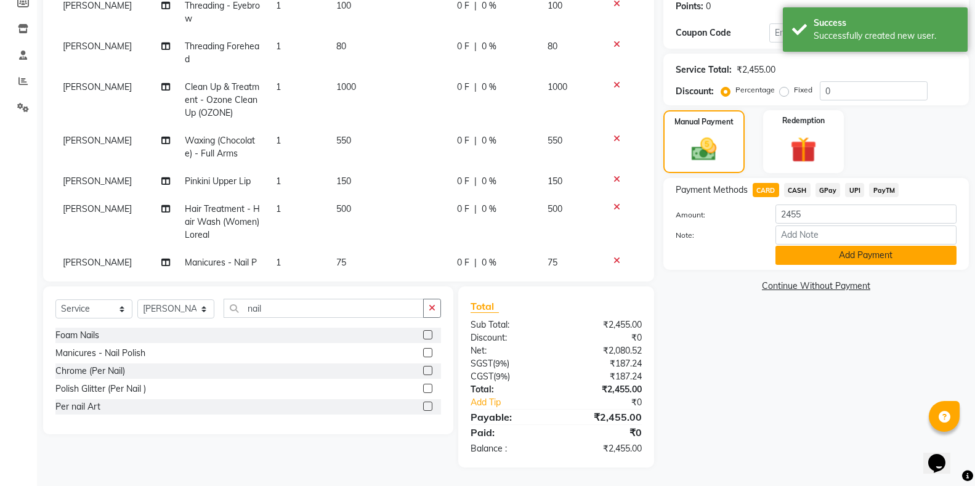
click at [850, 253] on button "Add Payment" at bounding box center [866, 255] width 181 height 19
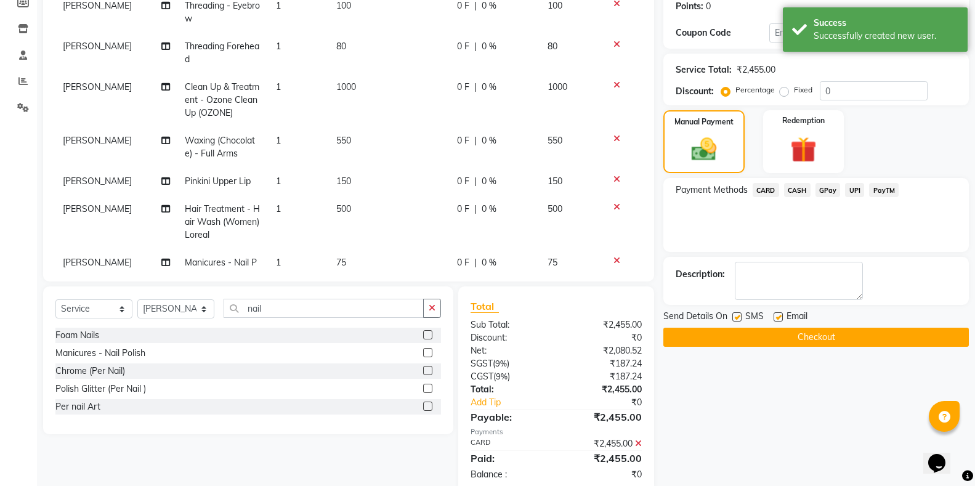
click at [740, 317] on label at bounding box center [737, 316] width 9 height 9
click at [740, 317] on input "checkbox" at bounding box center [737, 318] width 8 height 8
checkbox input "false"
click at [816, 336] on button "Checkout" at bounding box center [817, 337] width 306 height 19
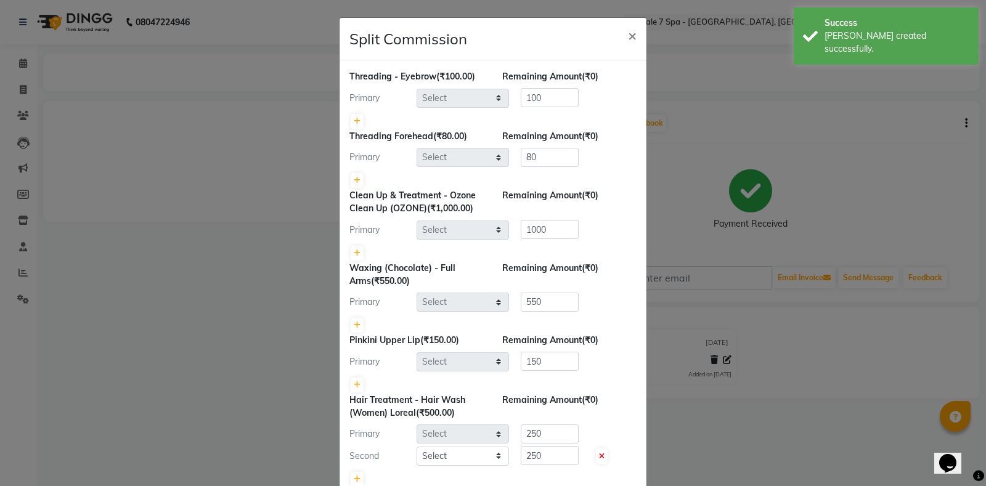
select select "28490"
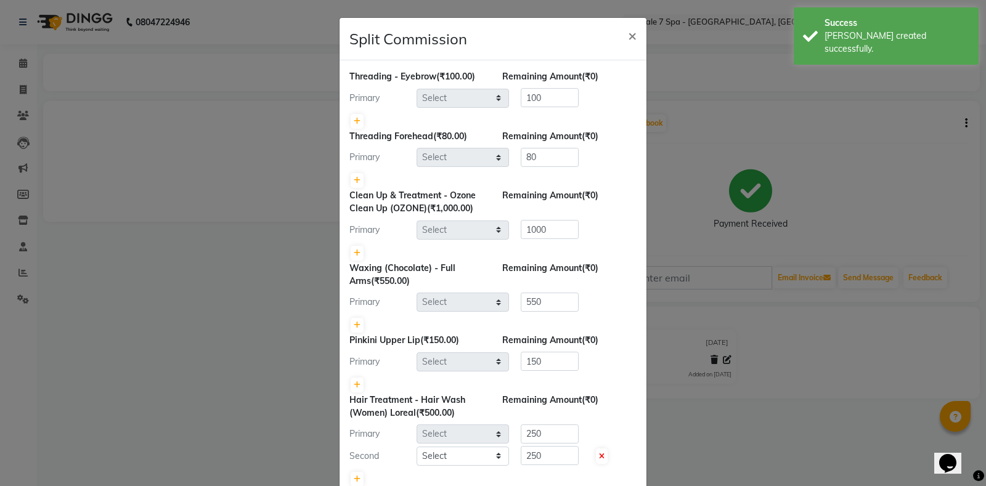
select select "28490"
select select "64938"
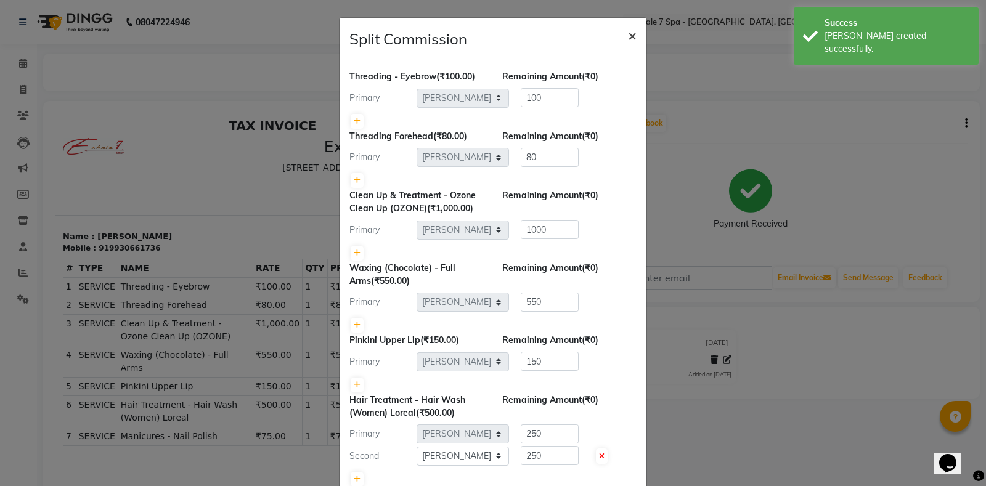
click at [628, 37] on span "×" at bounding box center [632, 35] width 9 height 18
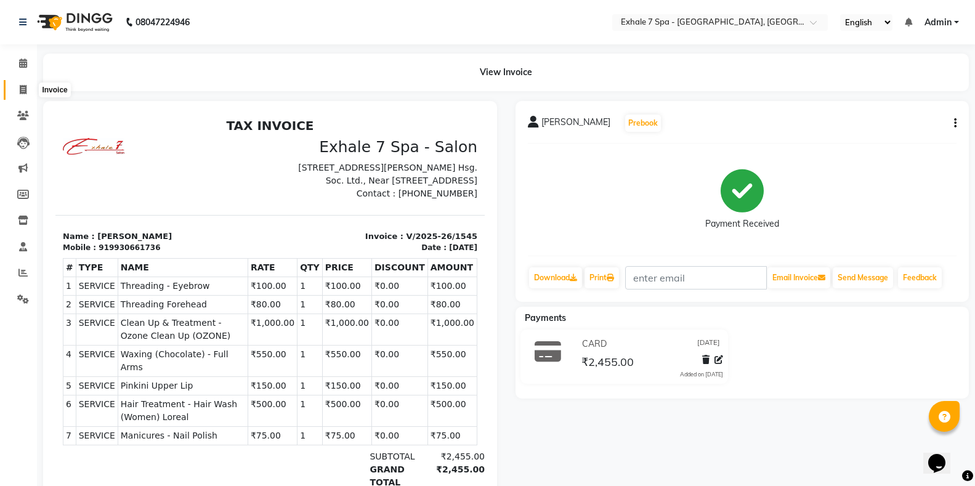
click at [18, 88] on span at bounding box center [23, 90] width 22 height 14
select select "service"
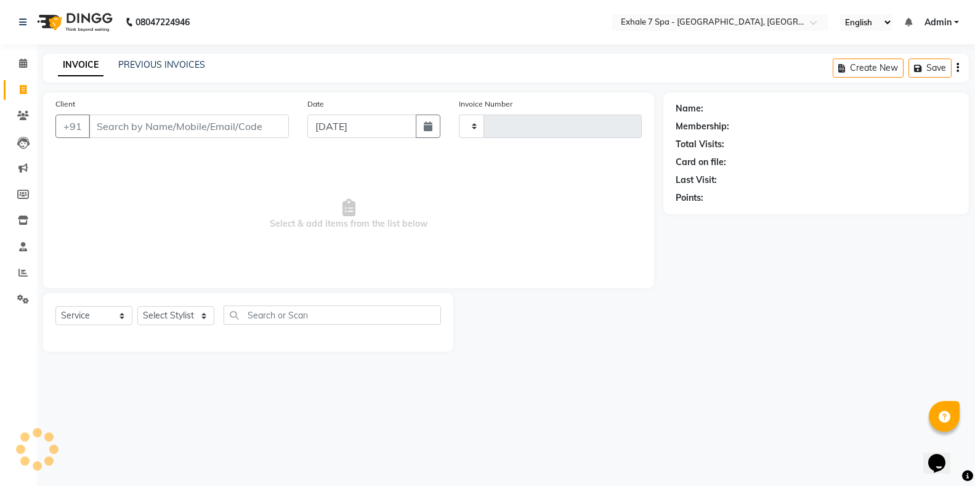
type input "1546"
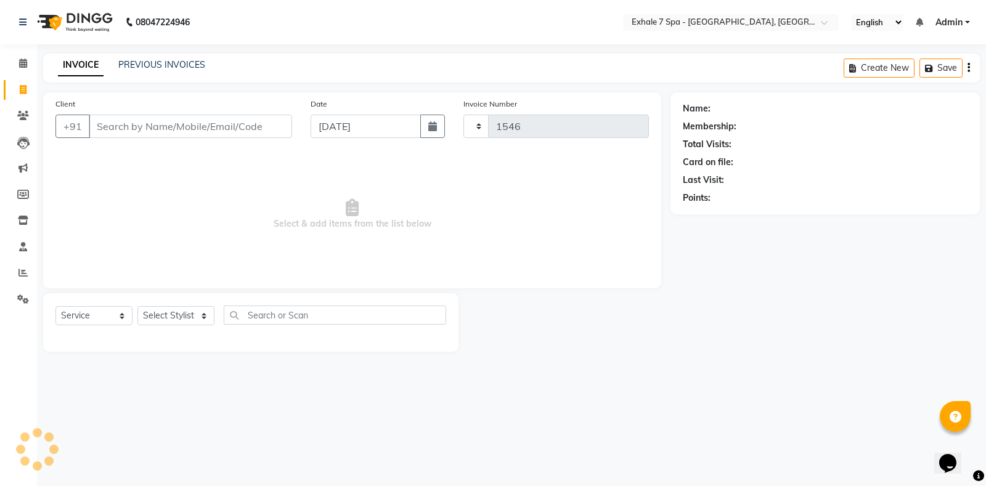
select select "4480"
click at [130, 68] on link "PREVIOUS INVOICES" at bounding box center [161, 64] width 87 height 11
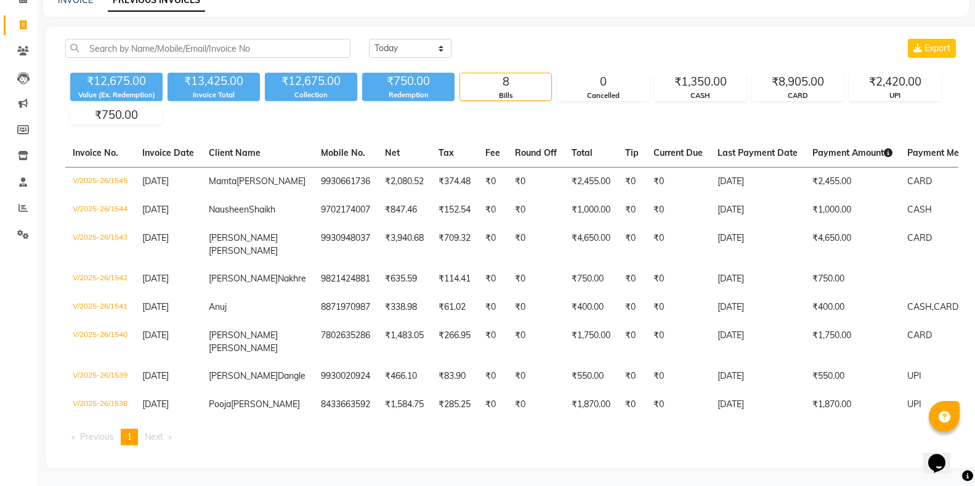
scroll to position [124, 0]
click at [731, 68] on div "₹12,675.00 Value (Ex. Redemption) ₹13,425.00 Invoice Total ₹12,675.00 Collectio…" at bounding box center [512, 96] width 894 height 57
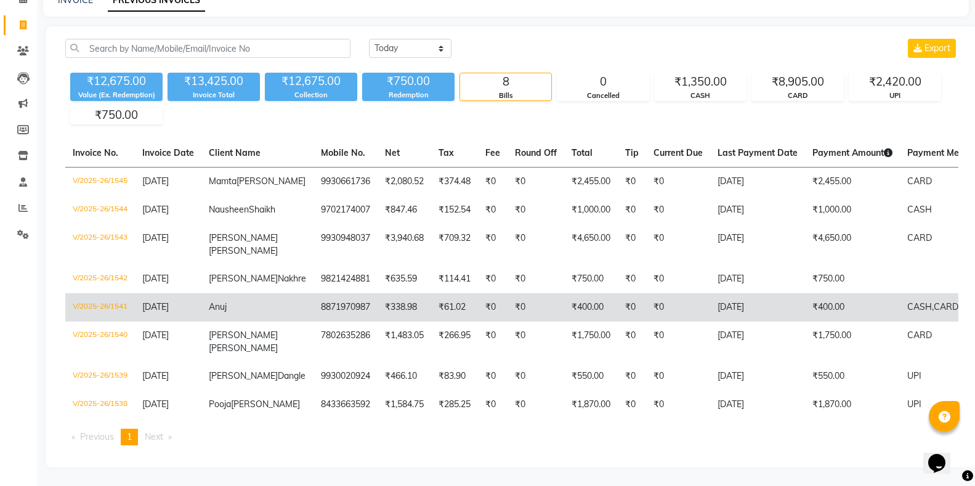
click at [805, 293] on td "₹400.00" at bounding box center [852, 307] width 95 height 28
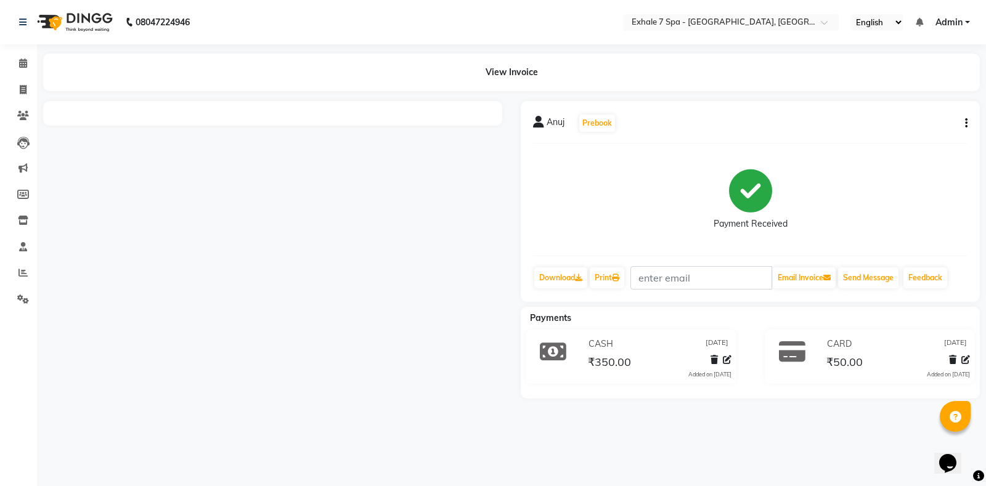
click at [967, 123] on icon "button" at bounding box center [966, 123] width 2 height 1
click at [882, 138] on div "Edit Invoice" at bounding box center [905, 138] width 84 height 15
select select "service"
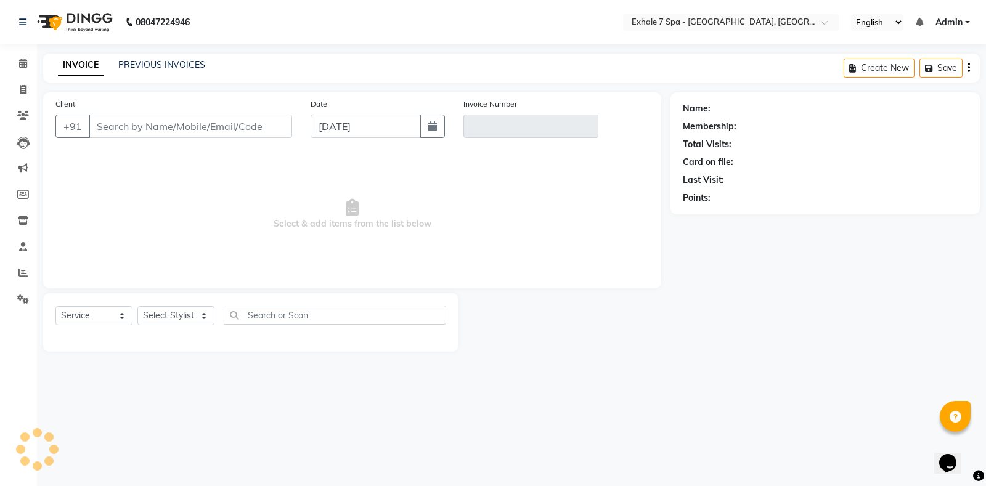
type input "8871970987"
type input "V/2025-26/1541"
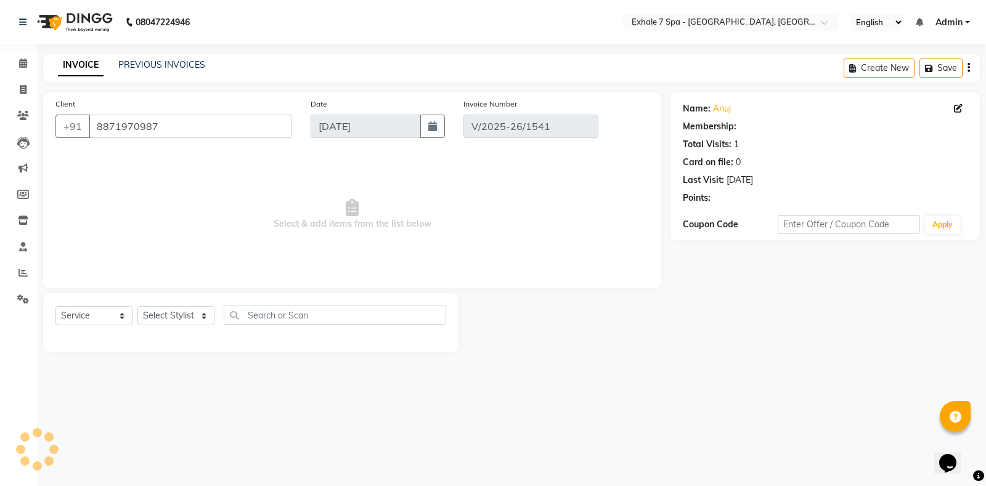
select select "select"
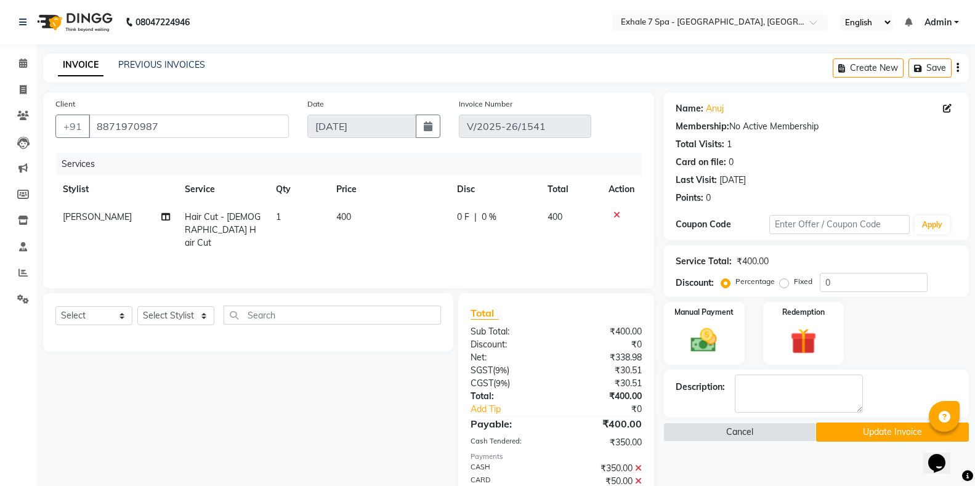
scroll to position [63, 0]
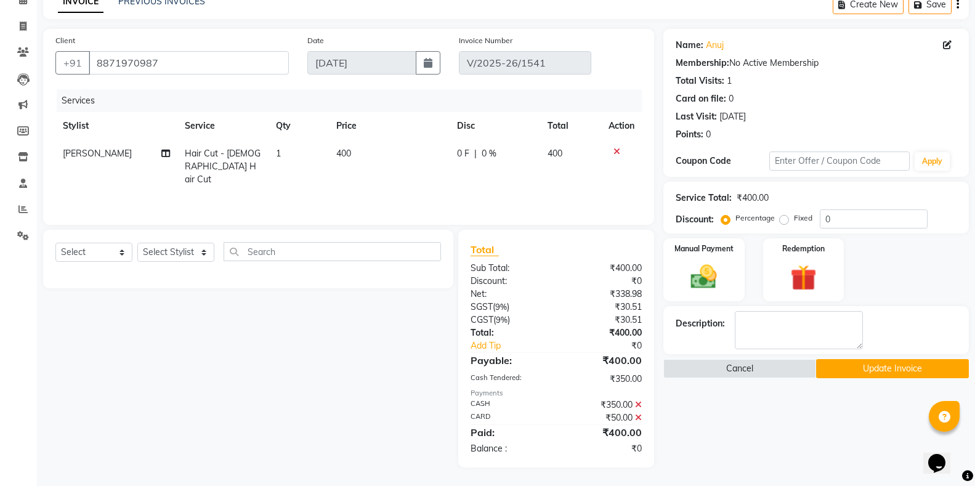
click at [635, 402] on icon at bounding box center [638, 405] width 7 height 9
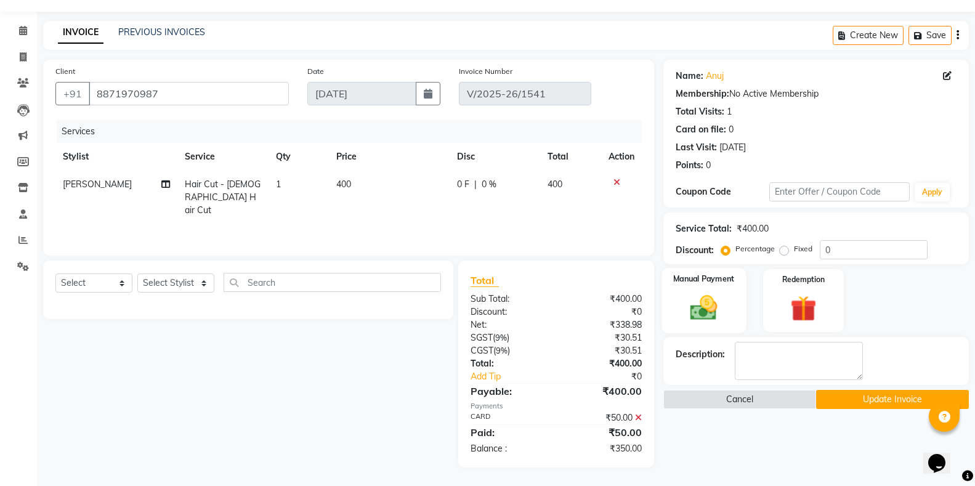
click at [708, 306] on img at bounding box center [704, 307] width 44 height 31
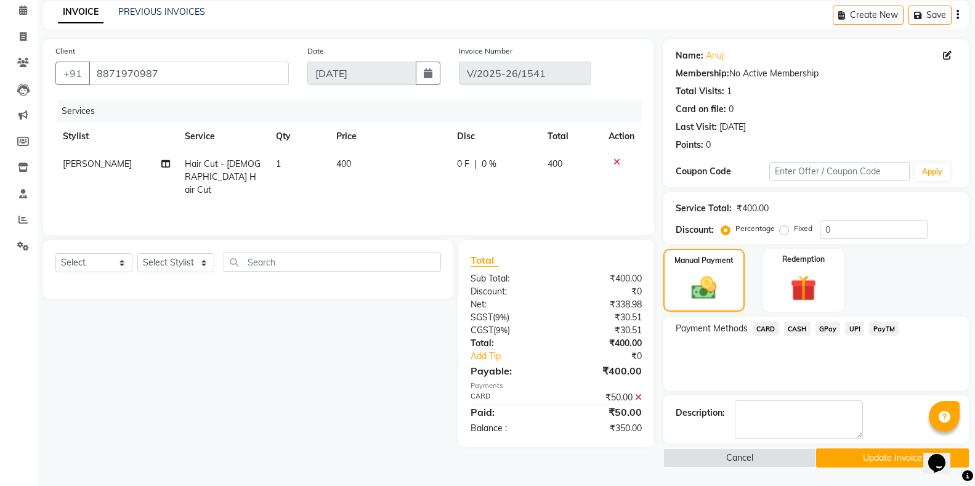
click at [765, 330] on span "CARD" at bounding box center [766, 329] width 26 height 14
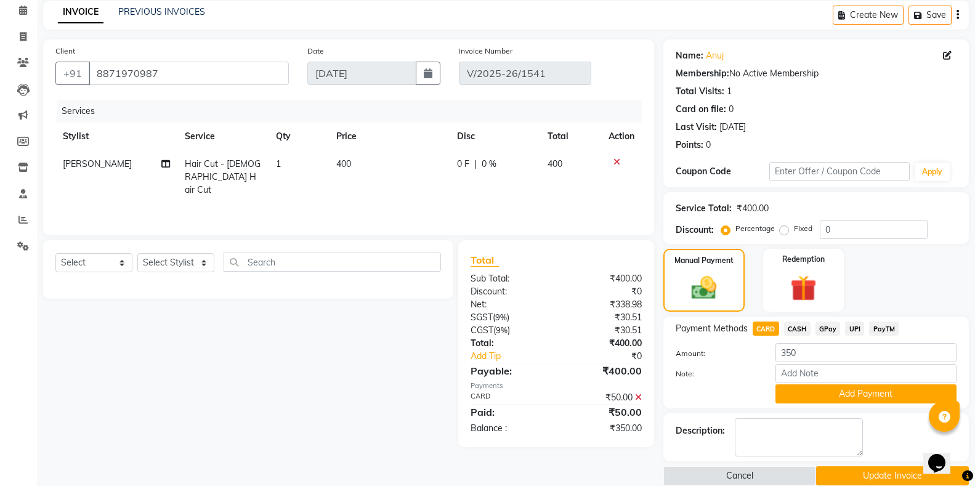
scroll to position [63, 0]
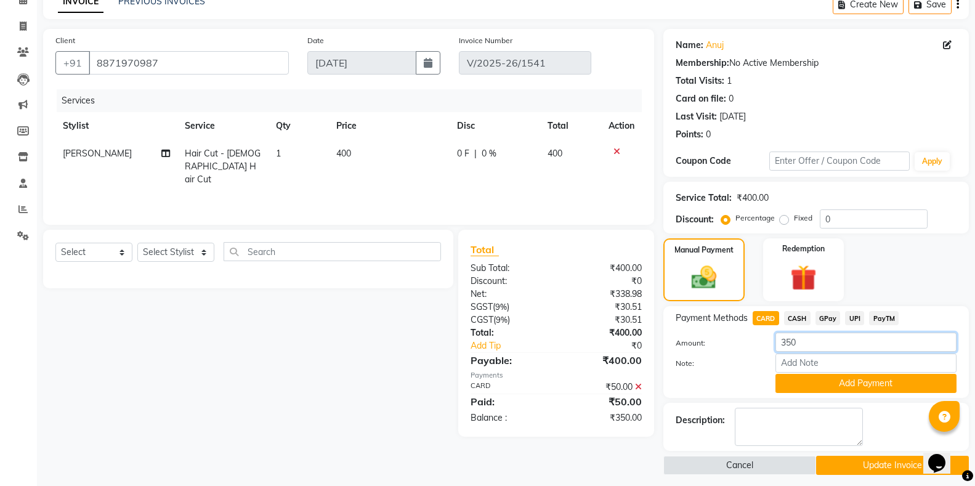
click at [805, 346] on input "350" at bounding box center [866, 342] width 181 height 19
type input "3"
type input "250"
click at [842, 381] on button "Add Payment" at bounding box center [866, 383] width 181 height 19
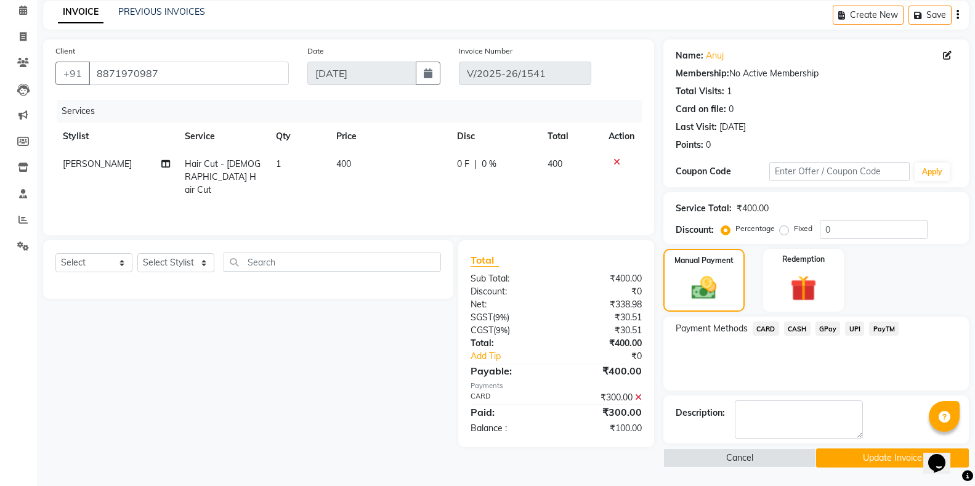
scroll to position [53, 0]
click at [635, 394] on div "₹300.00" at bounding box center [603, 397] width 95 height 13
click at [641, 396] on icon at bounding box center [638, 397] width 7 height 9
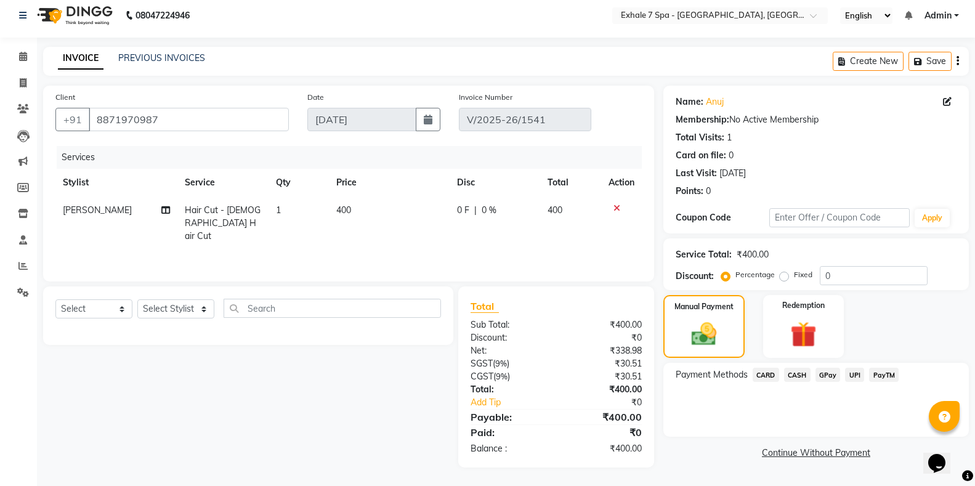
click at [762, 372] on span "CARD" at bounding box center [766, 375] width 26 height 14
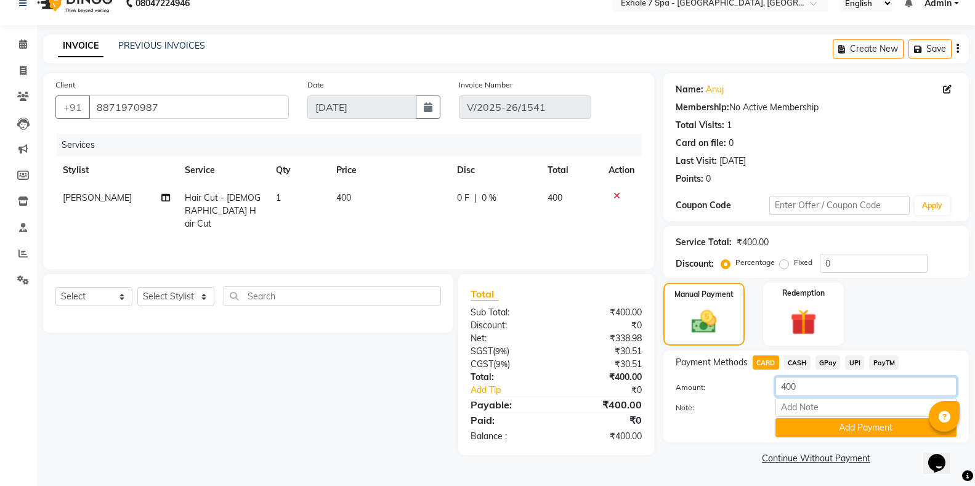
click at [818, 387] on input "400" at bounding box center [866, 386] width 181 height 19
type input "4"
type input "250"
click at [831, 426] on button "Add Payment" at bounding box center [866, 427] width 181 height 19
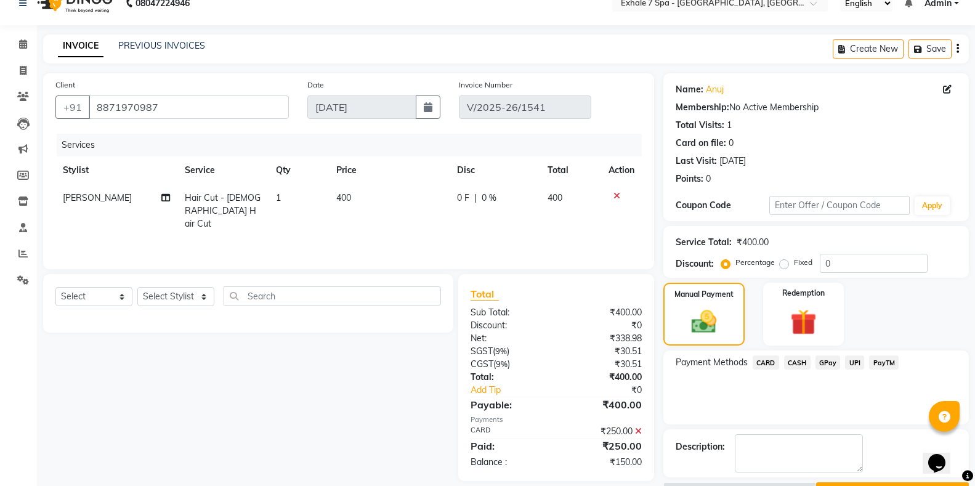
click at [796, 361] on span "CASH" at bounding box center [797, 363] width 26 height 14
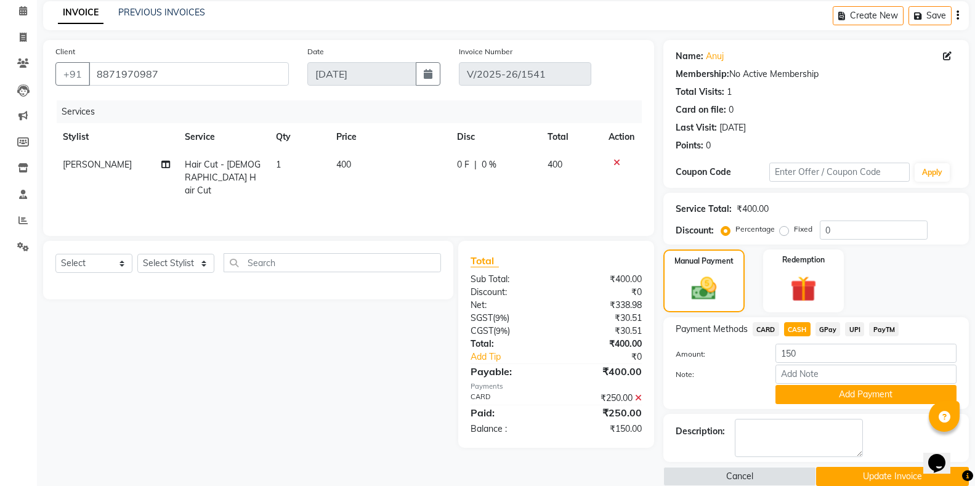
scroll to position [71, 0]
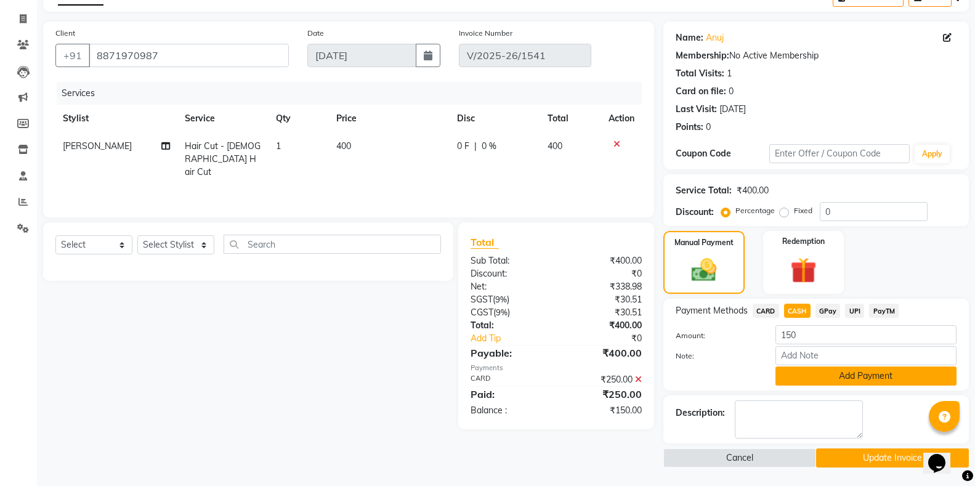
click at [848, 373] on button "Add Payment" at bounding box center [866, 376] width 181 height 19
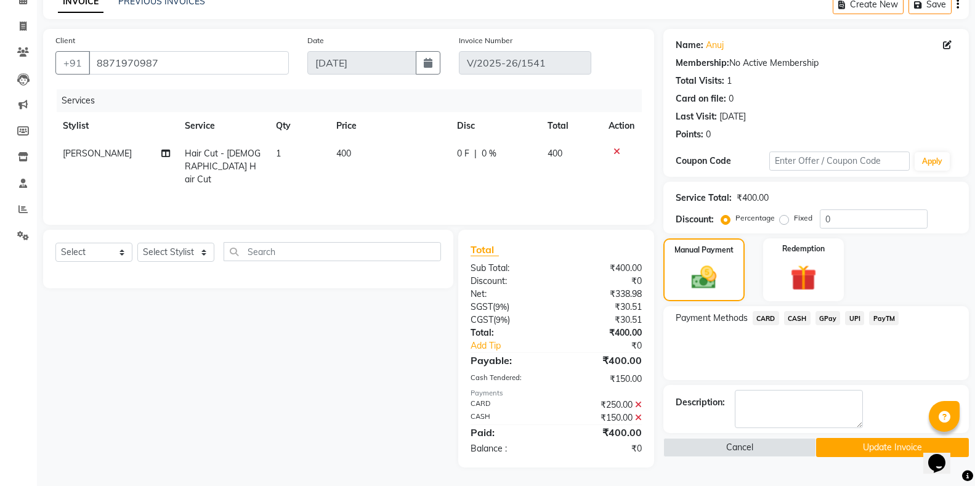
click at [871, 441] on button "Update Invoice" at bounding box center [892, 447] width 153 height 19
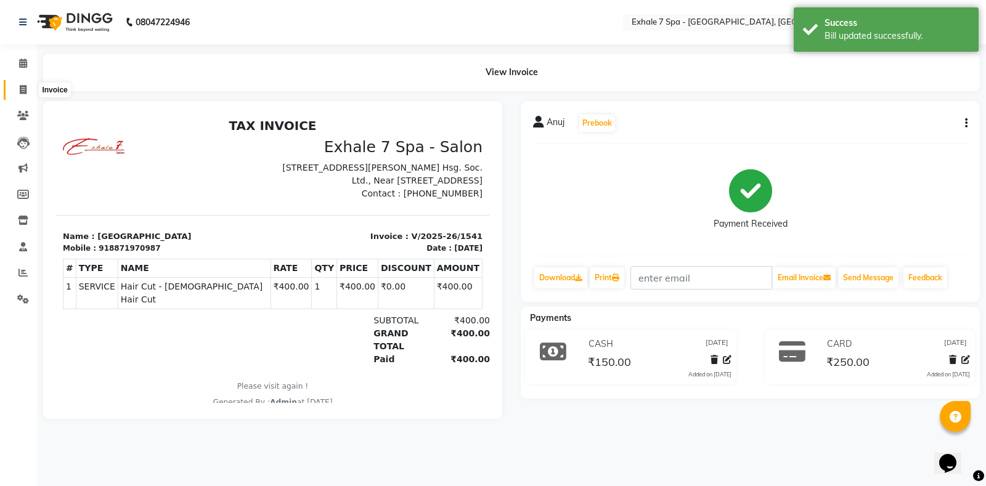
click at [23, 89] on icon at bounding box center [23, 89] width 7 height 9
select select "service"
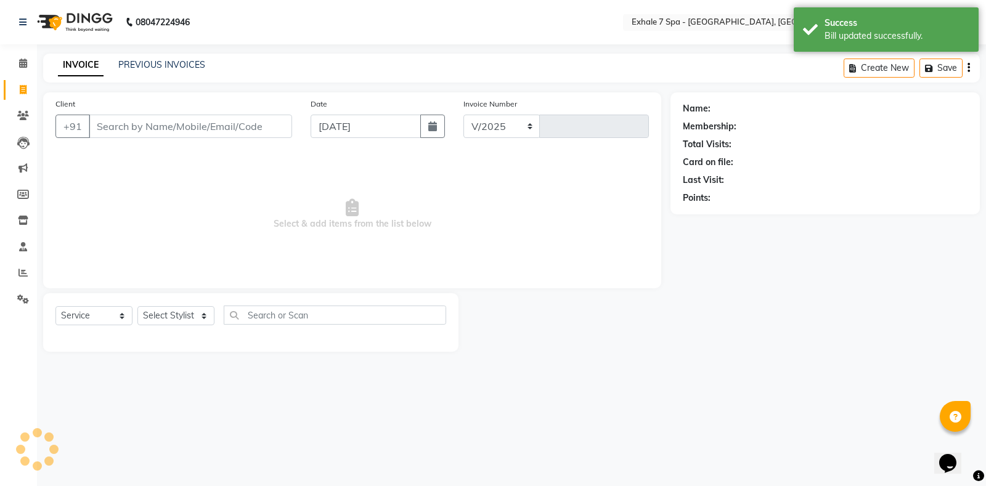
select select "4480"
type input "1546"
click at [165, 68] on link "PREVIOUS INVOICES" at bounding box center [161, 64] width 87 height 11
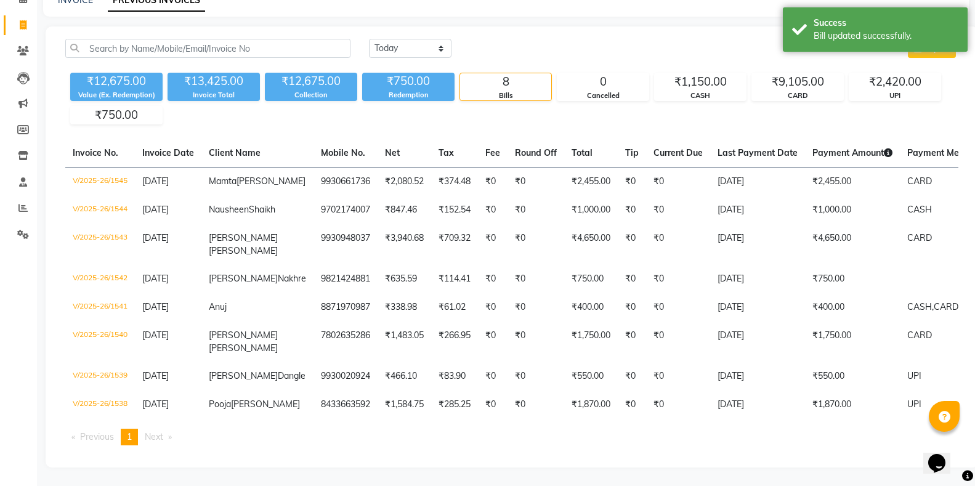
scroll to position [124, 0]
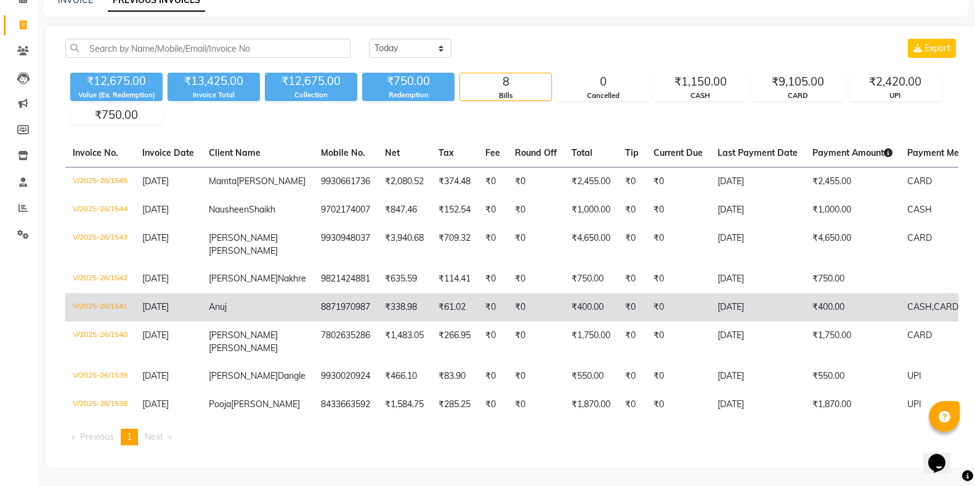
click at [908, 301] on span "CASH," at bounding box center [921, 306] width 26 height 11
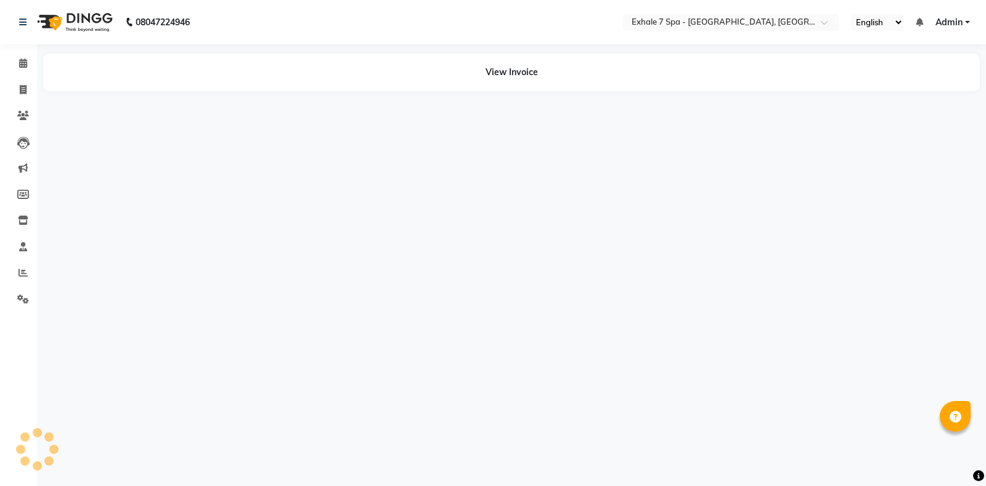
select select "en"
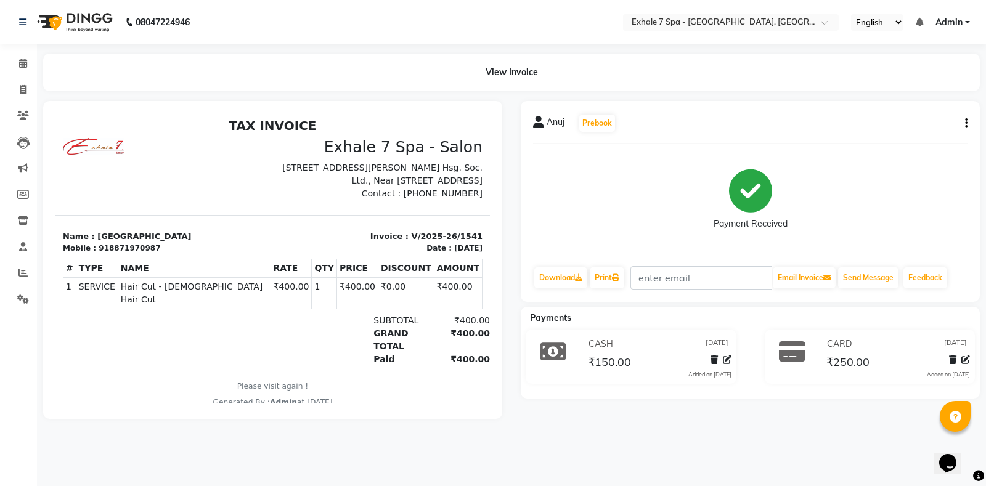
click at [966, 123] on icon "button" at bounding box center [966, 123] width 2 height 1
click at [877, 141] on div "Edit Invoice" at bounding box center [905, 138] width 84 height 15
select select "service"
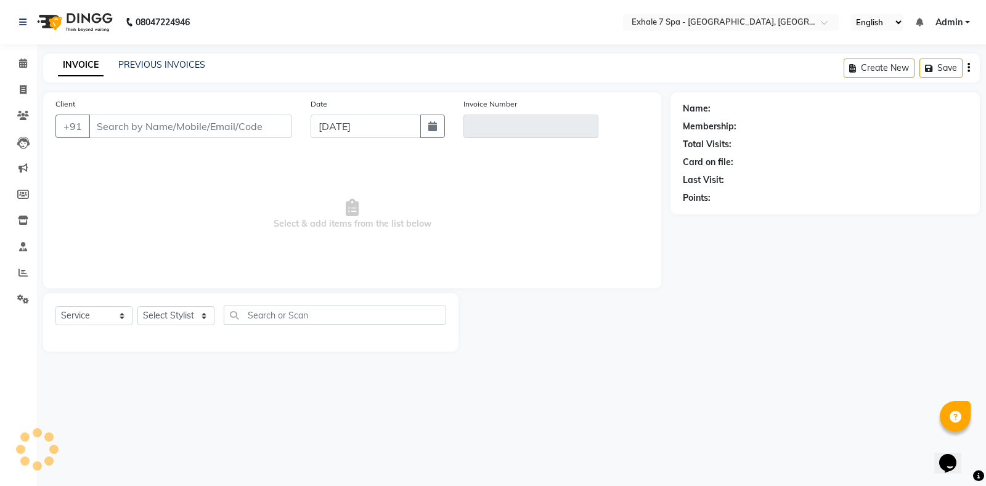
type input "8871970987"
type input "V/2025-26/1541"
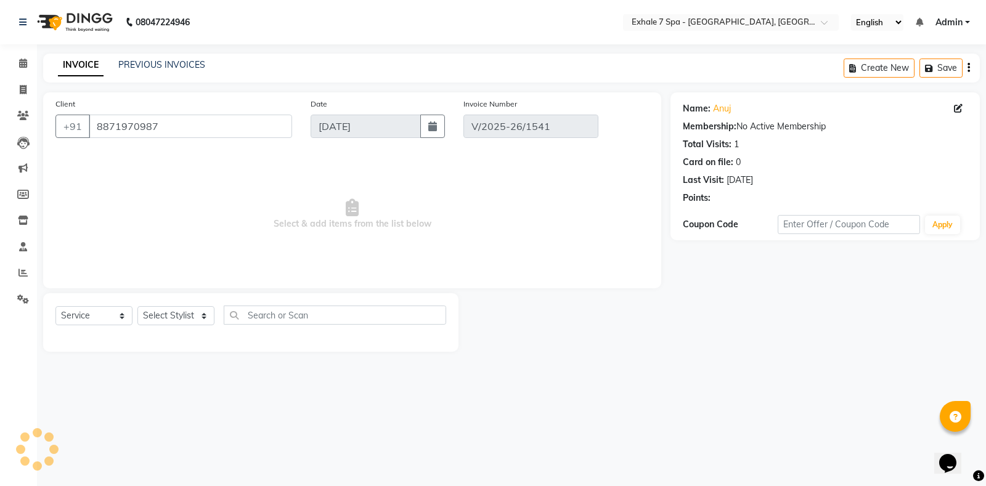
select select "select"
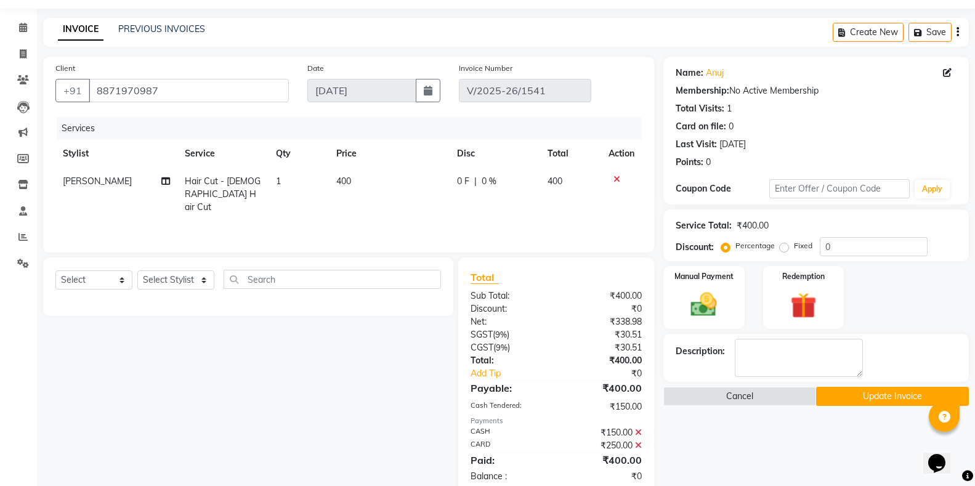
scroll to position [63, 0]
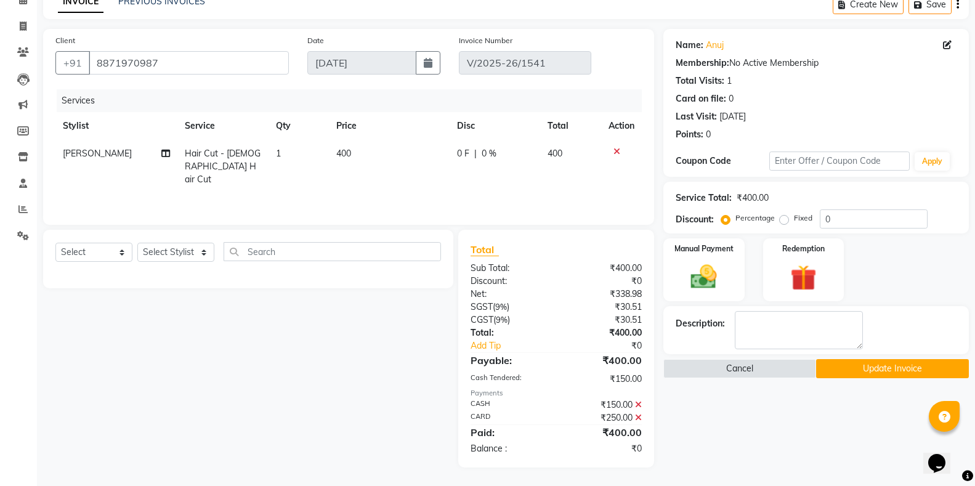
click at [638, 418] on icon at bounding box center [638, 417] width 7 height 9
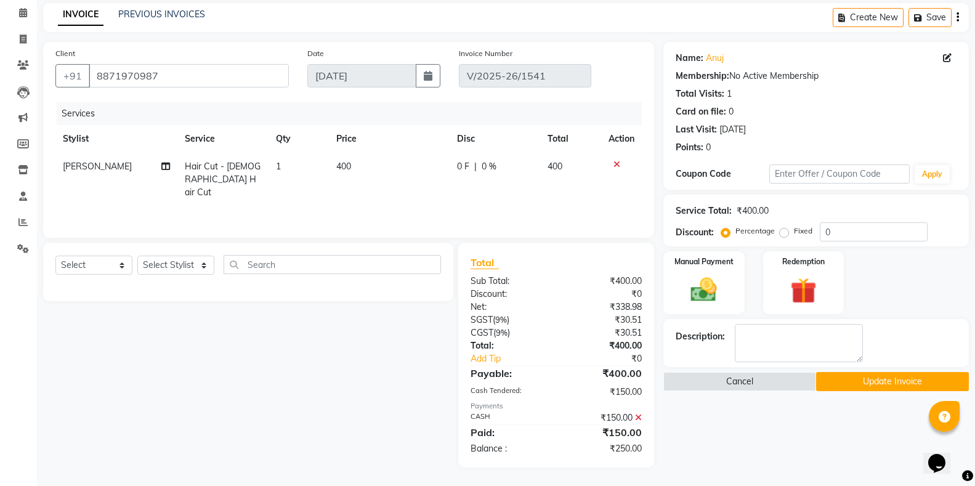
scroll to position [51, 0]
click at [710, 291] on img at bounding box center [704, 289] width 44 height 31
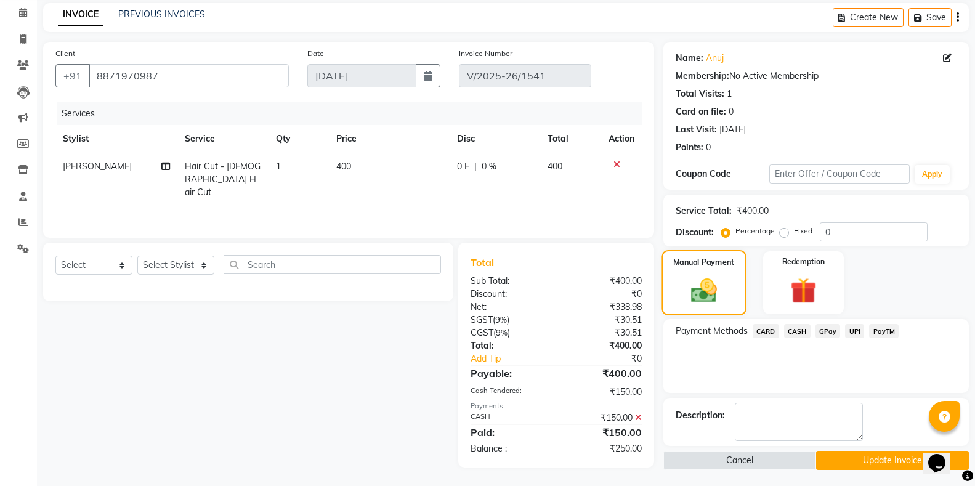
scroll to position [53, 0]
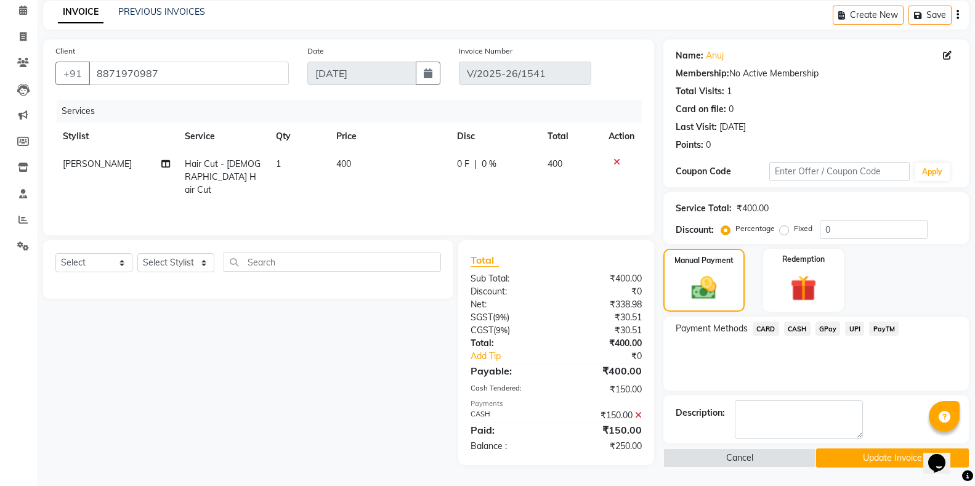
click at [851, 326] on span "UPI" at bounding box center [854, 329] width 19 height 14
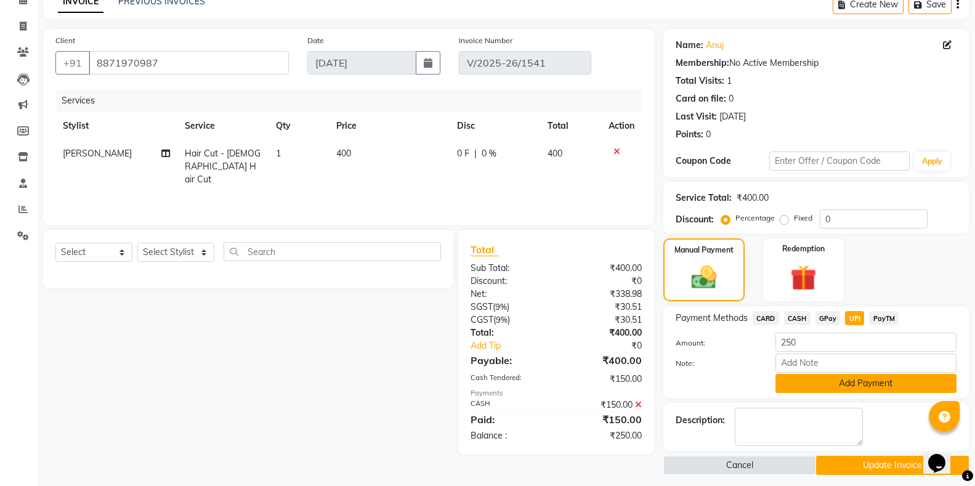
click at [858, 380] on button "Add Payment" at bounding box center [866, 383] width 181 height 19
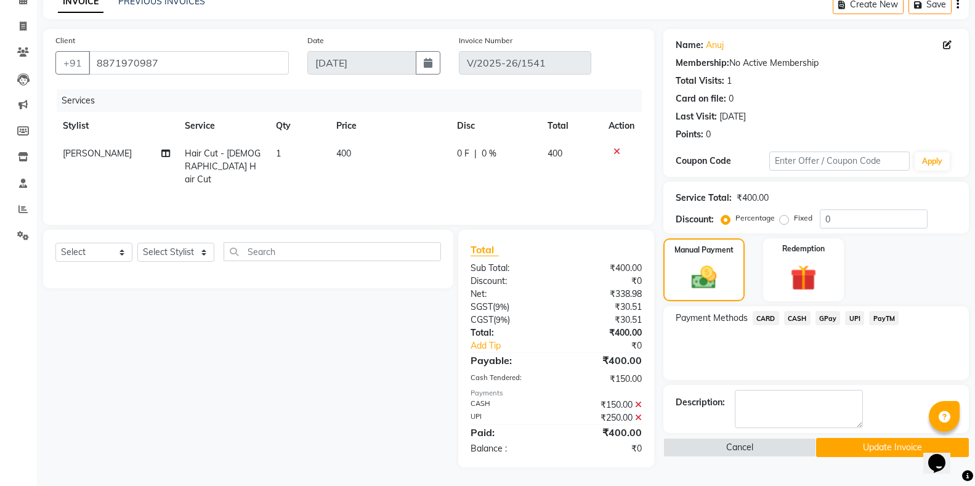
click at [884, 445] on button "Update Invoice" at bounding box center [892, 447] width 153 height 19
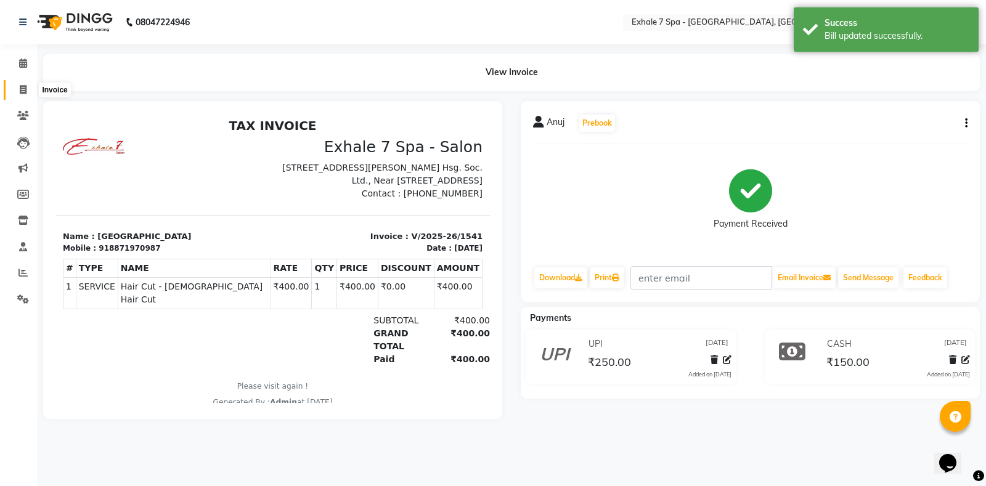
click at [23, 85] on icon at bounding box center [23, 89] width 7 height 9
select select "service"
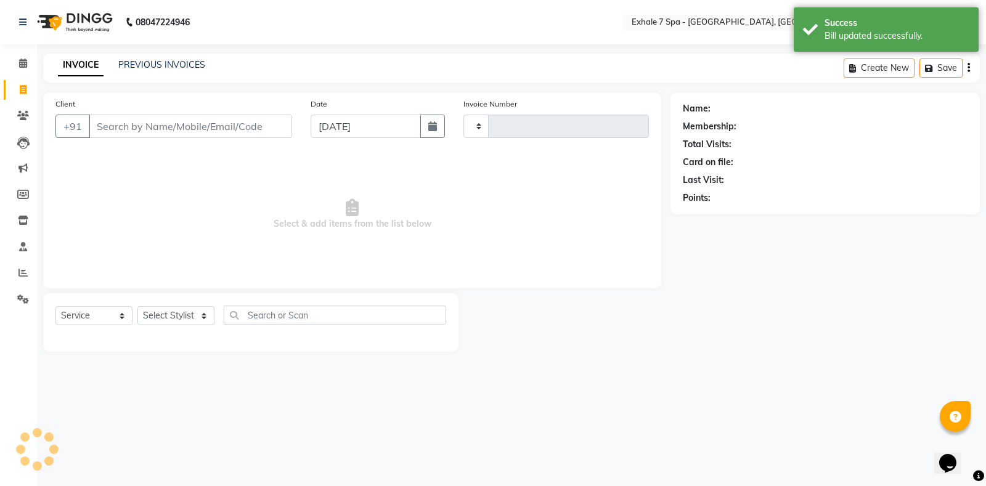
type input "1546"
select select "4480"
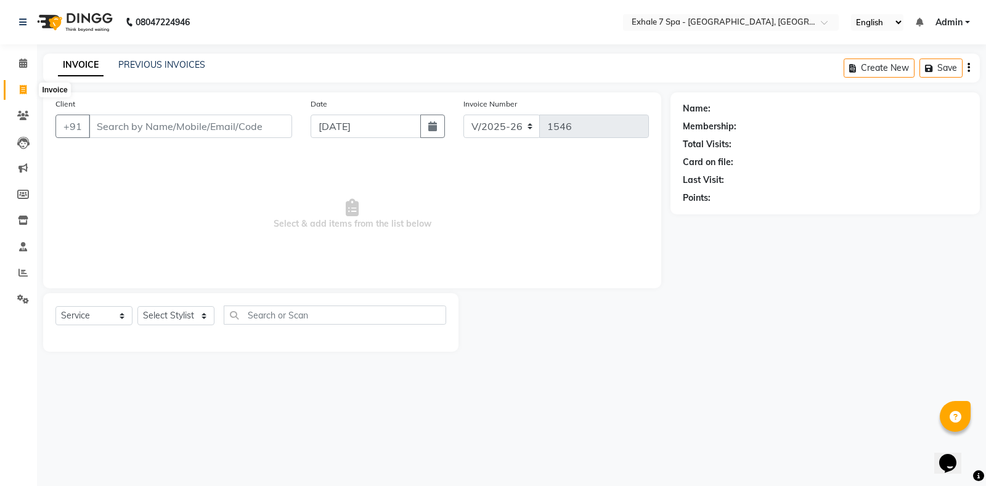
click at [24, 87] on icon at bounding box center [23, 89] width 7 height 9
select select "service"
type input "1546"
select select "4480"
click at [156, 63] on link "PREVIOUS INVOICES" at bounding box center [161, 64] width 87 height 11
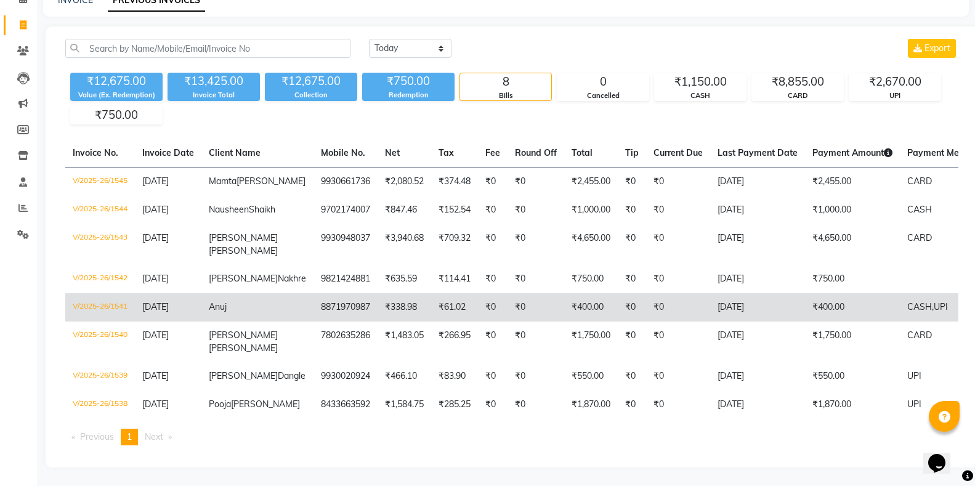
scroll to position [124, 0]
click at [805, 293] on td "₹400.00" at bounding box center [852, 307] width 95 height 28
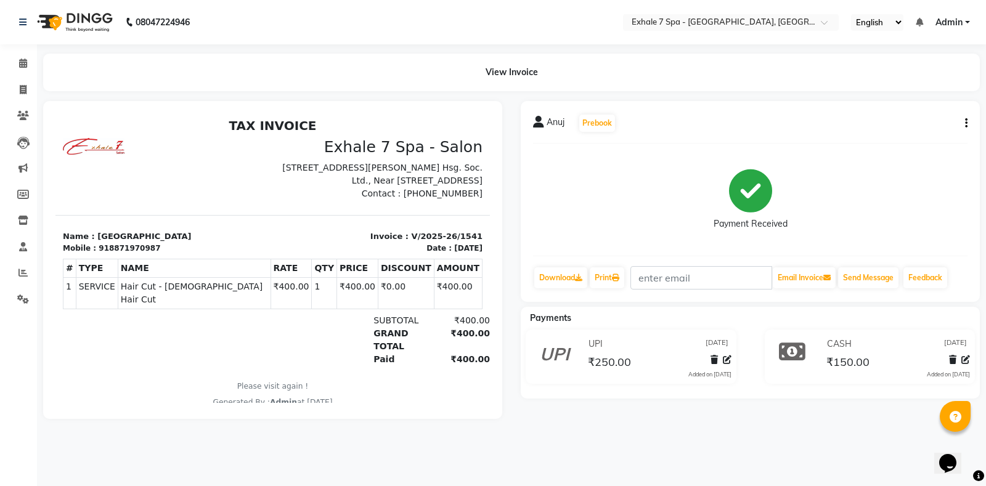
click at [967, 121] on div "Anuj Prebook Payment Received Download Print Email Invoice Send Message Feedback" at bounding box center [750, 201] width 459 height 201
click at [963, 120] on button "button" at bounding box center [963, 123] width 7 height 13
click at [889, 138] on div "Edit Invoice" at bounding box center [905, 138] width 84 height 15
select select "service"
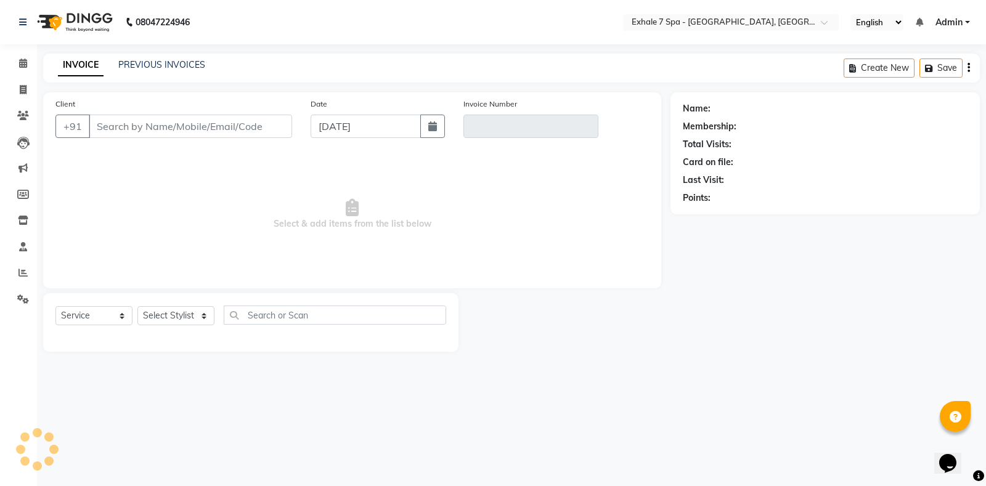
type input "8871970987"
type input "V/2025-26/1541"
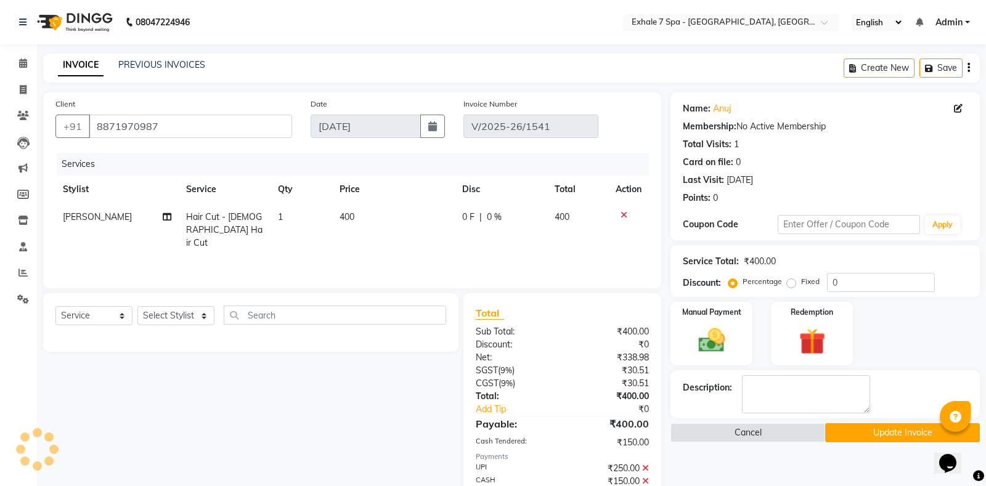
select select "select"
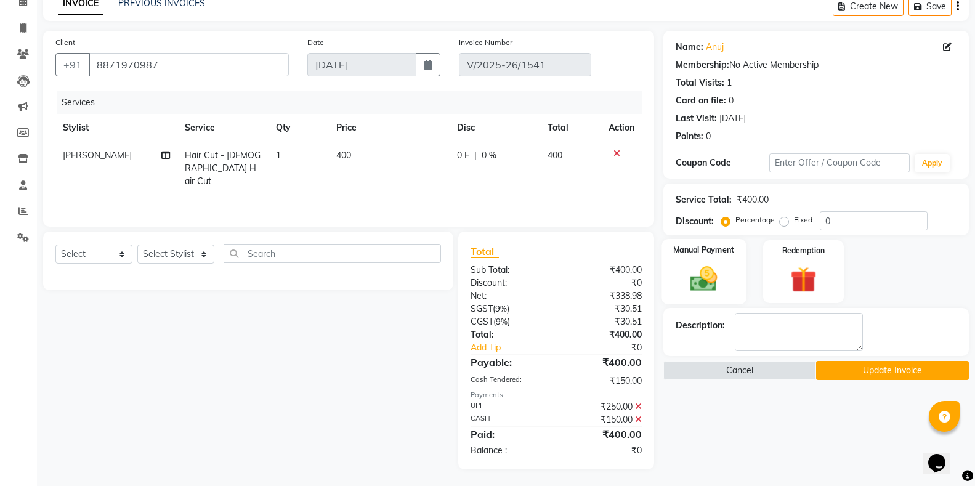
scroll to position [63, 0]
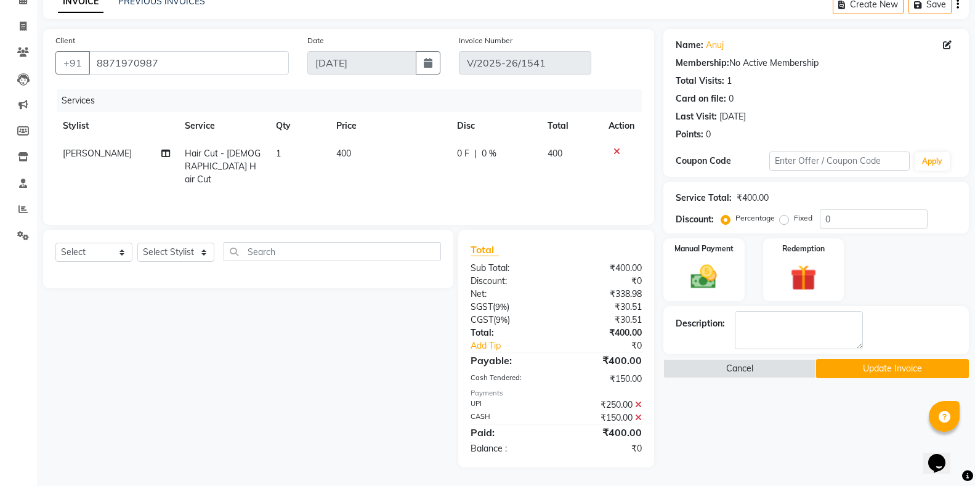
click at [635, 404] on icon at bounding box center [638, 405] width 7 height 9
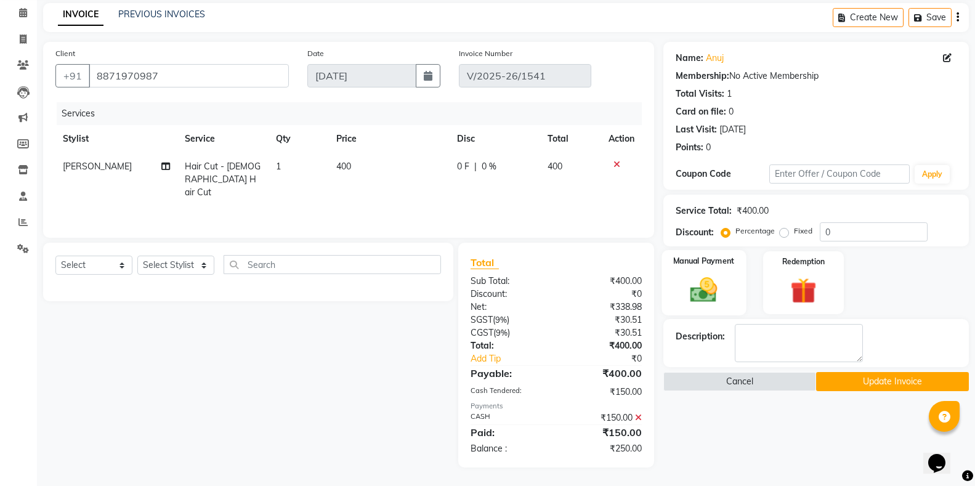
click at [715, 292] on img at bounding box center [704, 289] width 44 height 31
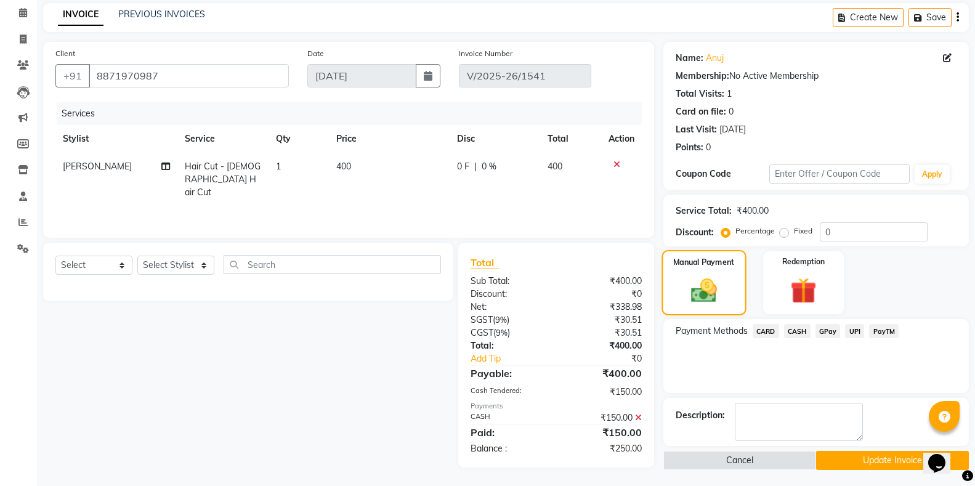
scroll to position [53, 0]
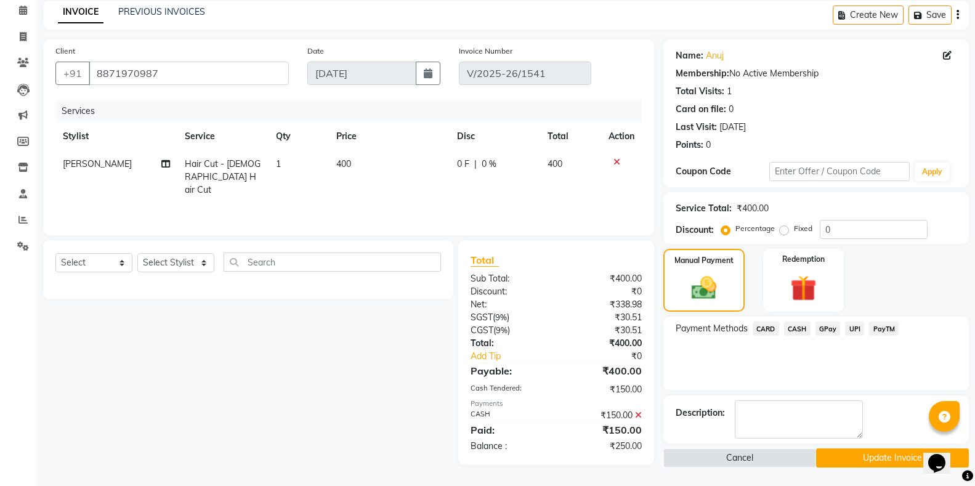
click at [765, 328] on span "CARD" at bounding box center [766, 329] width 26 height 14
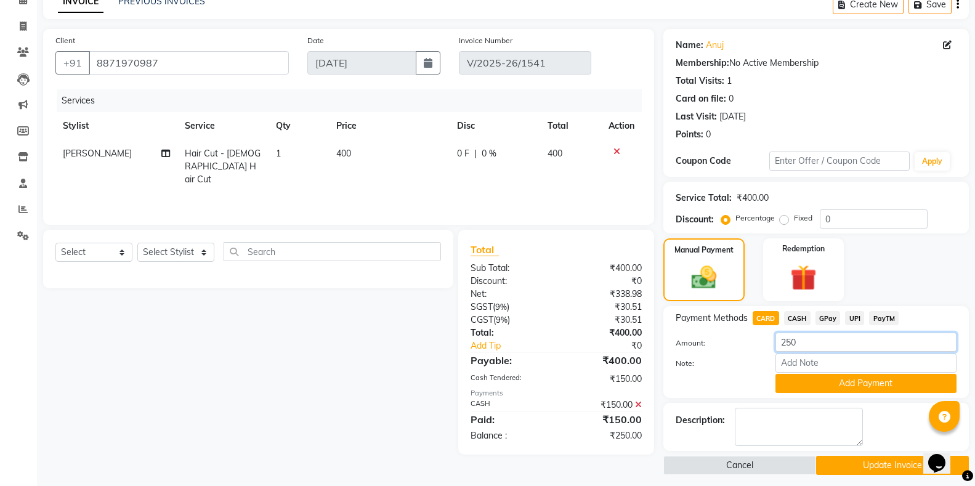
click at [816, 344] on input "250" at bounding box center [866, 342] width 181 height 19
click at [785, 338] on input "250" at bounding box center [866, 342] width 181 height 19
type input "50"
click at [848, 386] on button "Add Payment" at bounding box center [866, 383] width 181 height 19
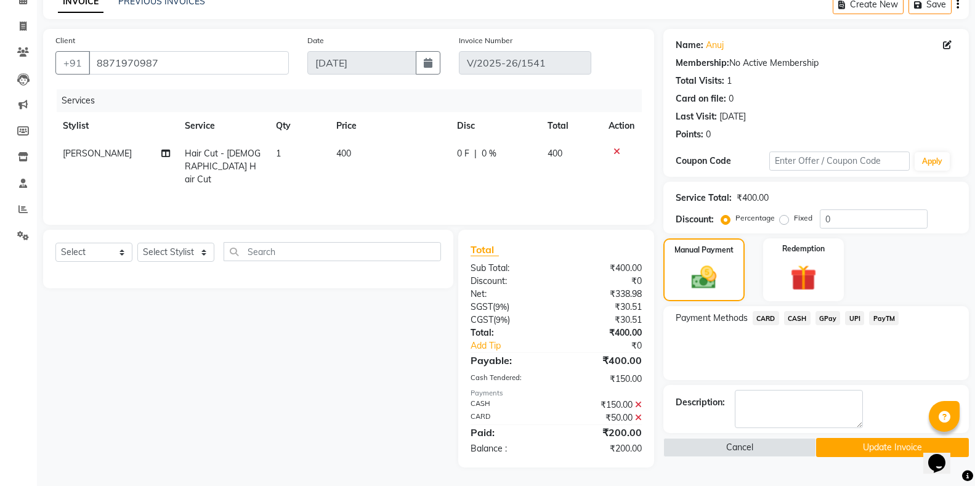
click at [855, 317] on span "UPI" at bounding box center [854, 318] width 19 height 14
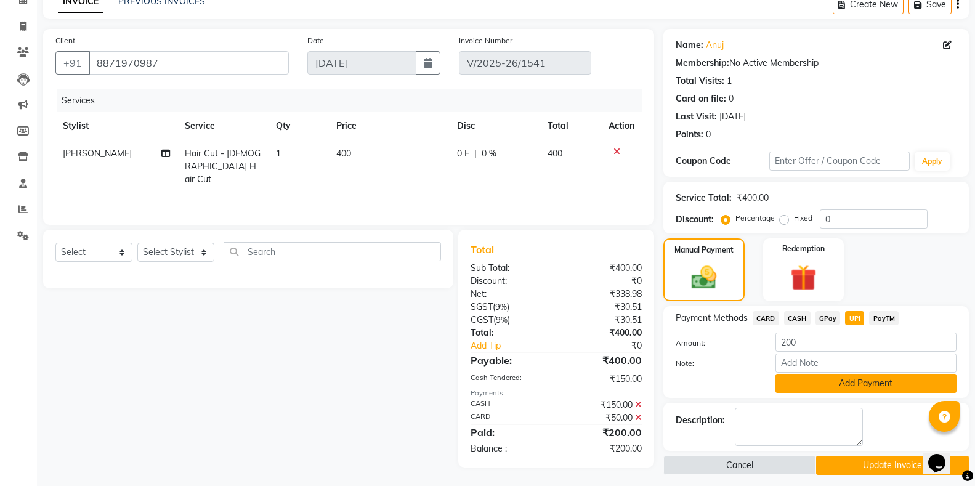
click at [849, 380] on button "Add Payment" at bounding box center [866, 383] width 181 height 19
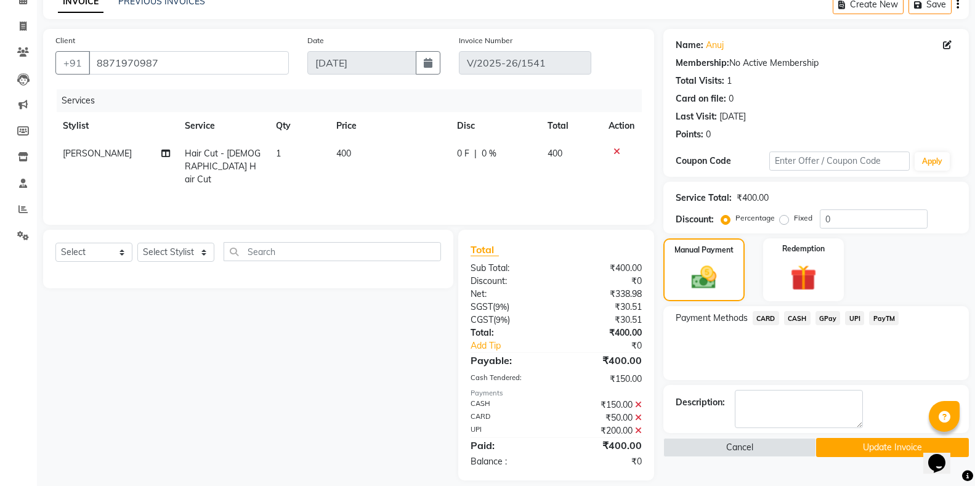
drag, startPoint x: 869, startPoint y: 447, endPoint x: 866, endPoint y: 441, distance: 6.9
click at [870, 447] on button "Update Invoice" at bounding box center [892, 447] width 153 height 19
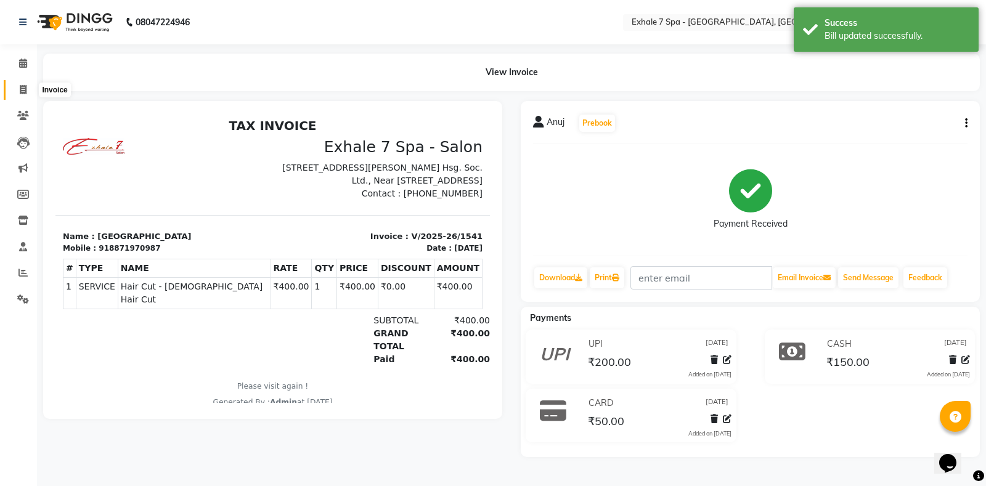
click at [23, 85] on icon at bounding box center [23, 89] width 7 height 9
select select "service"
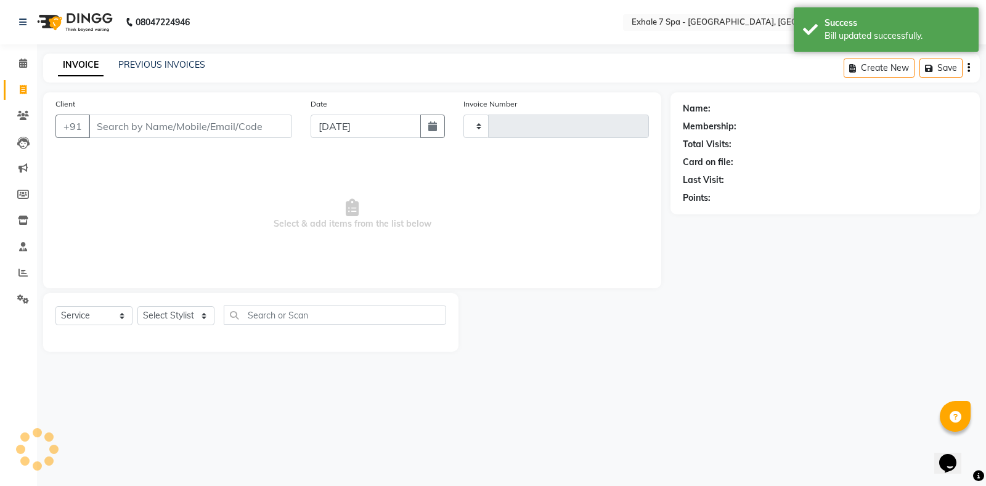
type input "1546"
select select "4480"
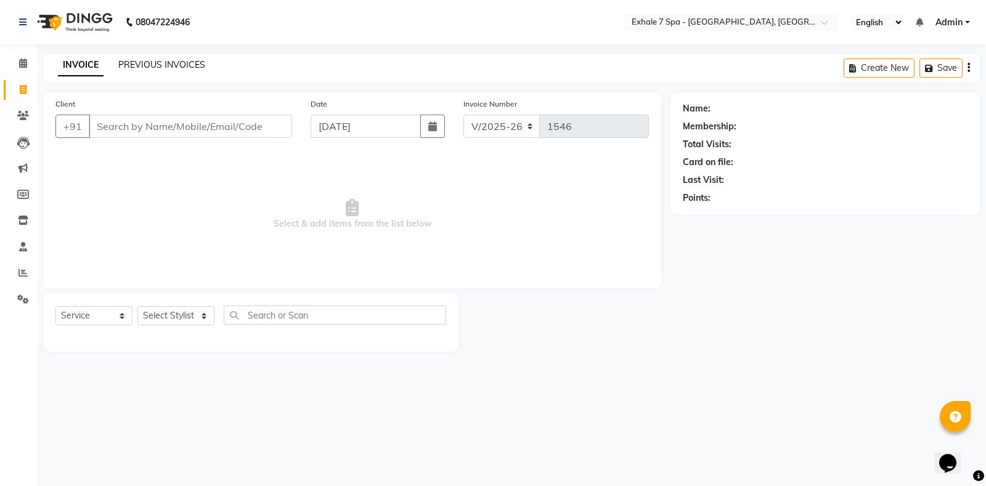
click at [129, 64] on link "PREVIOUS INVOICES" at bounding box center [161, 64] width 87 height 11
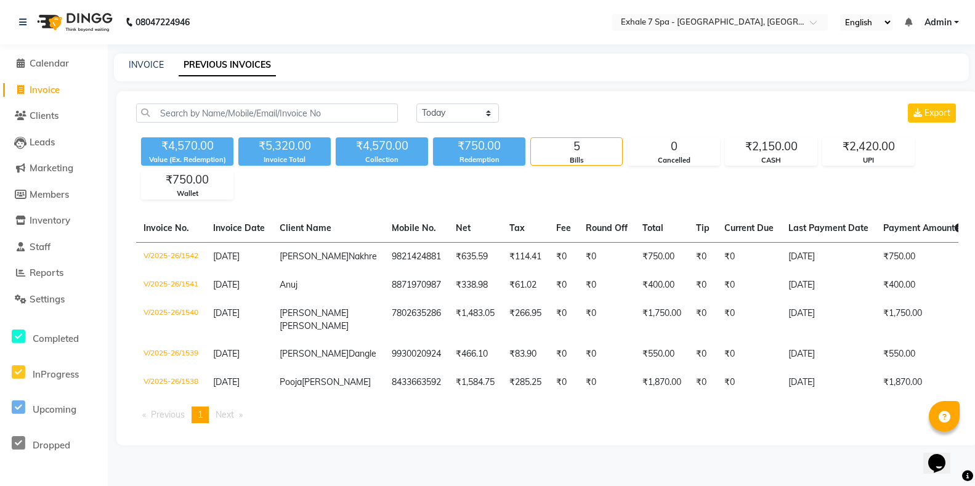
click at [47, 91] on span "Invoice" at bounding box center [45, 90] width 30 height 12
select select "service"
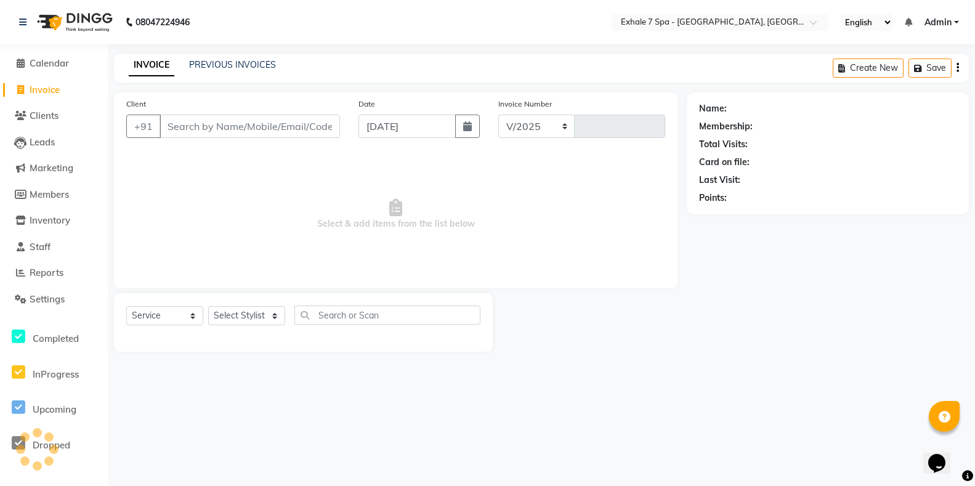
select select "4480"
type input "1546"
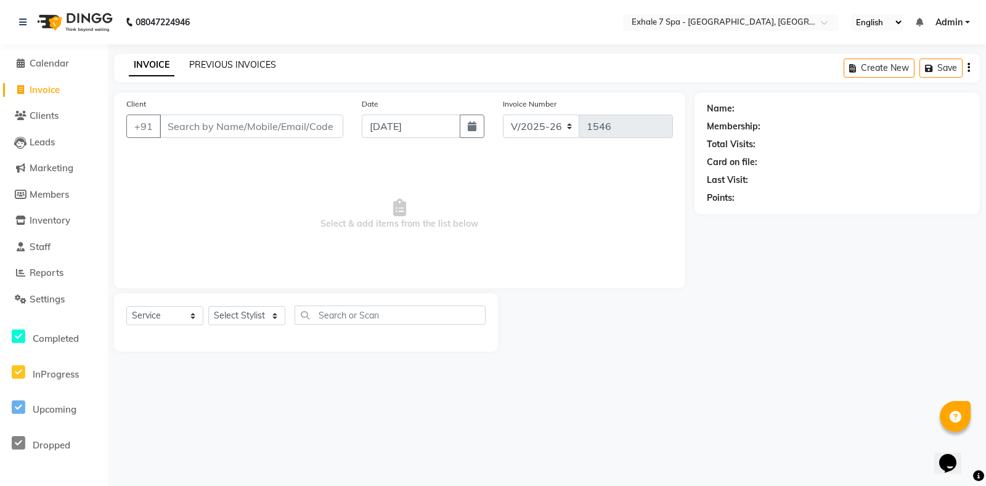
click at [238, 65] on link "PREVIOUS INVOICES" at bounding box center [232, 64] width 87 height 11
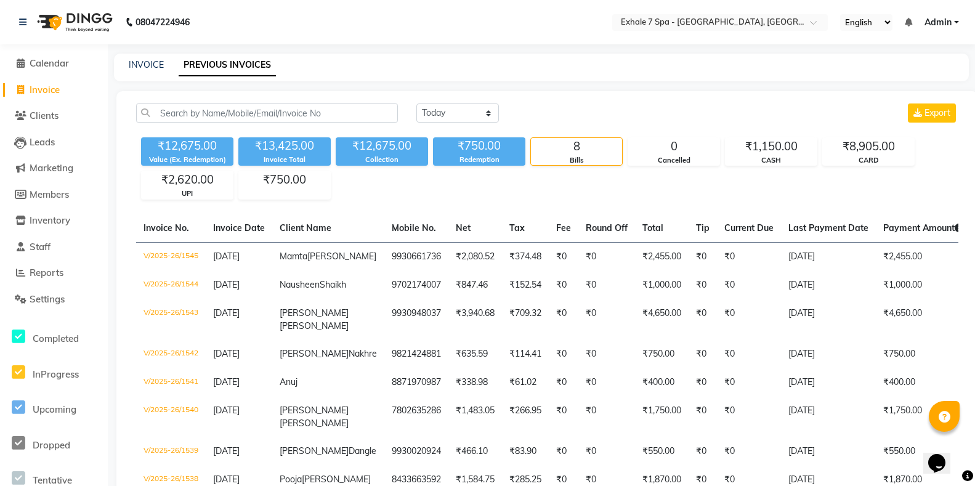
click at [49, 89] on span "Invoice" at bounding box center [45, 90] width 30 height 12
select select "service"
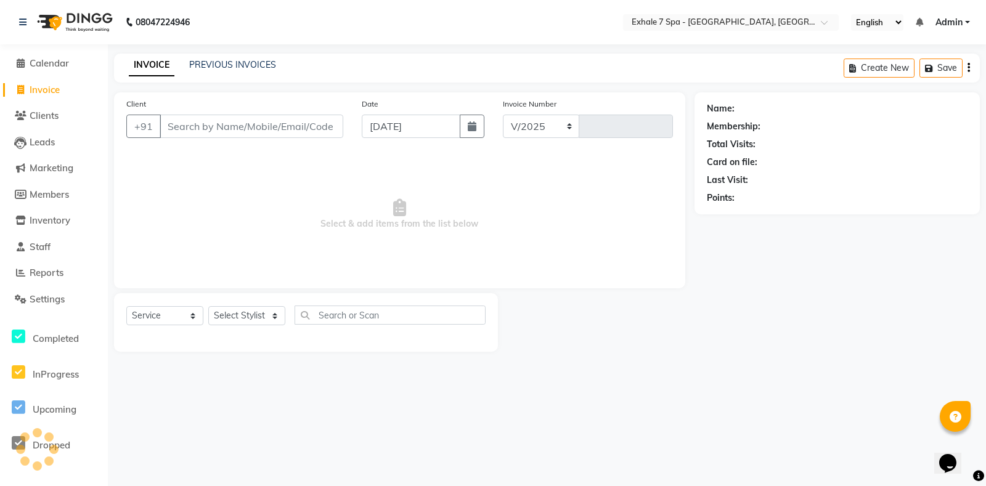
select select "4480"
type input "1546"
click at [210, 65] on link "PREVIOUS INVOICES" at bounding box center [232, 64] width 87 height 11
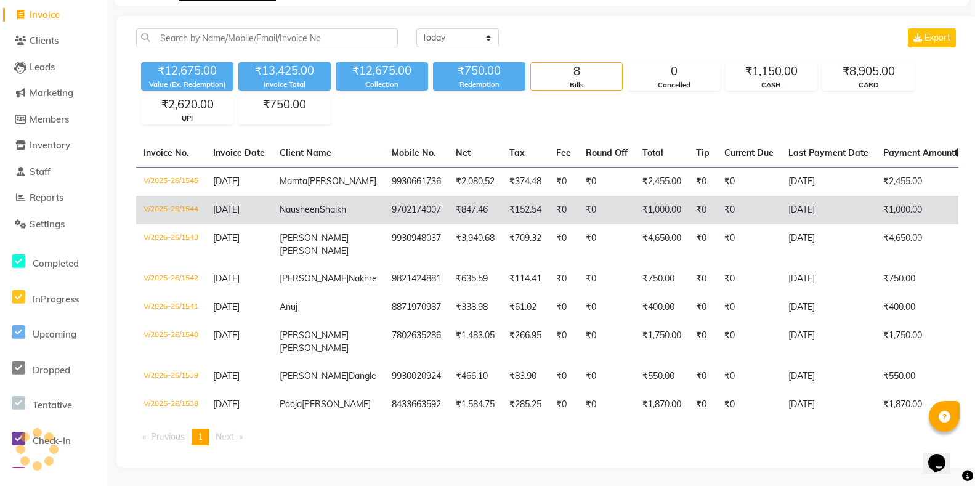
scroll to position [135, 0]
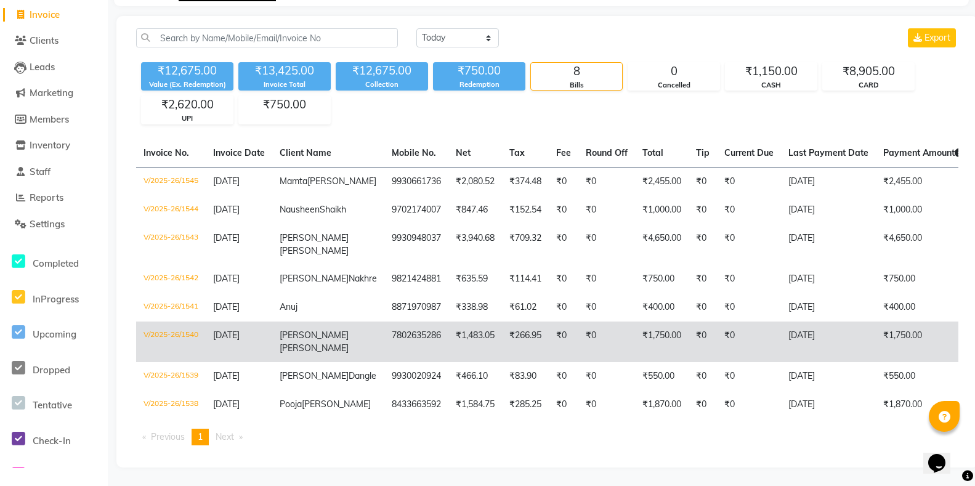
click at [876, 322] on td "₹1,750.00" at bounding box center [923, 342] width 95 height 41
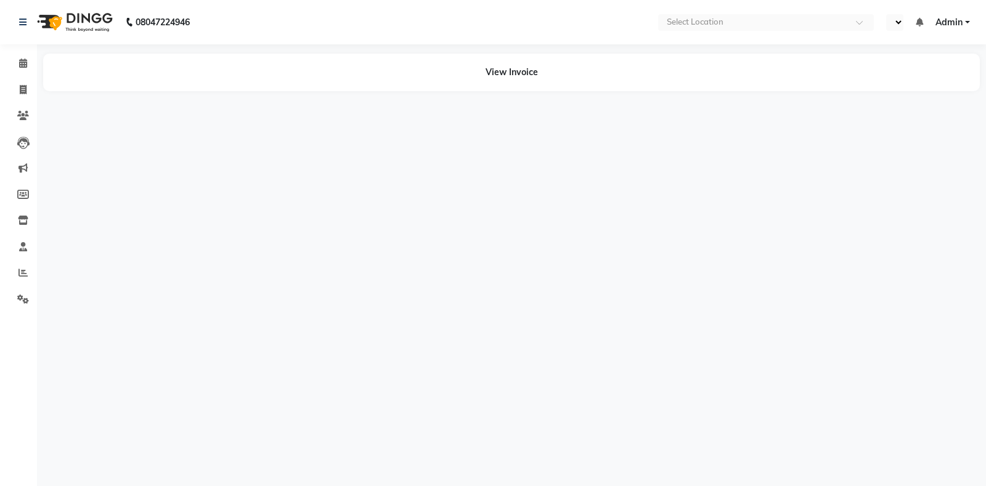
select select "en"
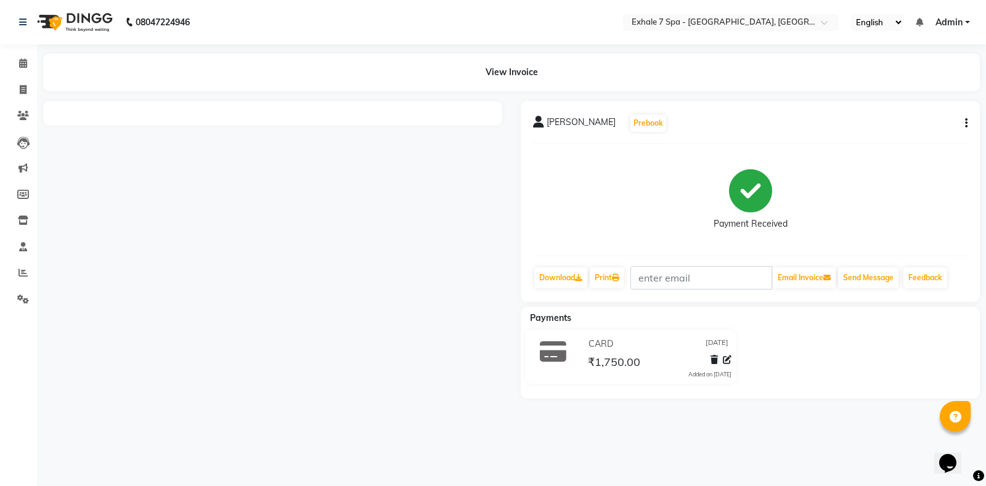
click at [966, 123] on icon "button" at bounding box center [966, 123] width 2 height 1
click at [906, 140] on div "Edit Invoice" at bounding box center [905, 138] width 84 height 15
select select "service"
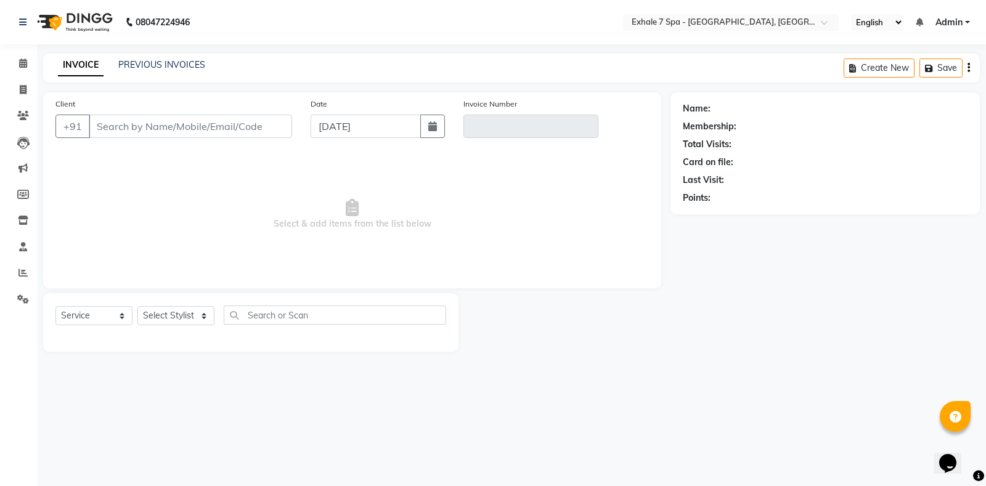
type input "7802635286"
type input "V/2025-26/1540"
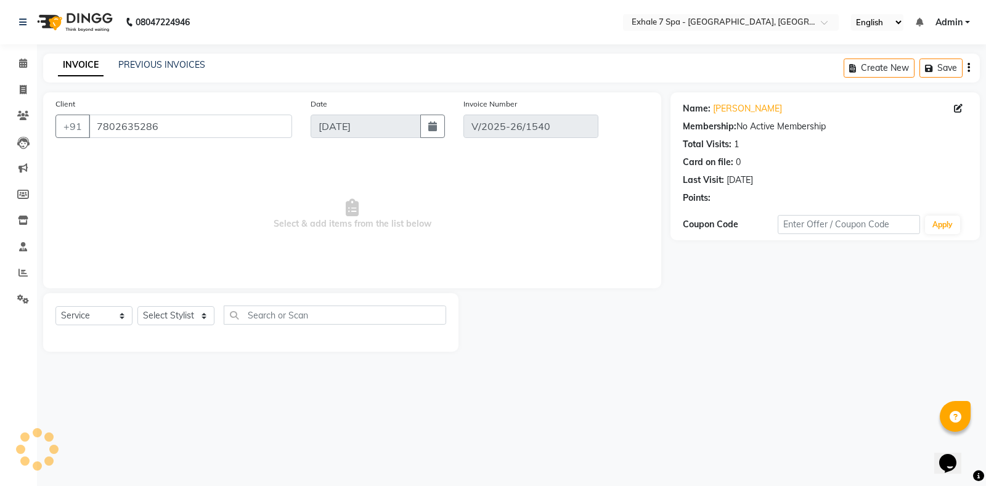
select select "select"
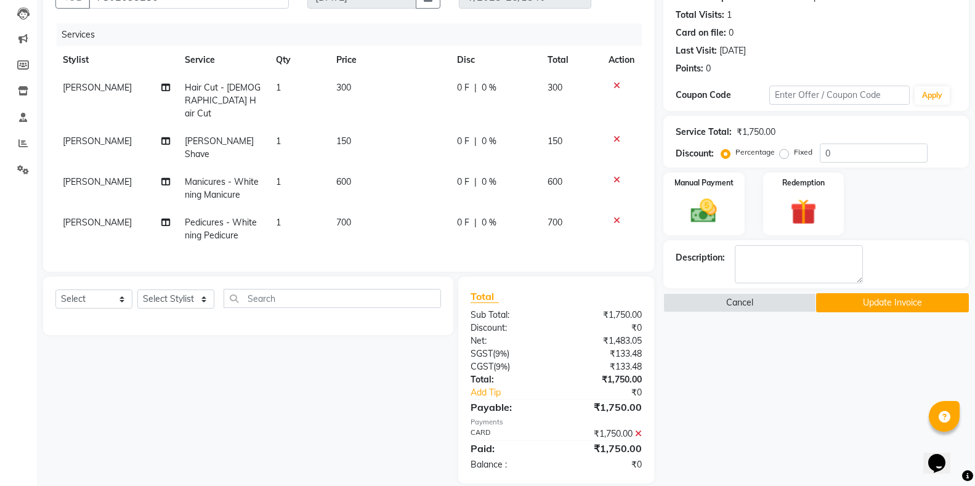
scroll to position [130, 0]
click at [637, 429] on icon at bounding box center [638, 433] width 7 height 9
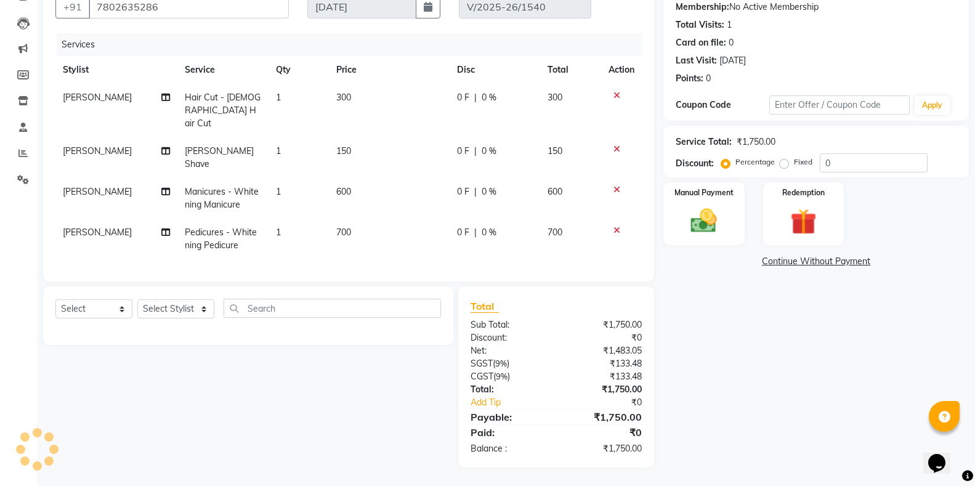
scroll to position [104, 0]
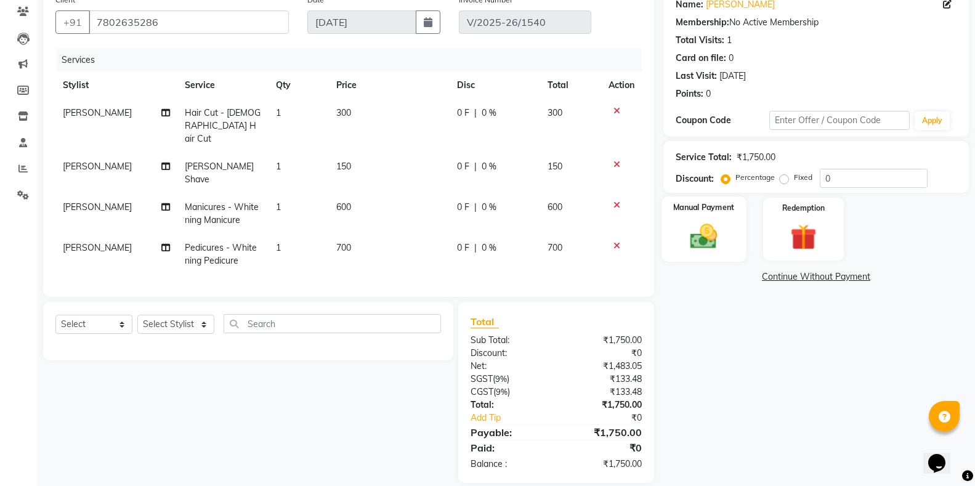
click at [713, 237] on img at bounding box center [704, 236] width 44 height 31
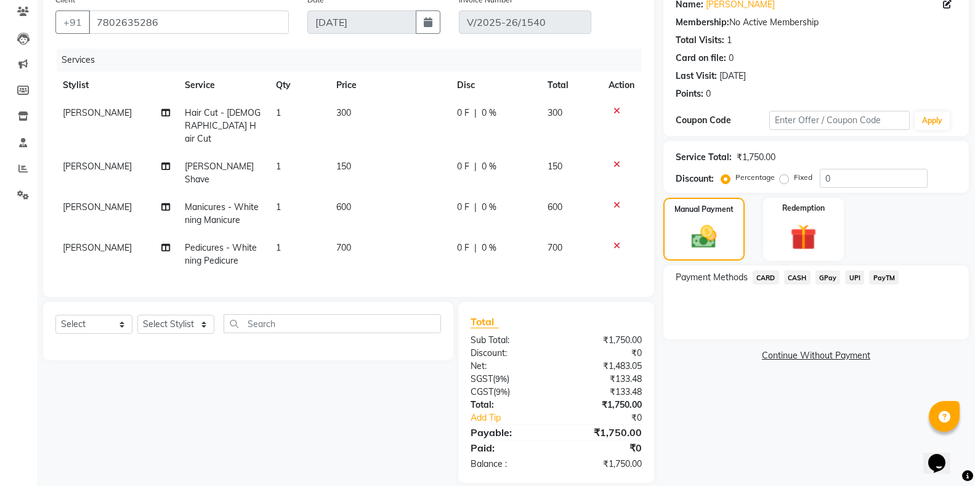
click at [762, 275] on span "CARD" at bounding box center [766, 278] width 26 height 14
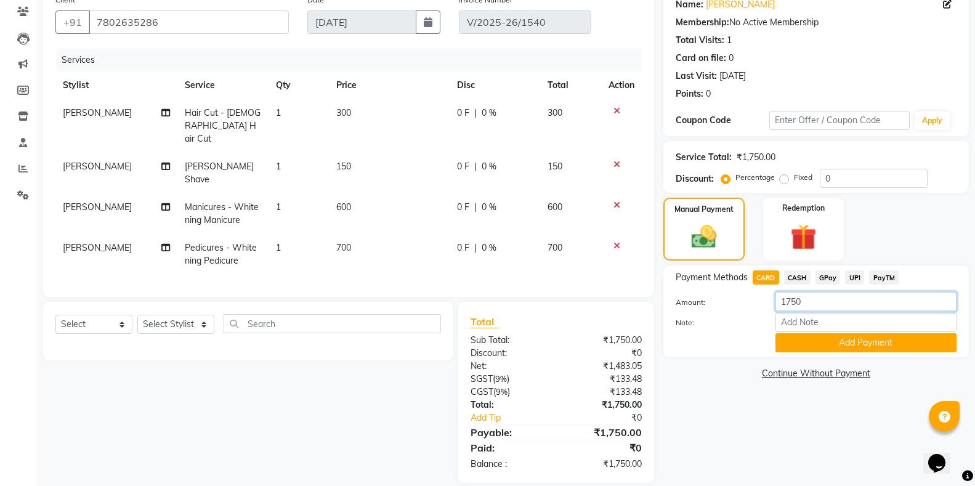
click at [807, 301] on input "1750" at bounding box center [866, 301] width 181 height 19
type input "1"
type input "1600"
click at [852, 343] on button "Add Payment" at bounding box center [866, 342] width 181 height 19
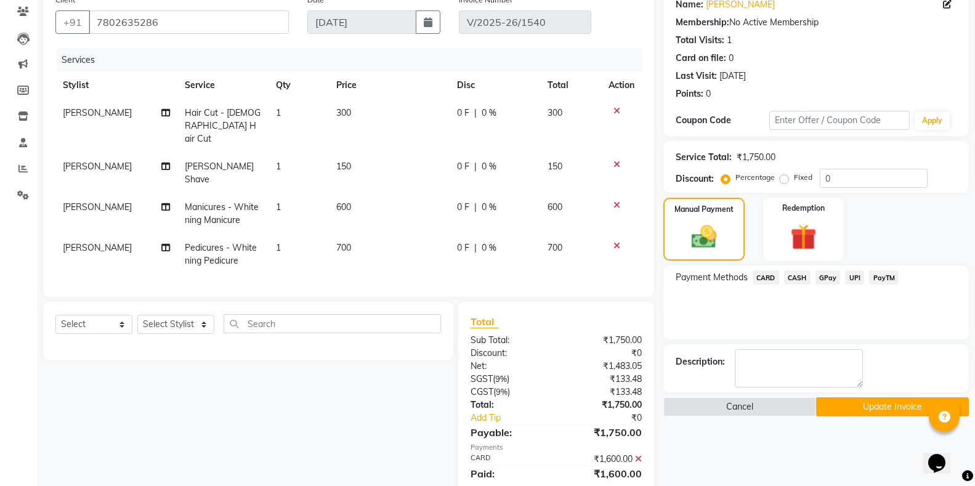
click at [801, 275] on span "CASH" at bounding box center [797, 278] width 26 height 14
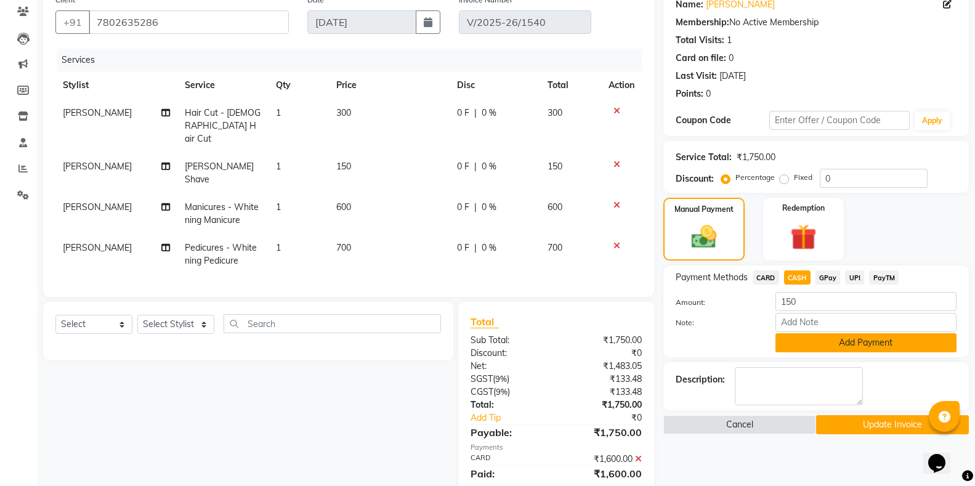
click at [853, 336] on button "Add Payment" at bounding box center [866, 342] width 181 height 19
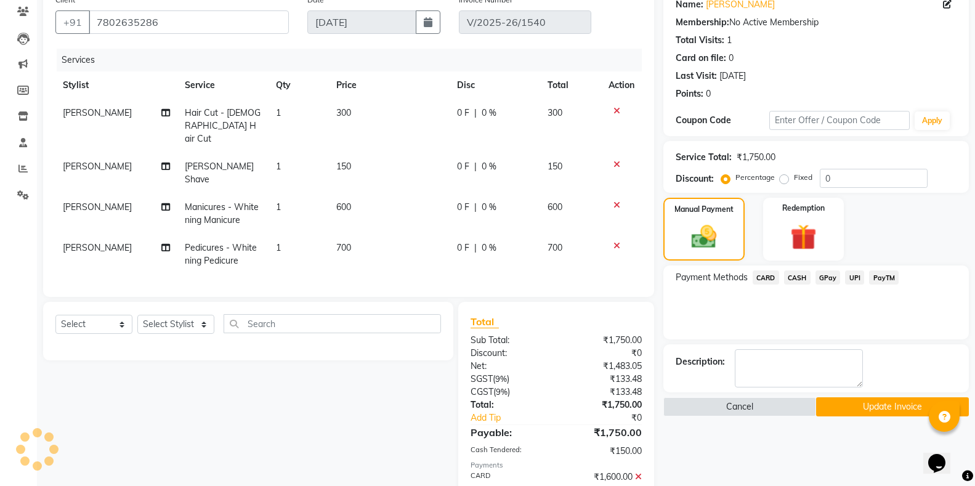
click at [882, 405] on button "Update Invoice" at bounding box center [892, 406] width 153 height 19
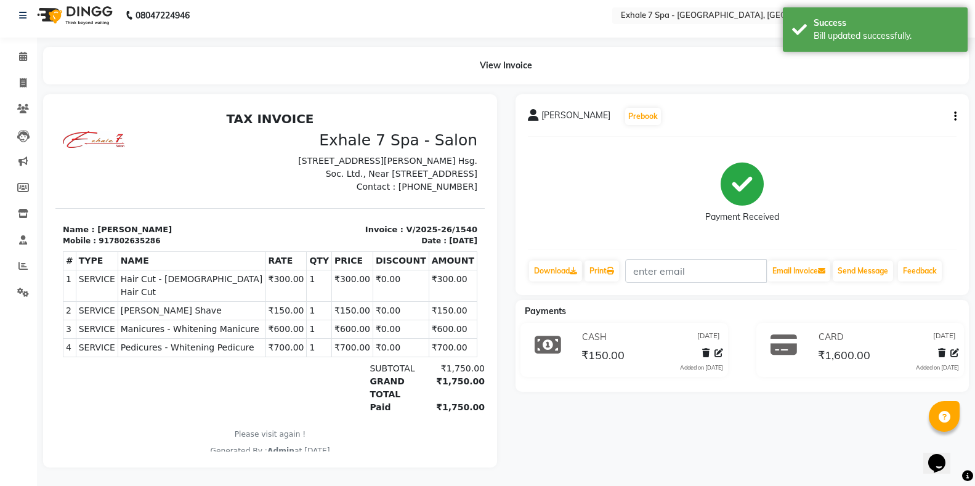
scroll to position [17, 0]
click at [22, 78] on icon at bounding box center [23, 82] width 7 height 9
select select "service"
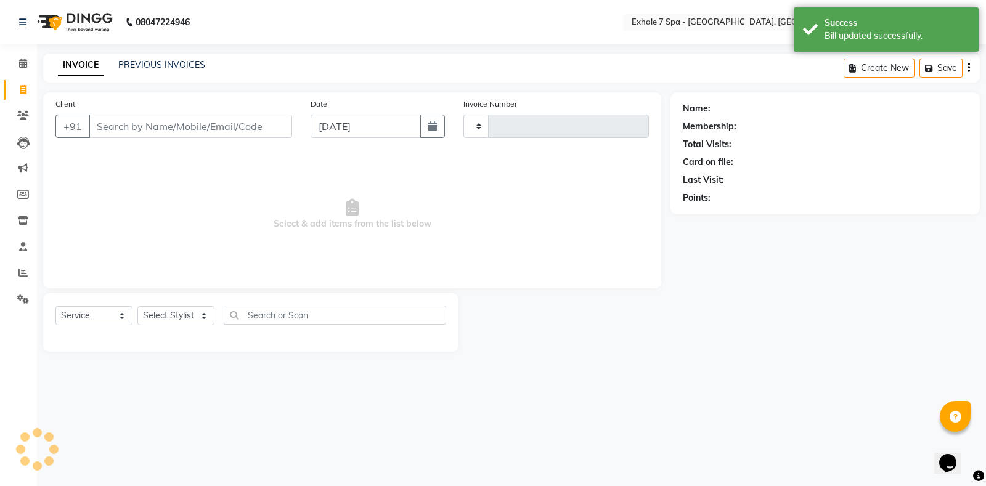
type input "1546"
select select "4480"
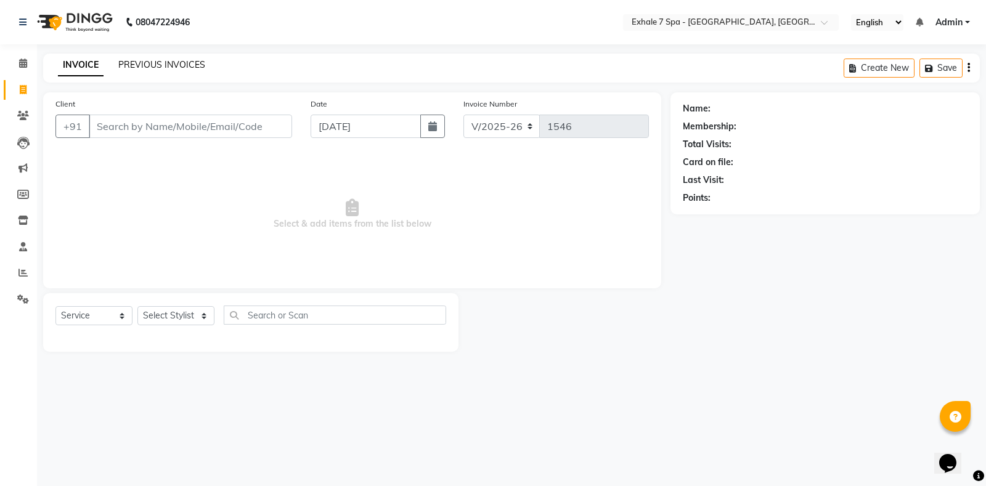
click at [147, 62] on link "PREVIOUS INVOICES" at bounding box center [161, 64] width 87 height 11
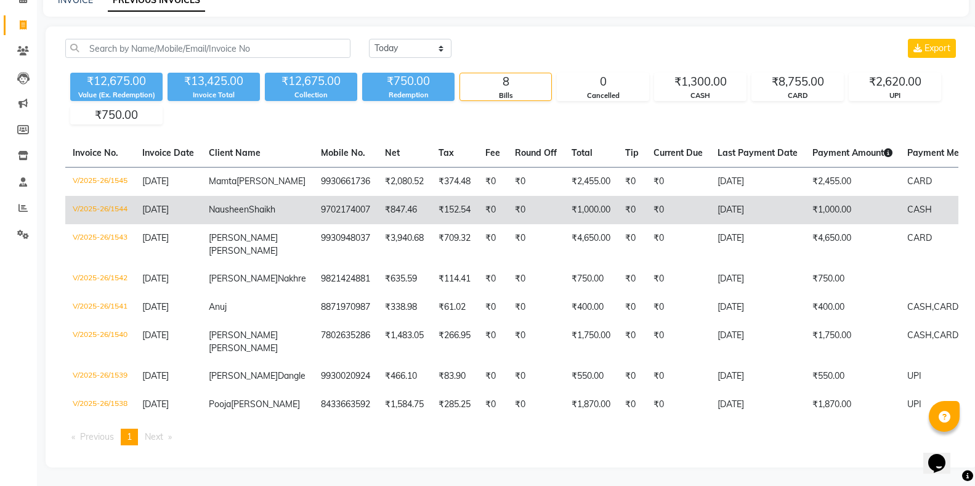
scroll to position [123, 0]
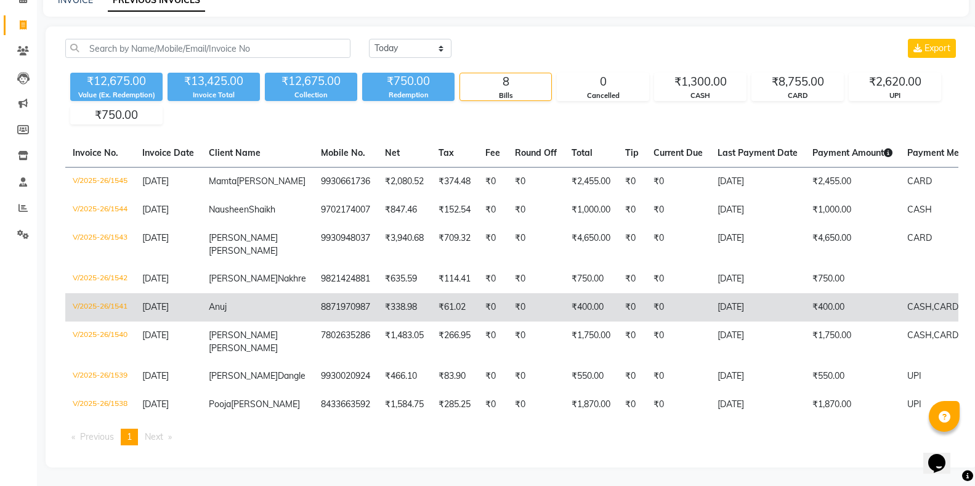
click at [908, 301] on span "CASH," at bounding box center [921, 306] width 26 height 11
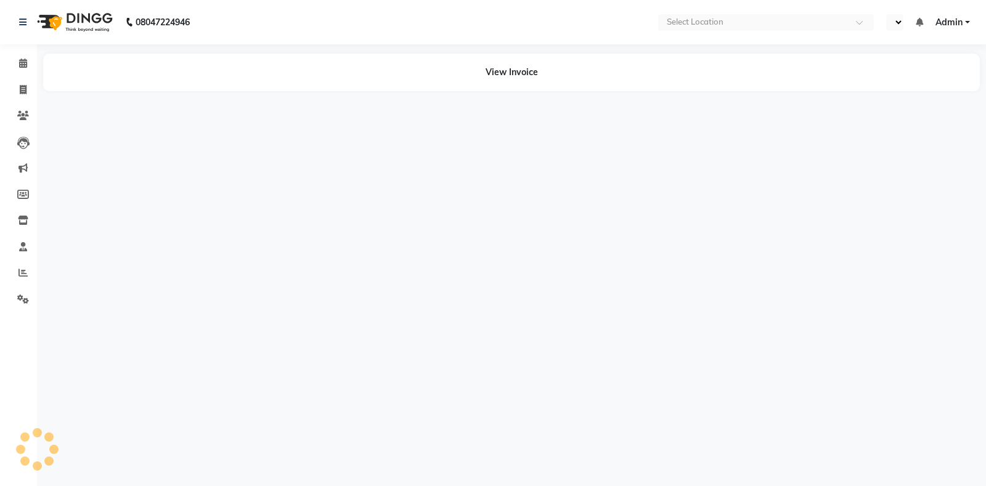
select select "en"
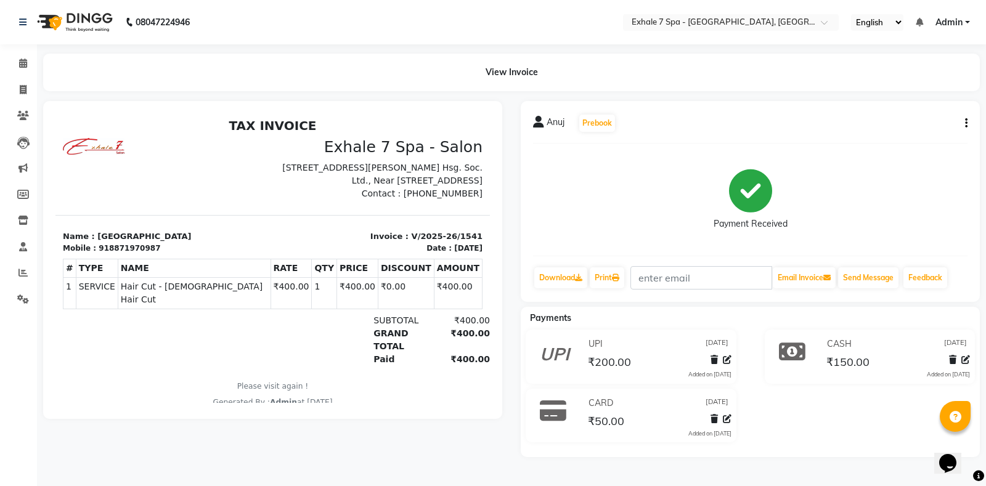
click at [965, 123] on icon "button" at bounding box center [966, 123] width 2 height 1
click at [884, 140] on div "Edit Invoice" at bounding box center [905, 138] width 84 height 15
select select "service"
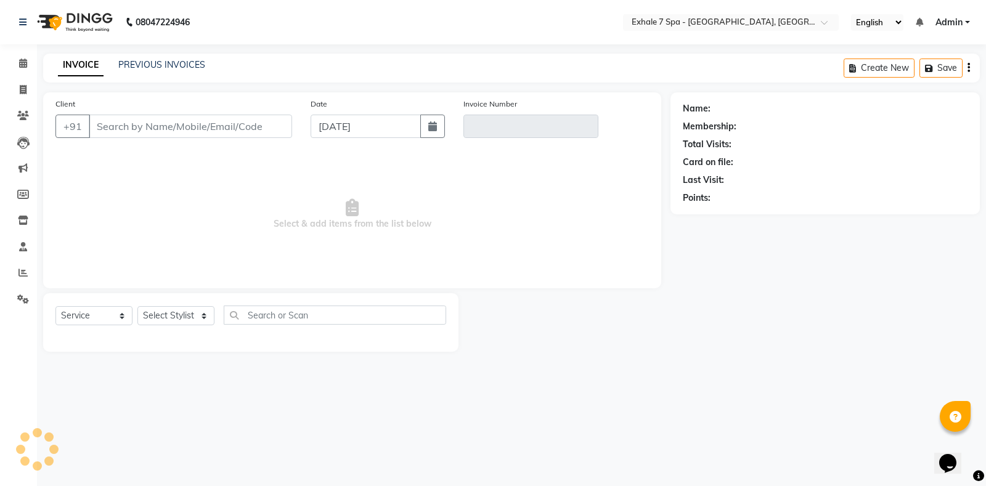
type input "8871970987"
type input "V/2025-26/1541"
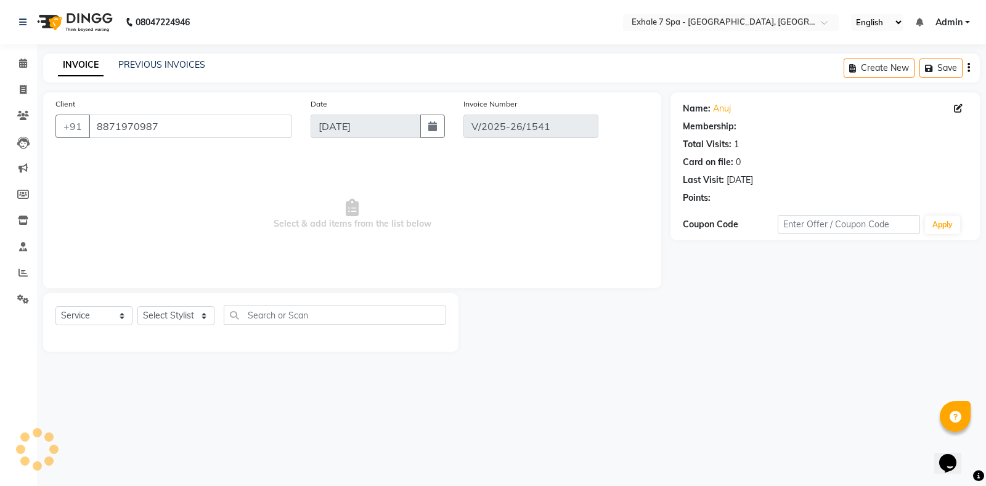
select select "select"
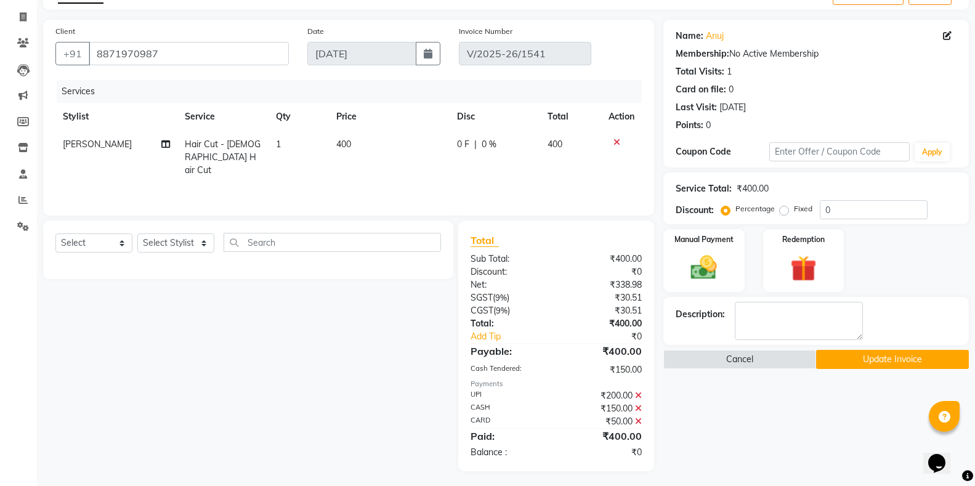
scroll to position [76, 0]
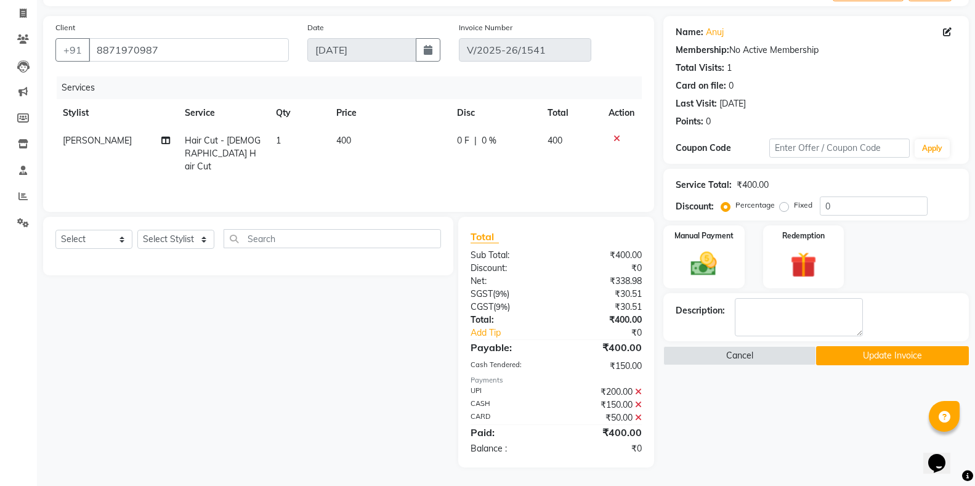
click at [639, 418] on icon at bounding box center [638, 417] width 7 height 9
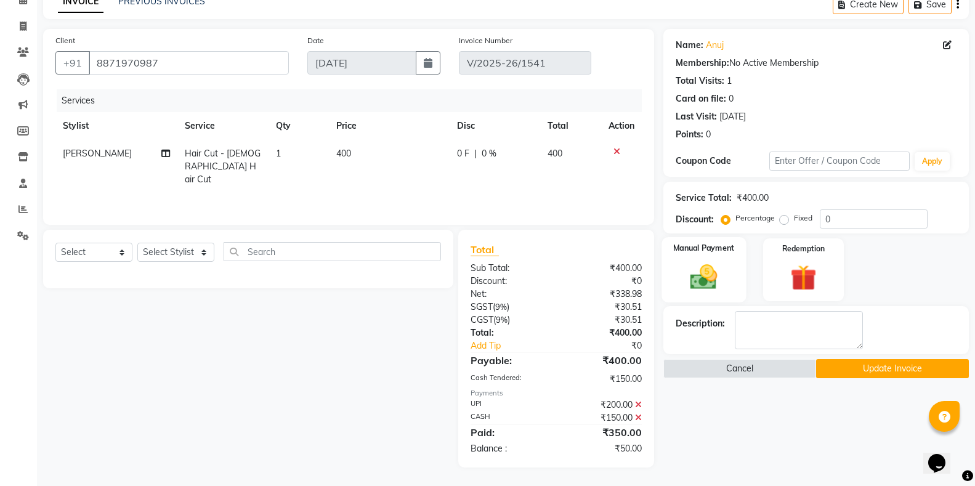
click at [709, 284] on img at bounding box center [704, 276] width 44 height 31
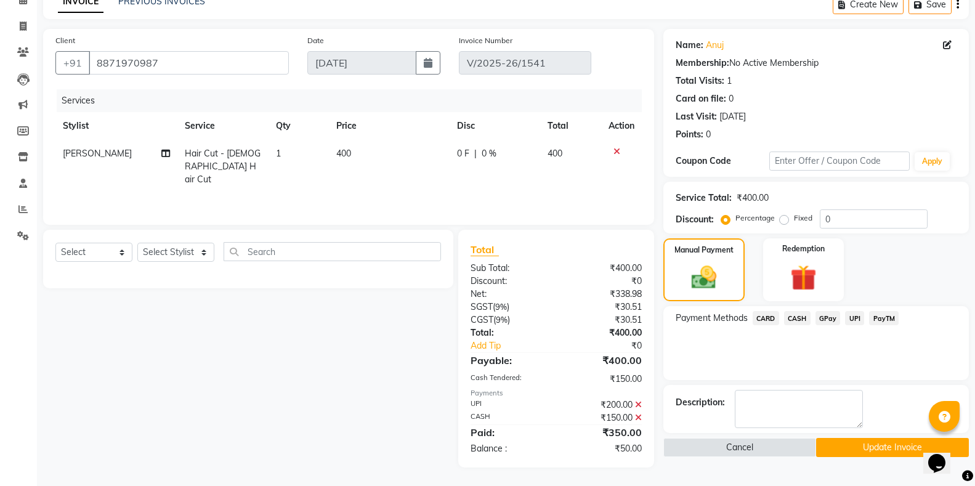
click at [800, 315] on span "CASH" at bounding box center [797, 318] width 26 height 14
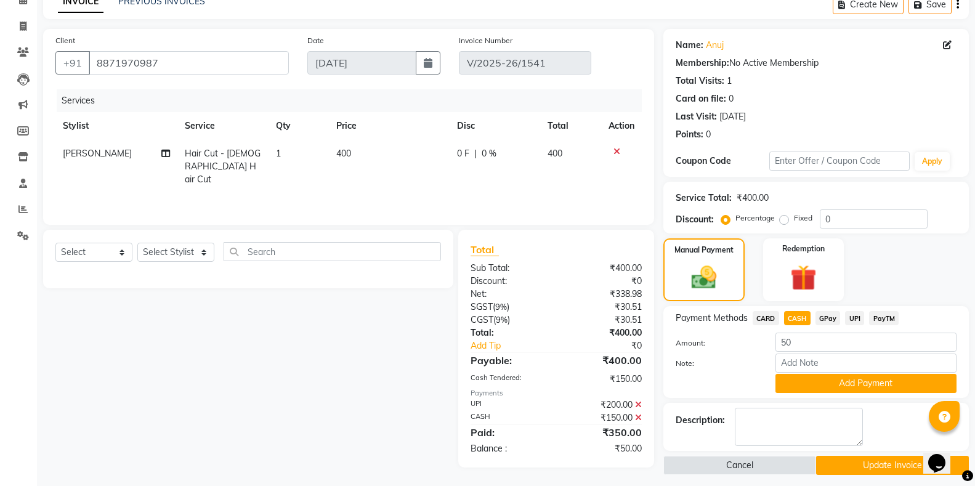
scroll to position [71, 0]
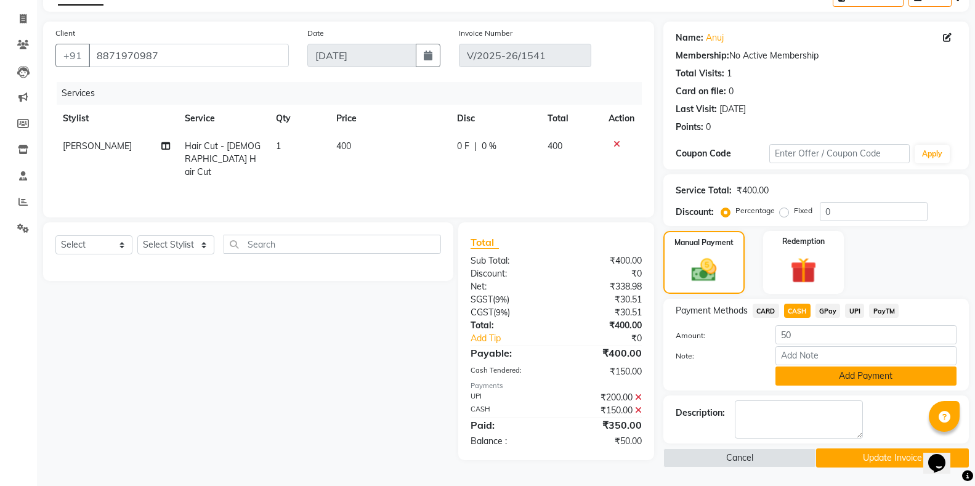
click at [836, 373] on button "Add Payment" at bounding box center [866, 376] width 181 height 19
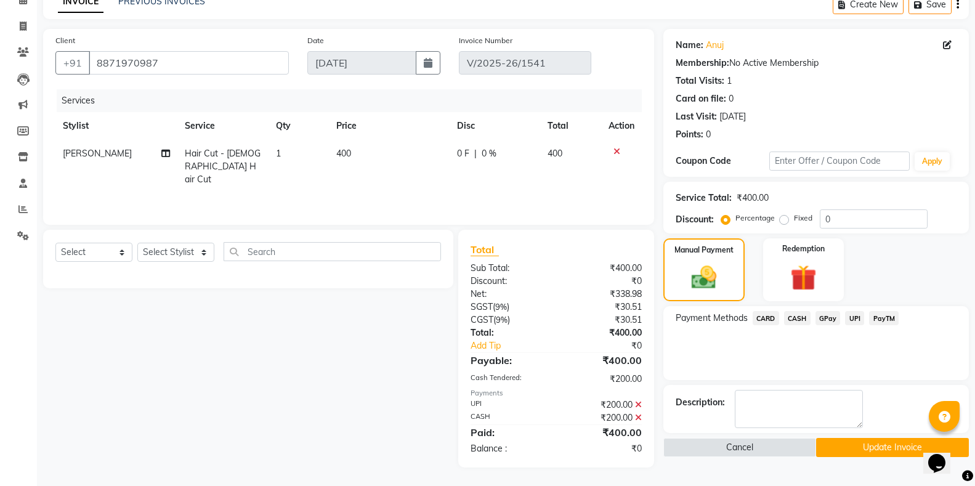
scroll to position [63, 0]
click at [866, 444] on button "Update Invoice" at bounding box center [892, 447] width 153 height 19
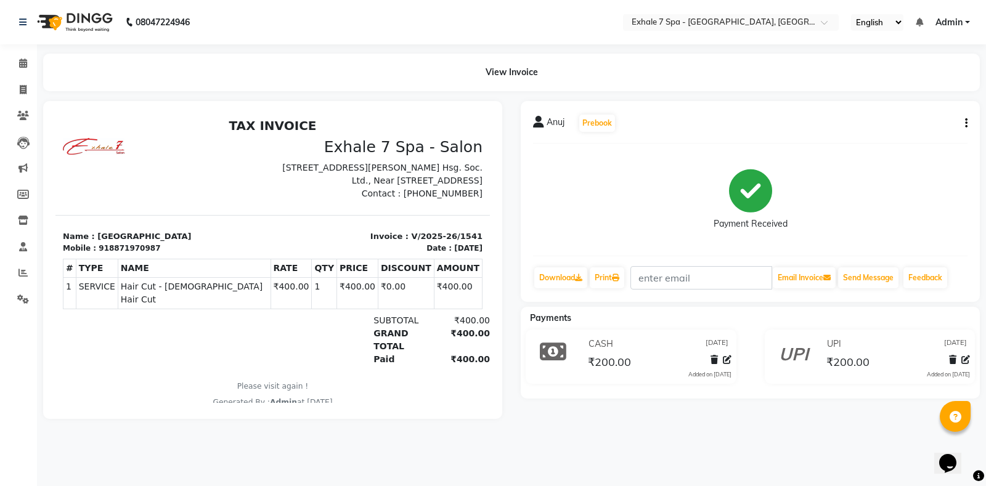
click at [747, 474] on div "08047224946 Select Location × Exhale 7 Spa - Salon, Goregaon English ENGLISH Es…" at bounding box center [493, 243] width 986 height 486
click at [24, 87] on icon at bounding box center [23, 89] width 7 height 9
select select "service"
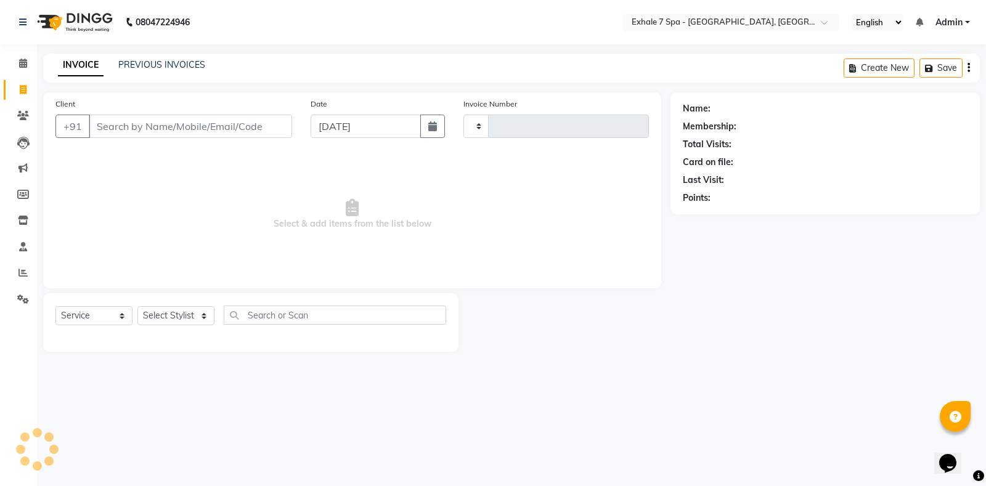
type input "1546"
select select "4480"
click at [173, 62] on link "PREVIOUS INVOICES" at bounding box center [161, 64] width 87 height 11
